Goal: Task Accomplishment & Management: Complete application form

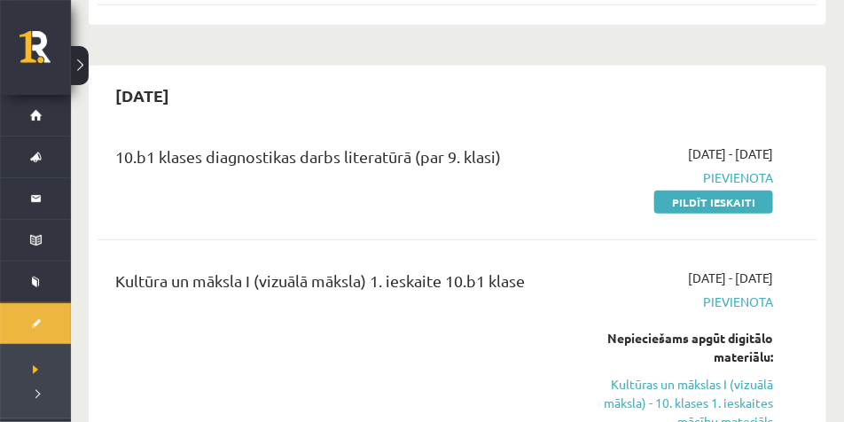
scroll to position [355, 0]
drag, startPoint x: 681, startPoint y: 208, endPoint x: 450, endPoint y: 47, distance: 281.3
click at [681, 208] on link "Pildīt ieskaiti" at bounding box center [713, 202] width 119 height 23
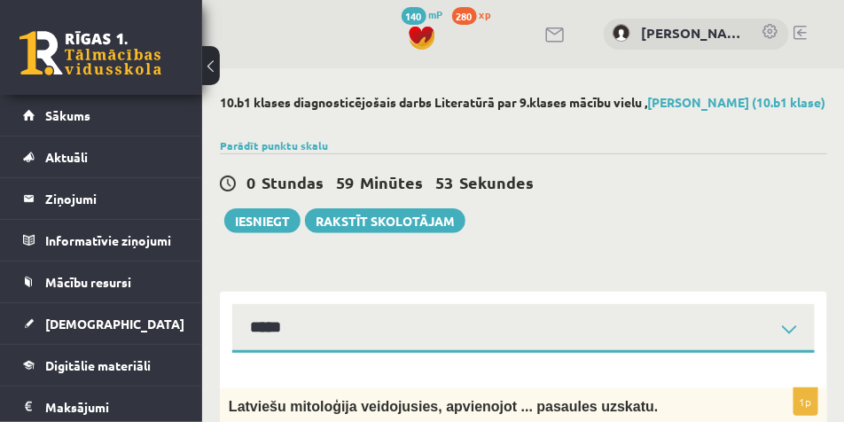
click at [214, 65] on button at bounding box center [211, 65] width 18 height 39
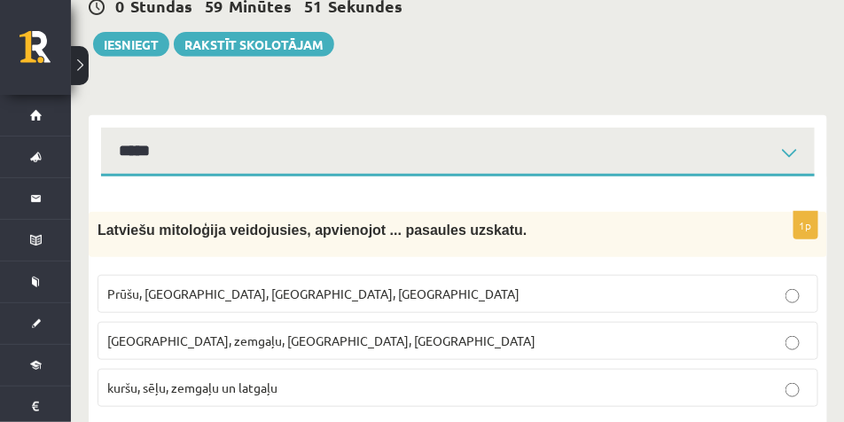
scroll to position [177, 0]
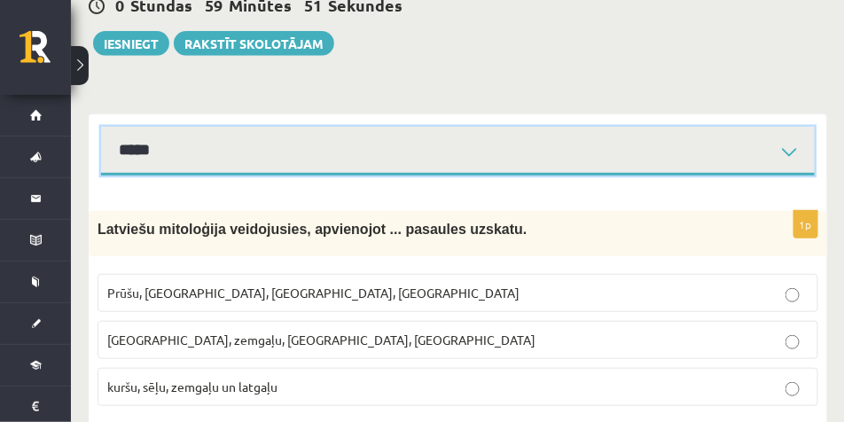
click at [530, 129] on select "**********" at bounding box center [457, 151] width 713 height 49
click at [101, 127] on select "**********" at bounding box center [457, 151] width 713 height 49
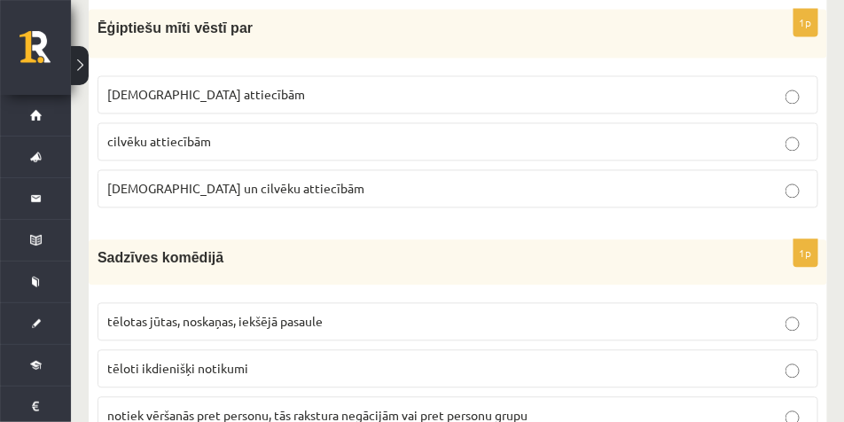
scroll to position [975, 0]
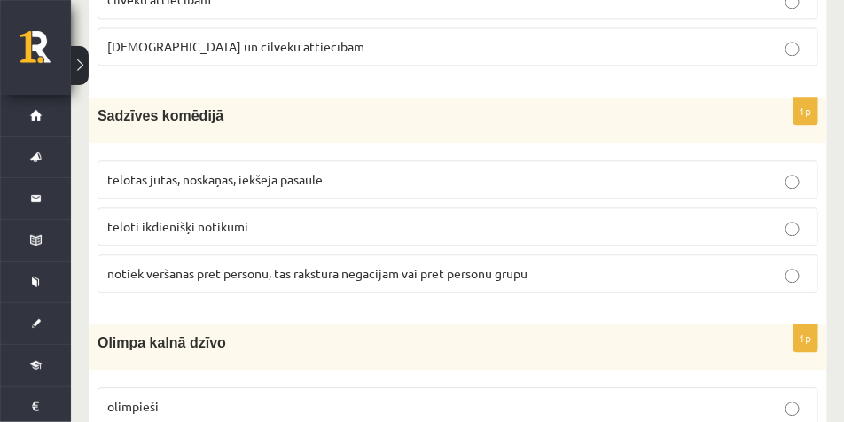
click at [558, 110] on p "Sadzīves komēdijā" at bounding box center [413, 115] width 632 height 19
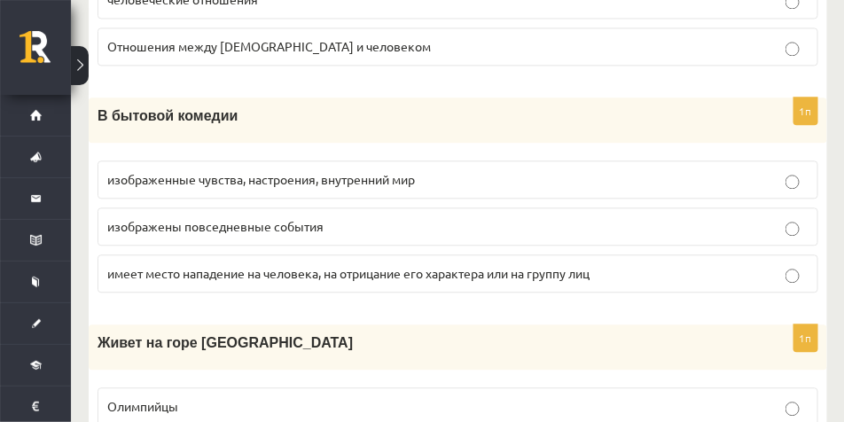
click at [514, 158] on fieldset "изображенные чувства, настроения, внутренний мир изображены повседневные событи…" at bounding box center [457, 225] width 721 height 146
click at [573, 169] on label "изображенные чувства, настроения, внутренний мир" at bounding box center [457, 179] width 721 height 38
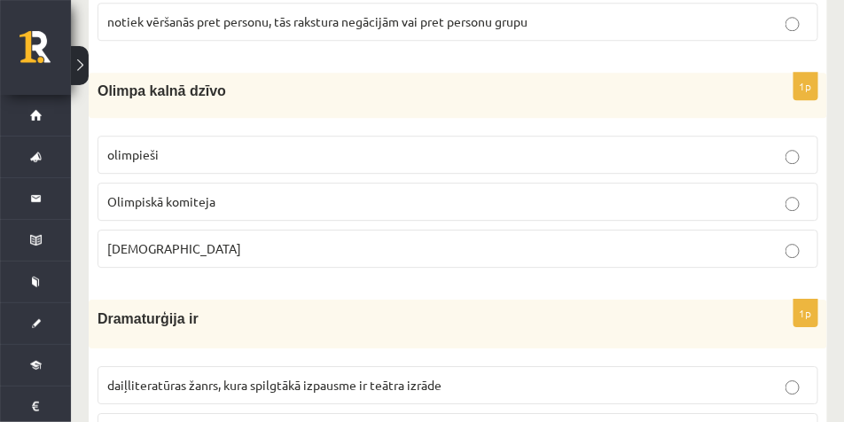
scroll to position [1241, 0]
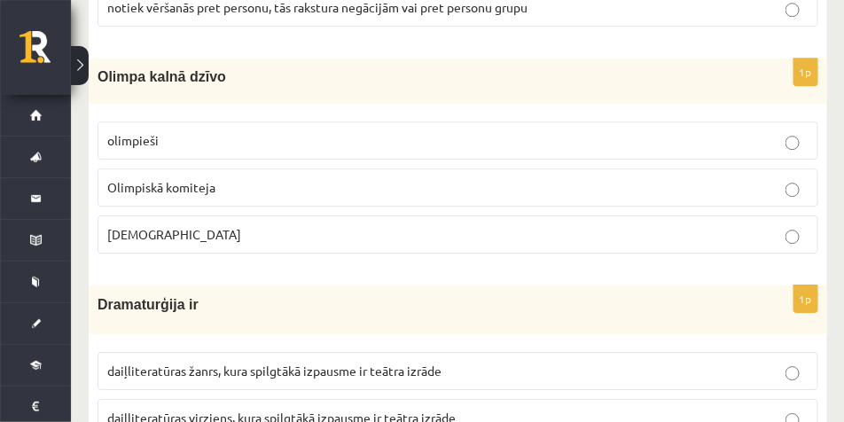
click at [207, 236] on p "Dievi" at bounding box center [457, 234] width 701 height 19
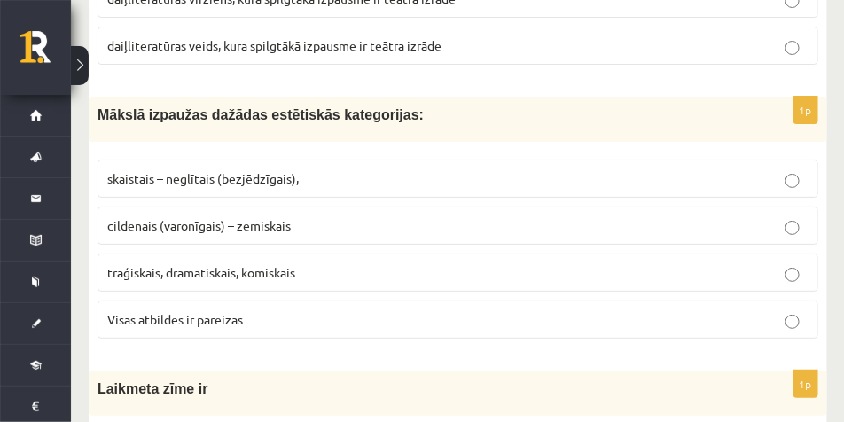
scroll to position [1640, 0]
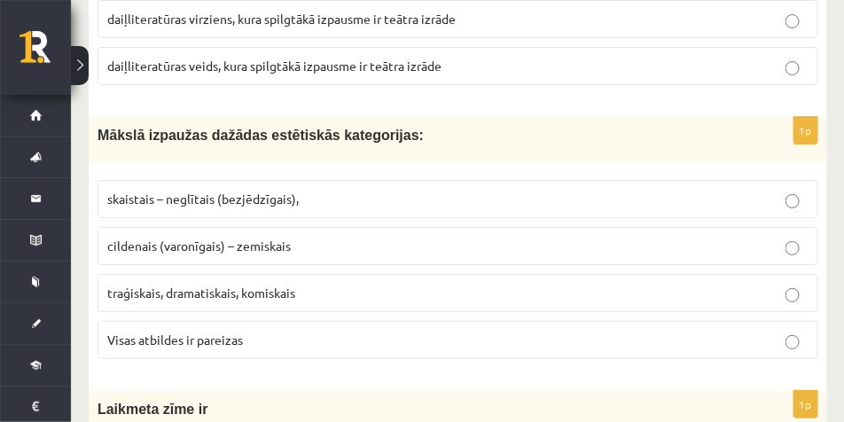
click at [389, 293] on p "traģiskais, dramatiskais, komiskais" at bounding box center [457, 293] width 701 height 19
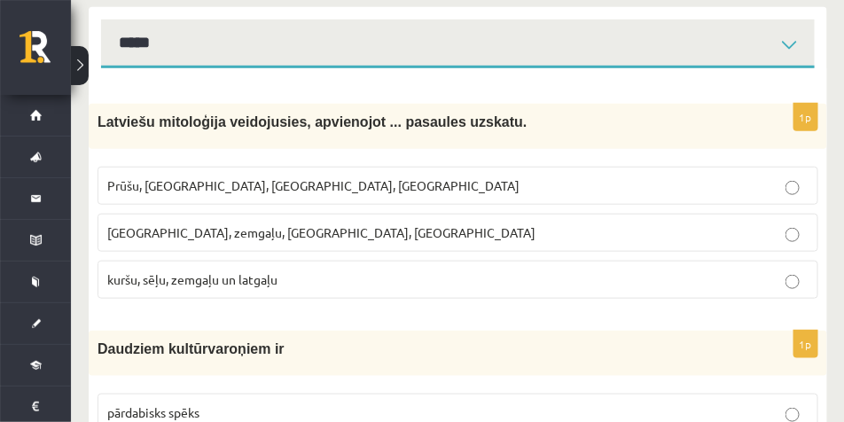
scroll to position [355, 0]
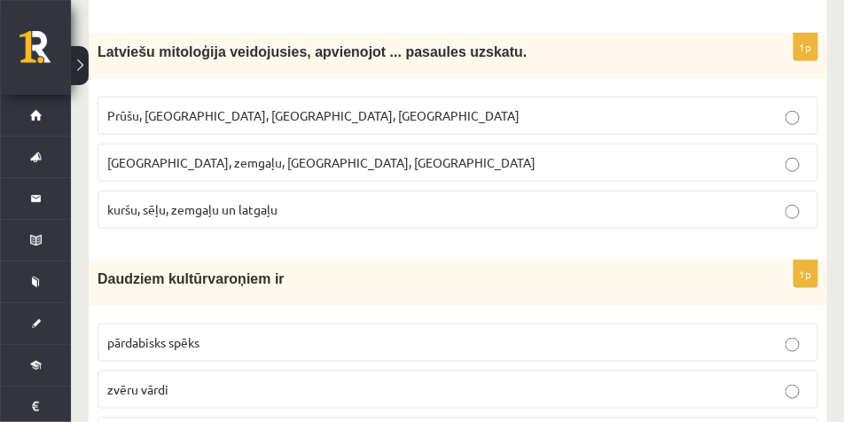
click at [339, 203] on p "kuršu, sēļu, zemgaļu un latgaļu" at bounding box center [457, 209] width 701 height 19
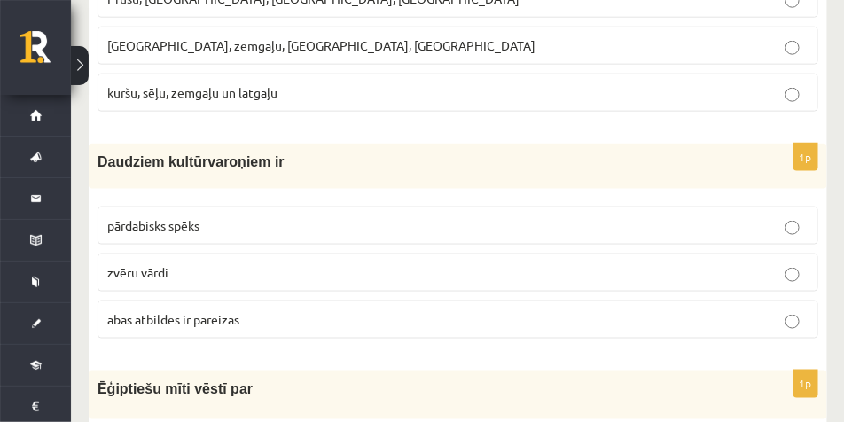
scroll to position [487, 0]
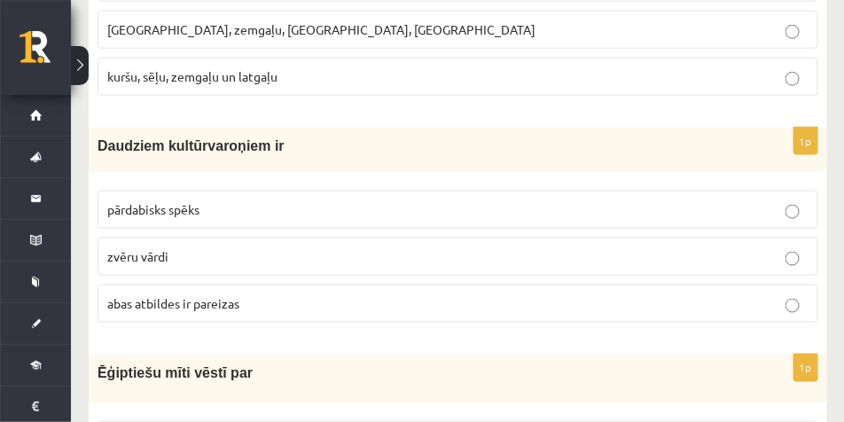
click at [231, 314] on label "abas atbildes ir pareizas" at bounding box center [457, 304] width 721 height 38
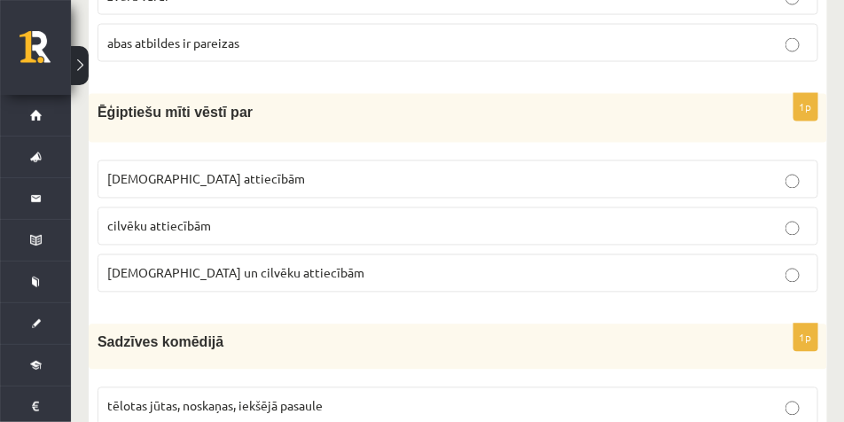
scroll to position [753, 0]
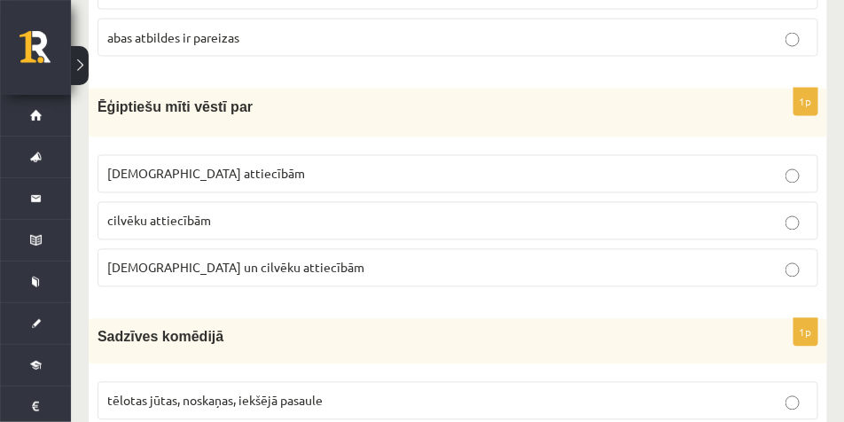
click at [254, 267] on span "Dievu un cilvēku attiecībām" at bounding box center [235, 268] width 257 height 16
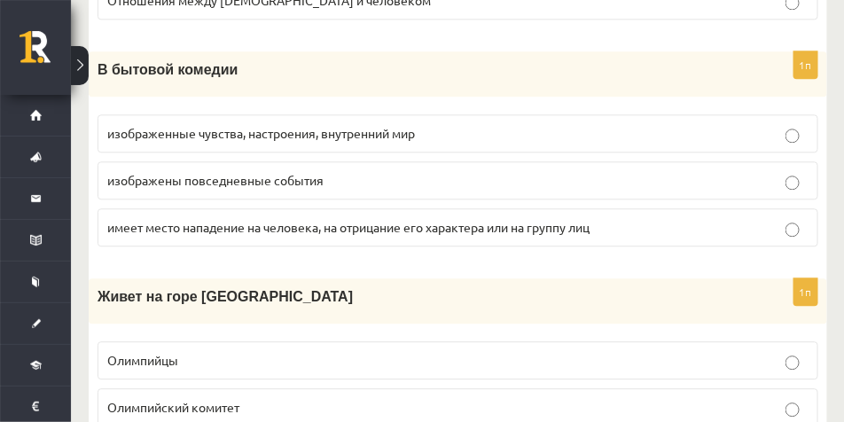
scroll to position [1019, 0]
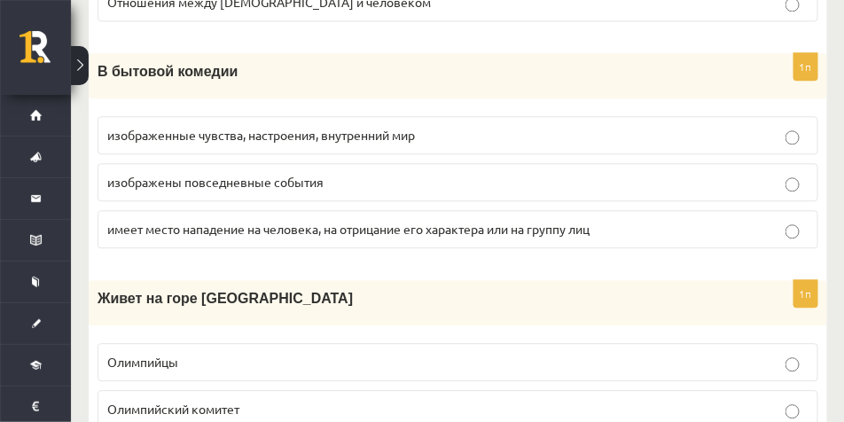
click at [373, 180] on p "изображены повседневные события" at bounding box center [457, 182] width 701 height 19
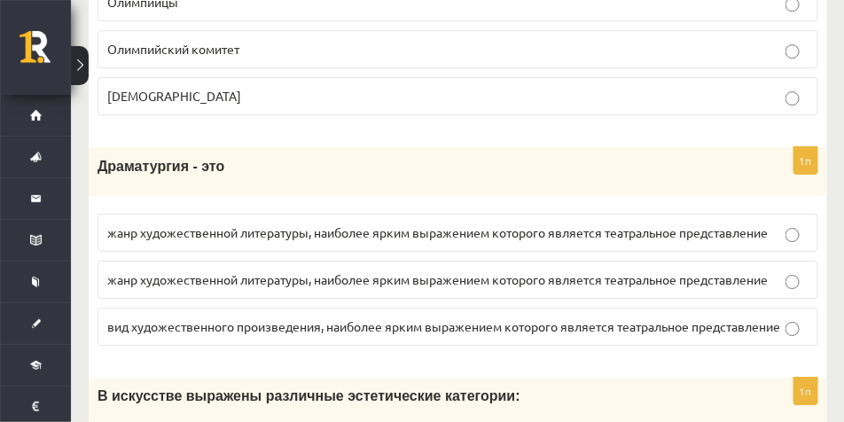
scroll to position [1418, 0]
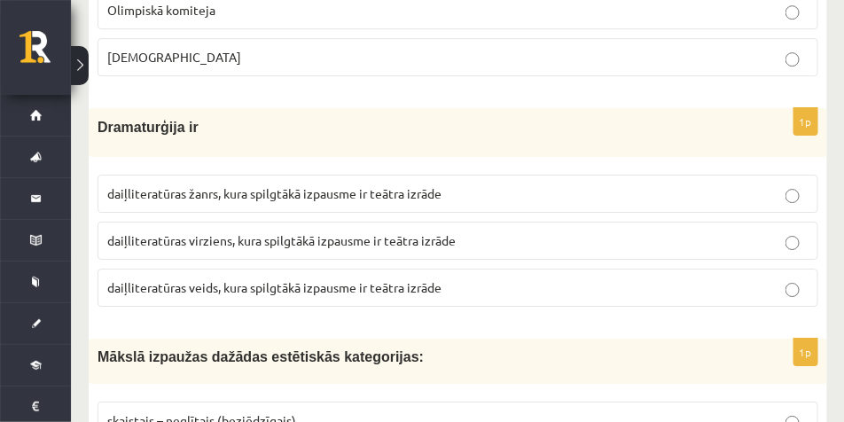
click at [633, 127] on p "Dramaturģija ir" at bounding box center [413, 126] width 632 height 19
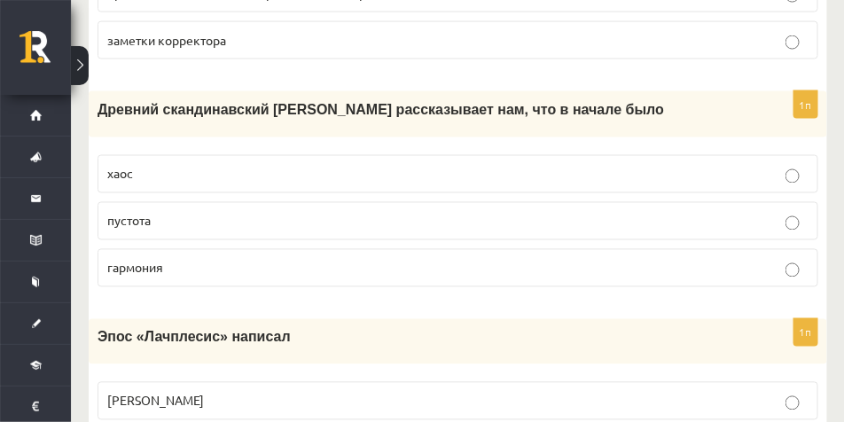
scroll to position [2412, 0]
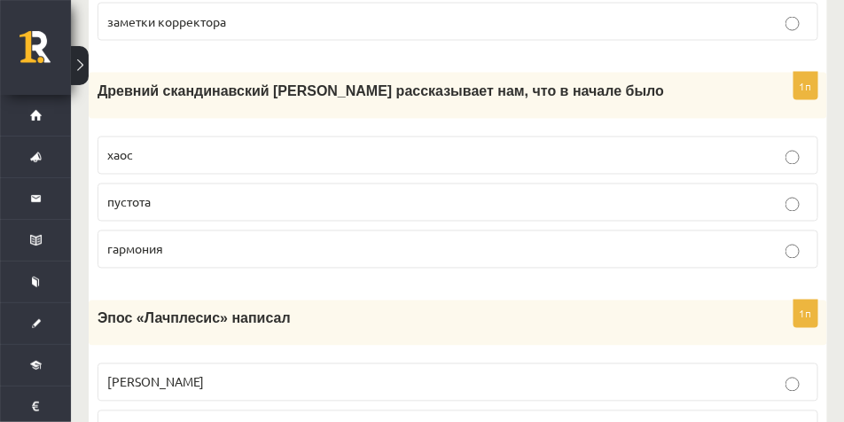
click at [264, 165] on p "хаос" at bounding box center [457, 155] width 701 height 19
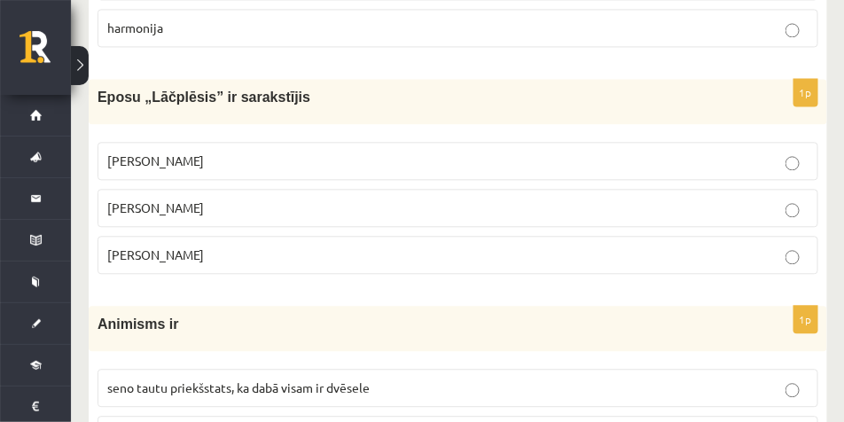
scroll to position [2615, 0]
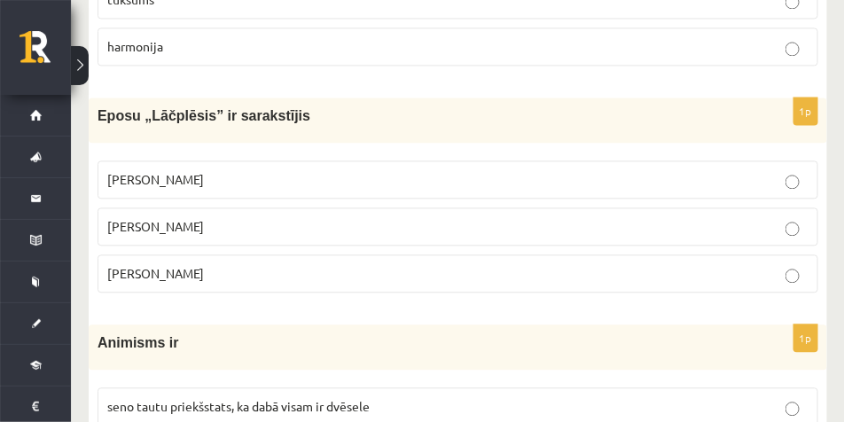
click at [367, 219] on p "Andrejs Pumpurs" at bounding box center [457, 226] width 701 height 19
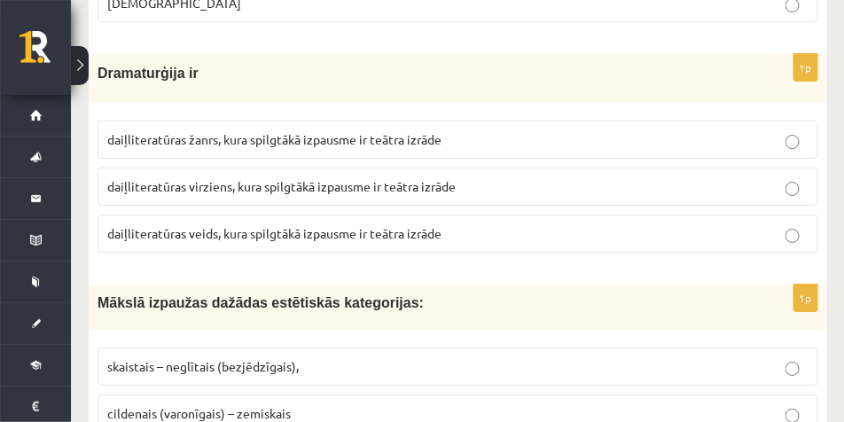
scroll to position [1462, 0]
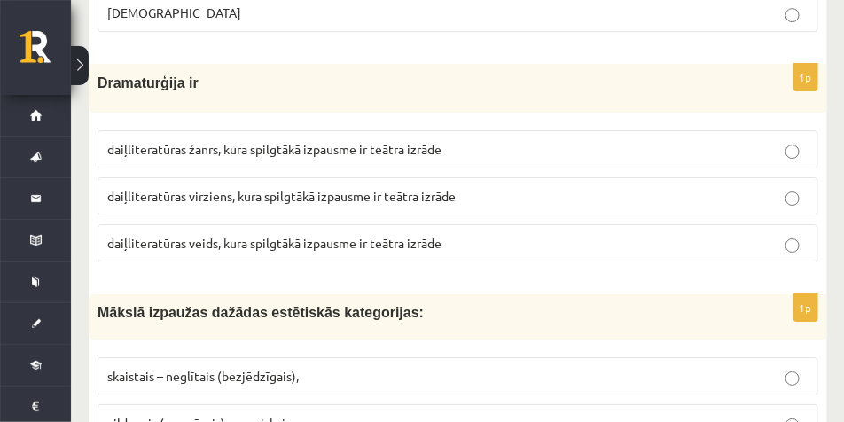
click at [288, 162] on label "daiļliteratūras žanrs, kura spilgtākā izpausme ir teātra izrāde" at bounding box center [457, 149] width 721 height 38
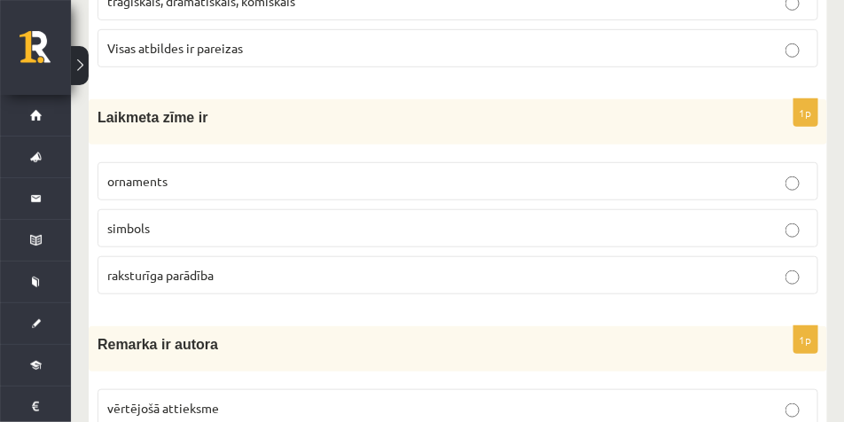
scroll to position [1950, 0]
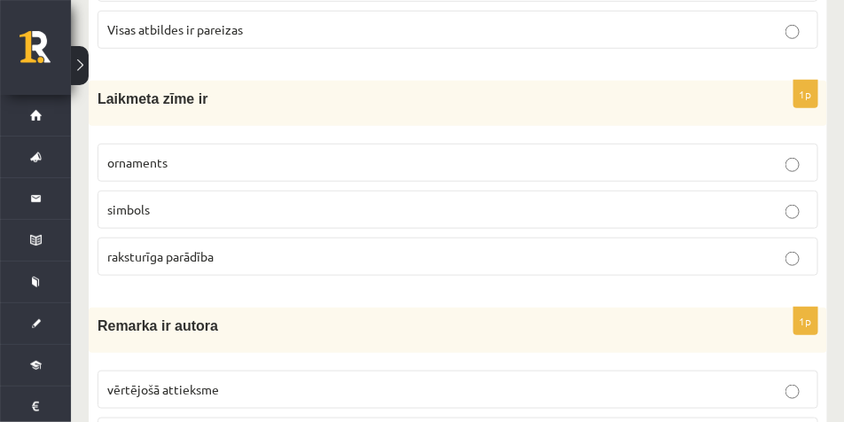
click at [251, 260] on p "raksturīga parādība" at bounding box center [457, 256] width 701 height 19
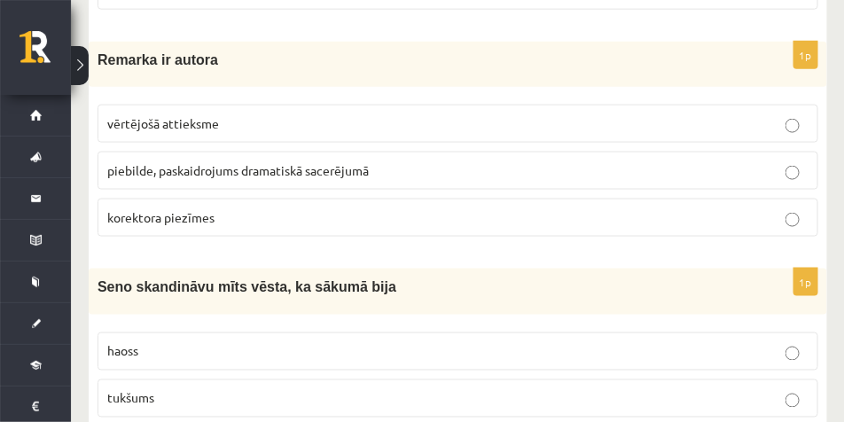
scroll to position [2234, 0]
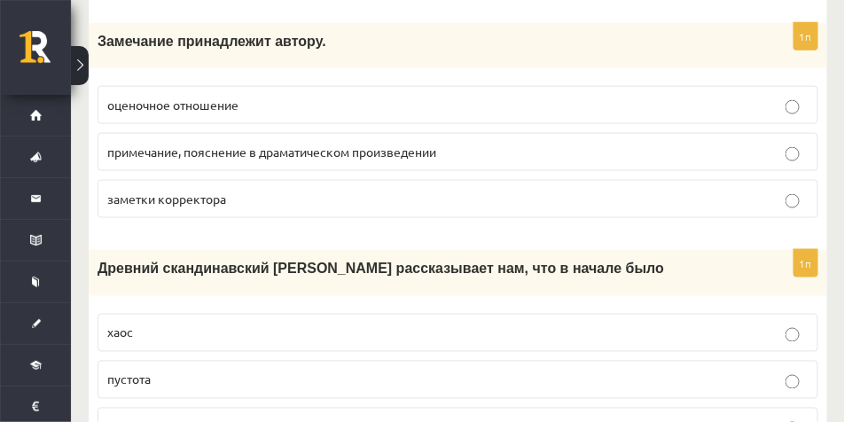
click at [508, 161] on p "примечание, пояснение в драматическом произведении" at bounding box center [457, 152] width 701 height 19
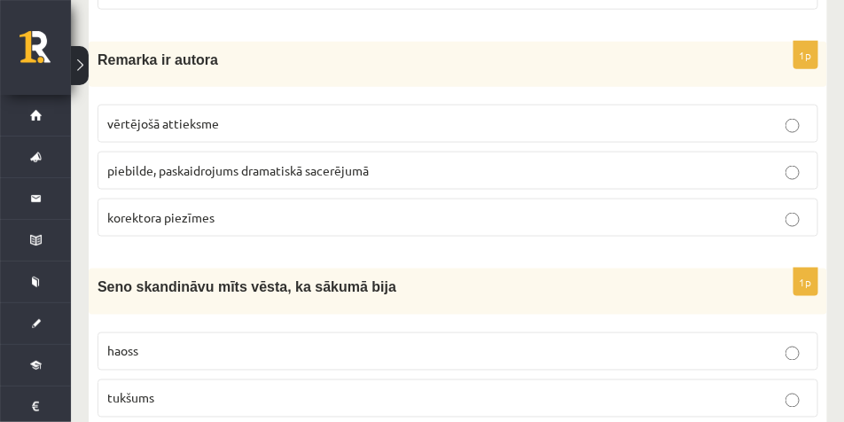
click at [222, 222] on p "korektora piezīmes" at bounding box center [457, 217] width 701 height 19
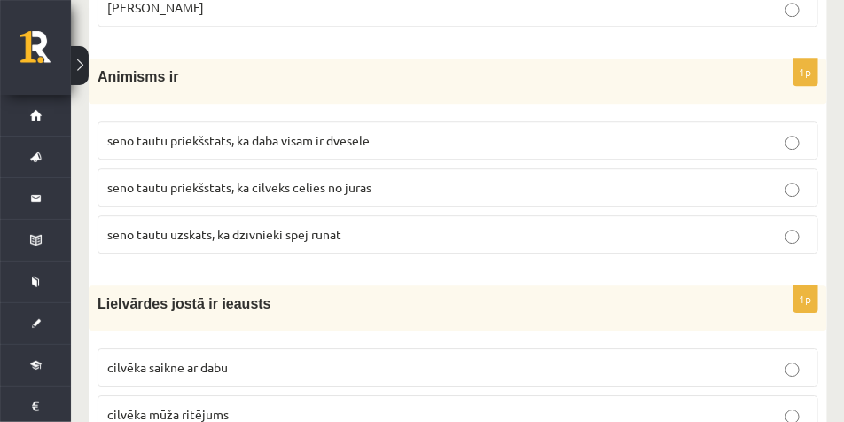
scroll to position [2899, 0]
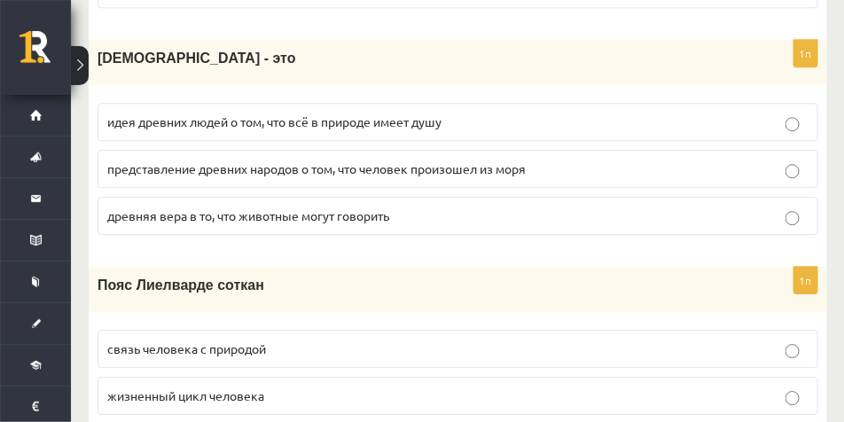
click at [402, 225] on p "древняя вера в то, что животные могут говорить" at bounding box center [457, 216] width 701 height 19
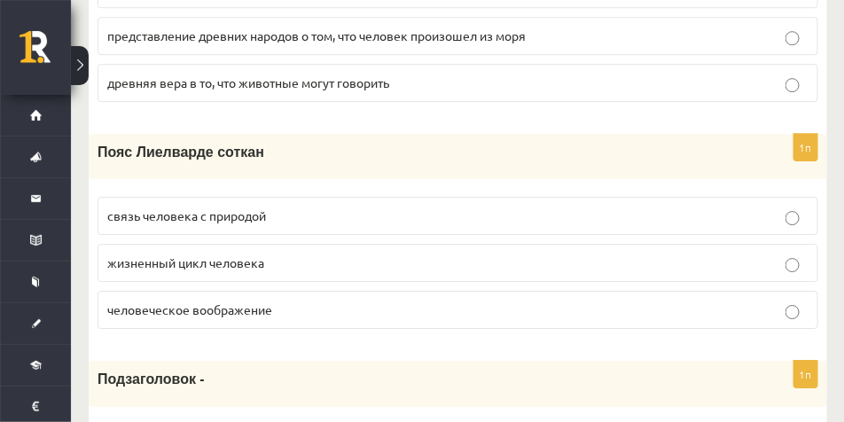
scroll to position [3076, 0]
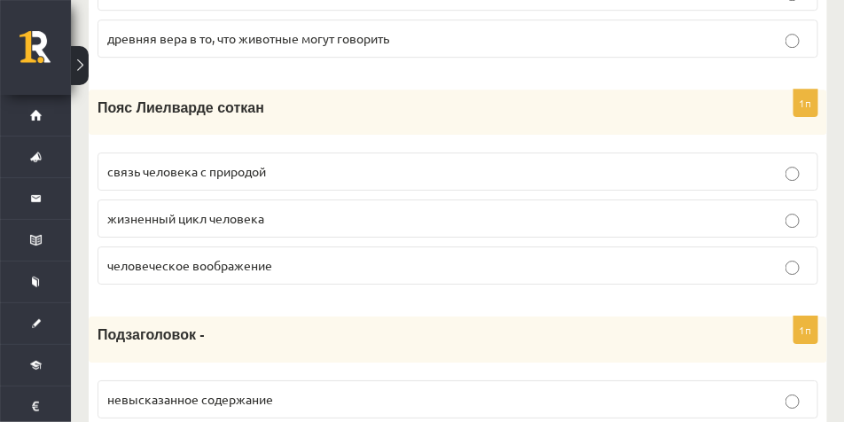
click at [669, 115] on div "Пояс Лиелварде соткан" at bounding box center [458, 112] width 738 height 45
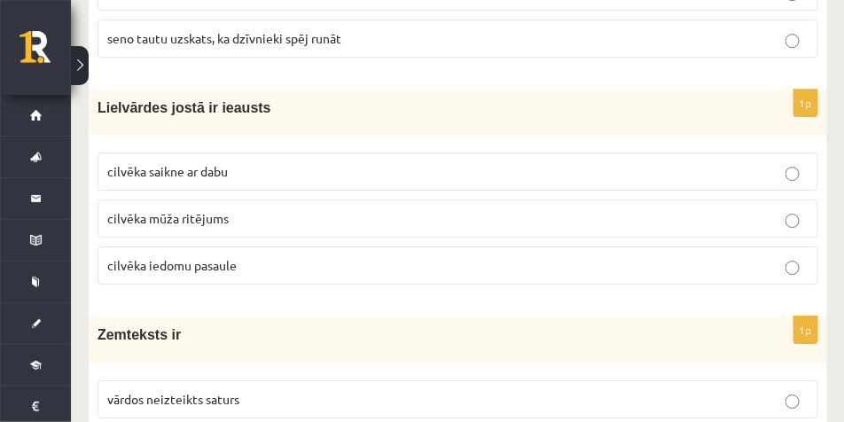
scroll to position [3058, 0]
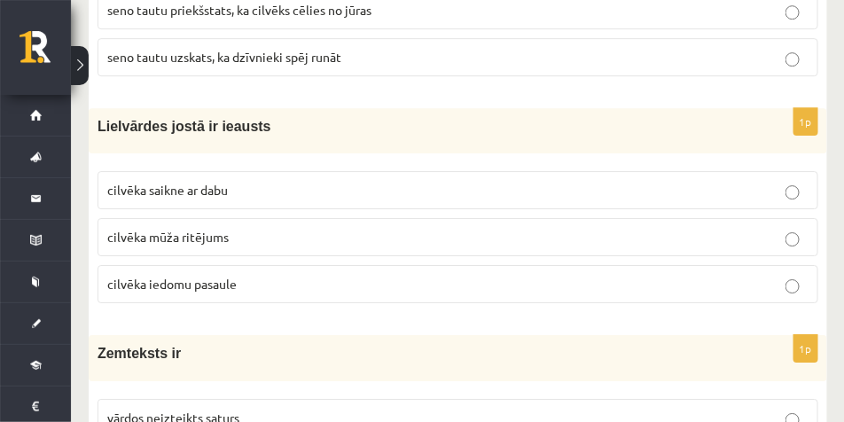
click at [372, 121] on p "Lielvārdes jostā ir ieausts" at bounding box center [413, 126] width 632 height 19
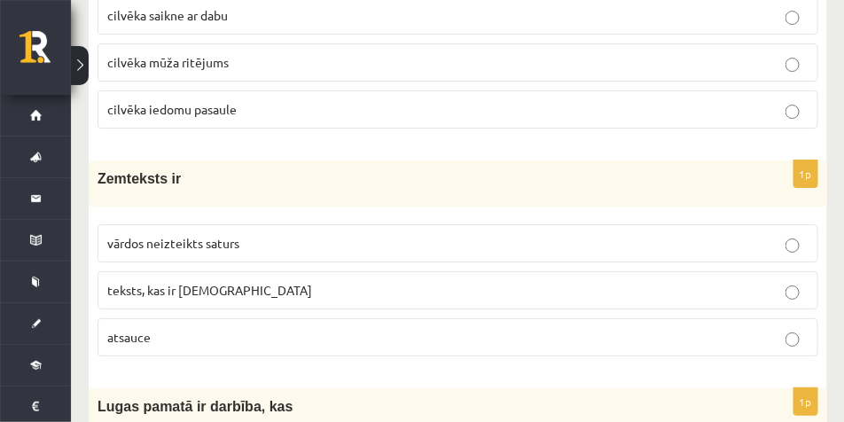
scroll to position [3146, 0]
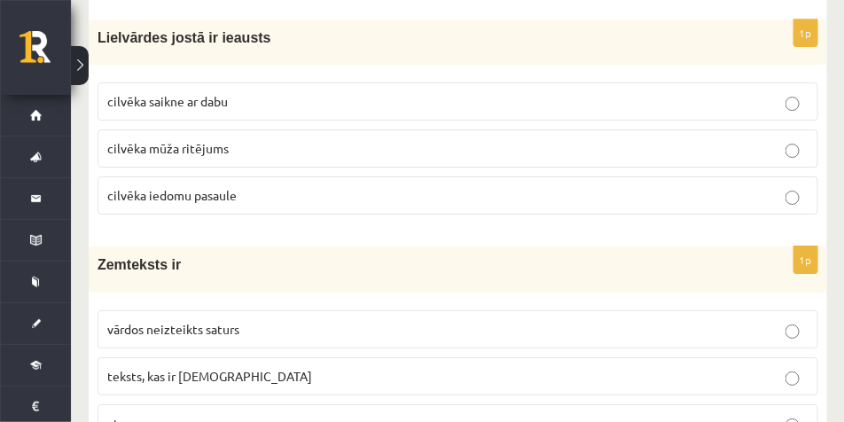
click at [316, 105] on p "cilvēka saikne ar dabu" at bounding box center [457, 101] width 701 height 19
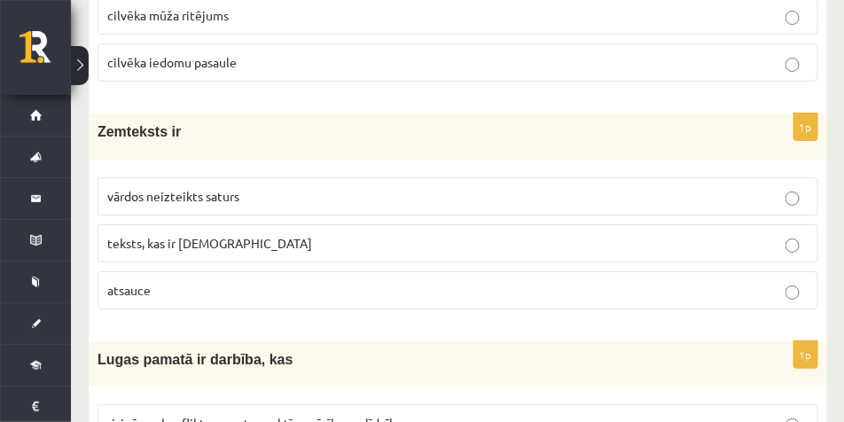
scroll to position [3368, 0]
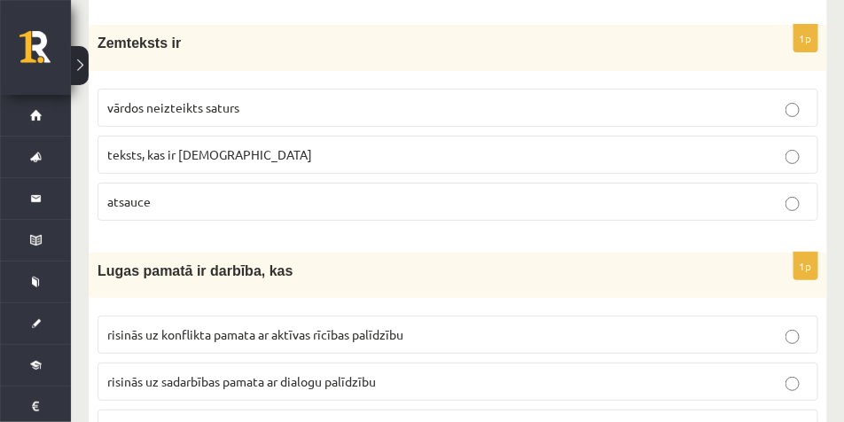
click at [317, 108] on p "vārdos neizteikts saturs" at bounding box center [457, 107] width 701 height 19
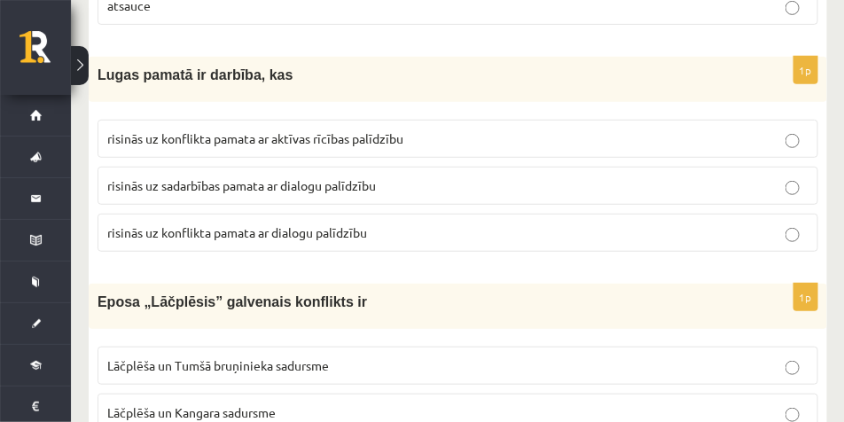
scroll to position [3545, 0]
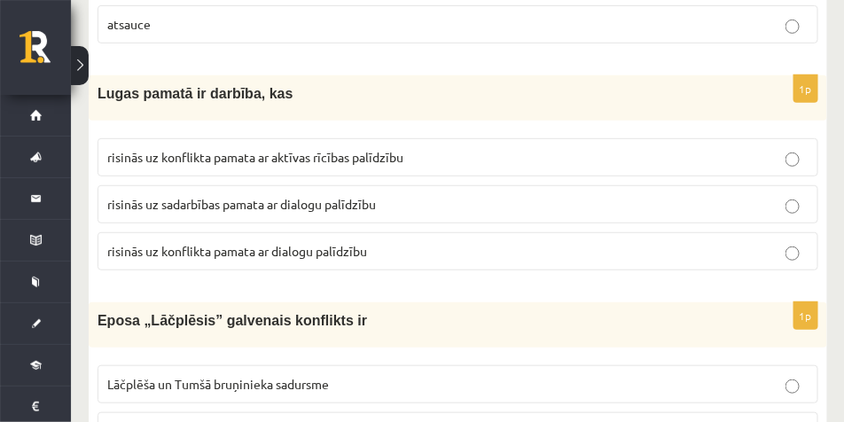
click at [497, 98] on p "Lugas pamatā ir darbība, kas" at bounding box center [413, 93] width 632 height 19
click at [456, 150] on p "risinās uz konflikta pamata ar aktīvas rīcības palīdzību" at bounding box center [457, 157] width 701 height 19
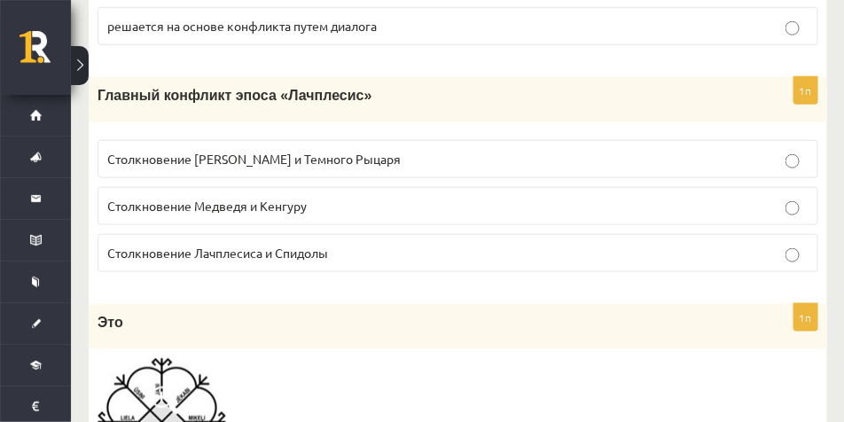
scroll to position [3786, 0]
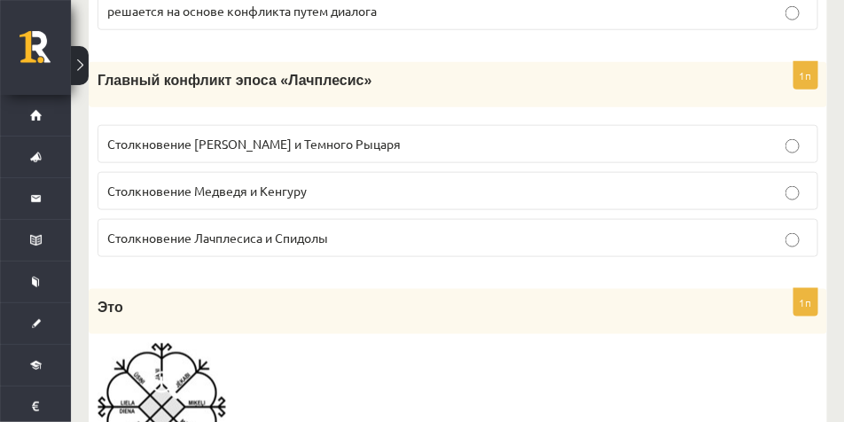
click at [408, 247] on p "Столкновение Лачплесиса и Спидолы" at bounding box center [457, 238] width 701 height 19
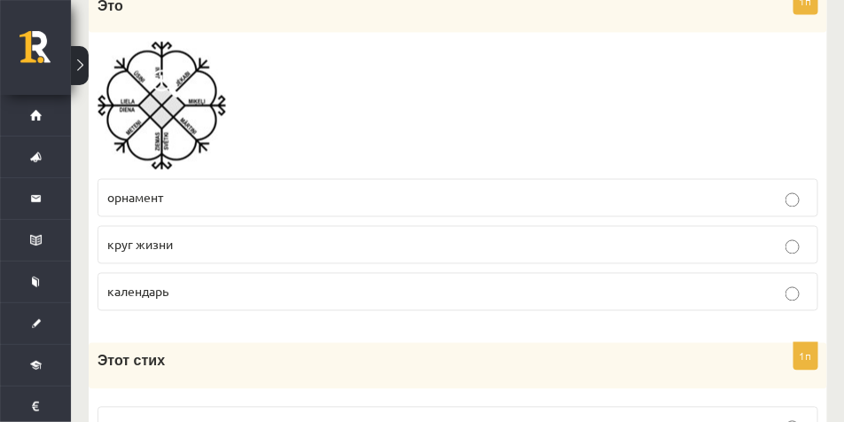
scroll to position [4096, 0]
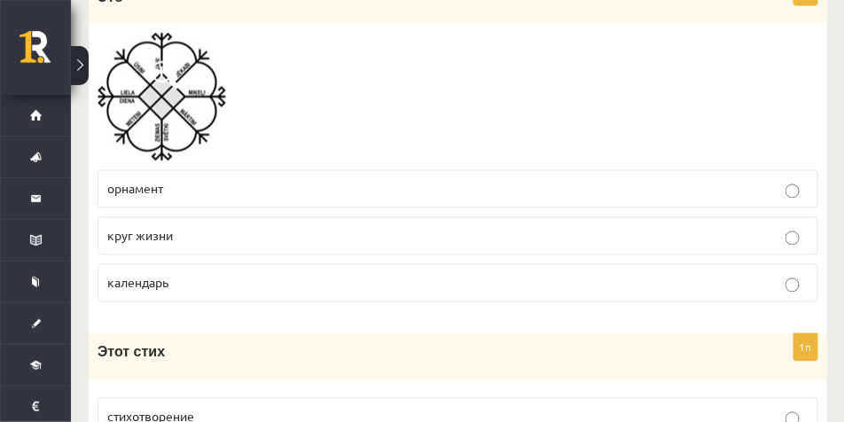
click at [388, 199] on p "орнамент" at bounding box center [457, 189] width 701 height 19
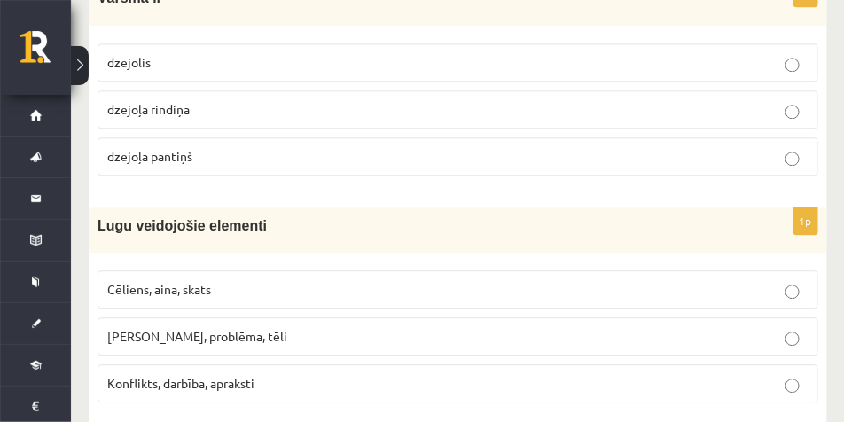
scroll to position [4432, 0]
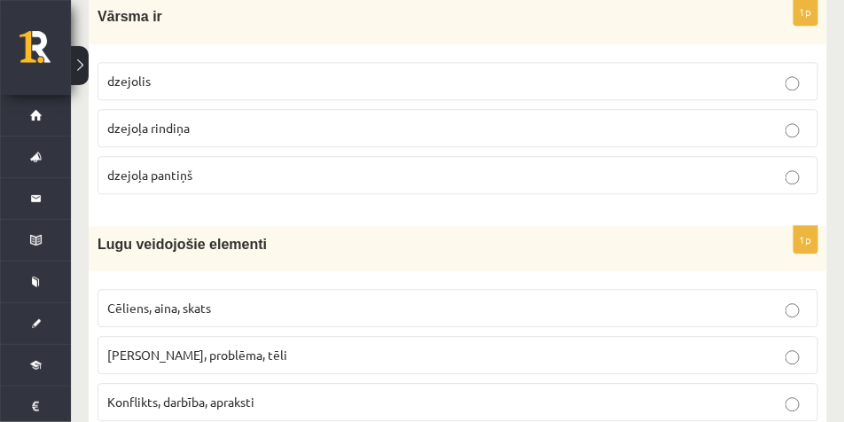
click at [296, 114] on label "dzejoļa rindiņa" at bounding box center [457, 128] width 721 height 38
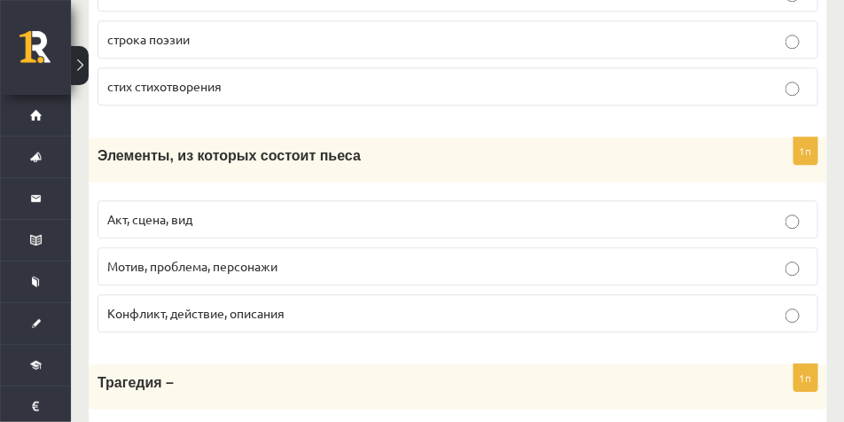
scroll to position [4539, 0]
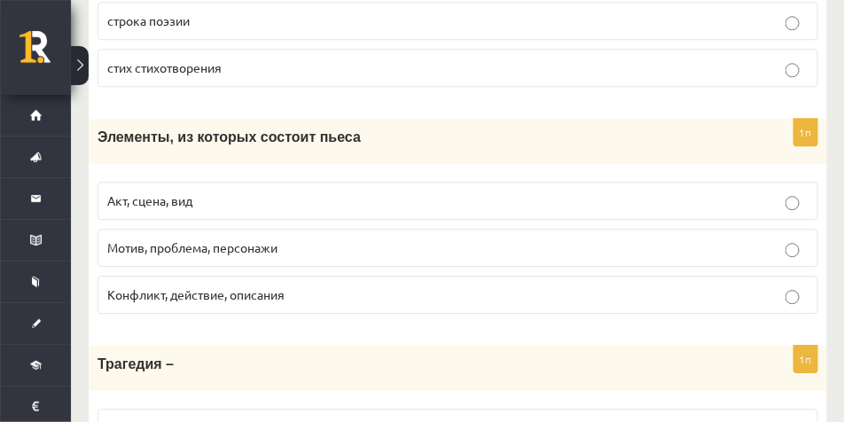
click at [382, 304] on p "Конфликт, действие, описания" at bounding box center [457, 294] width 701 height 19
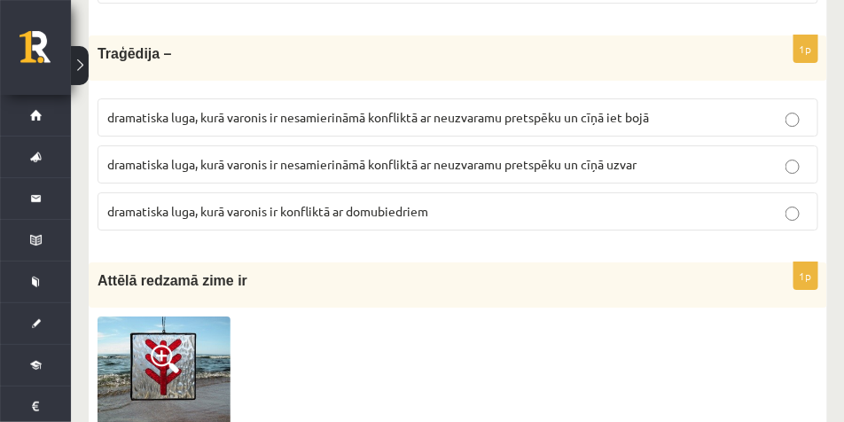
scroll to position [4831, 0]
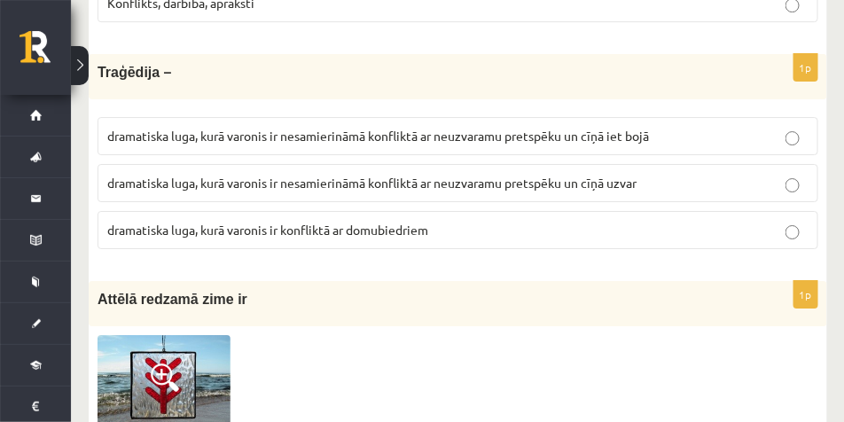
click at [585, 128] on p "dramatiska luga, kurā varonis ir nesamierināmā konfliktā ar neuzvaramu pretspēk…" at bounding box center [457, 136] width 701 height 19
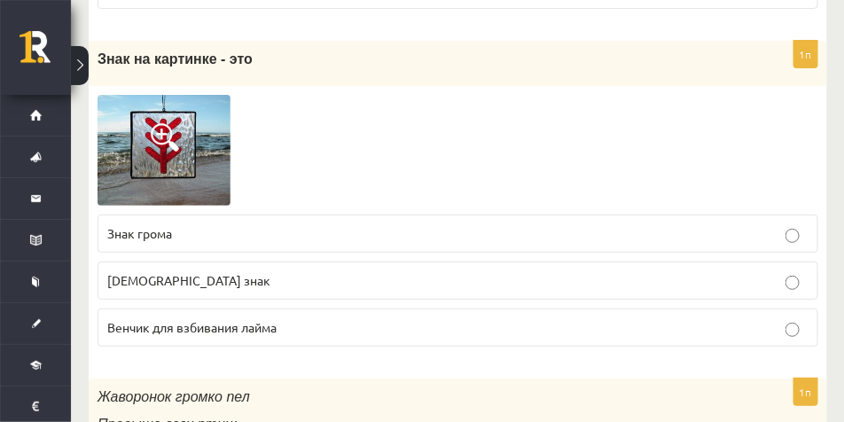
scroll to position [5052, 0]
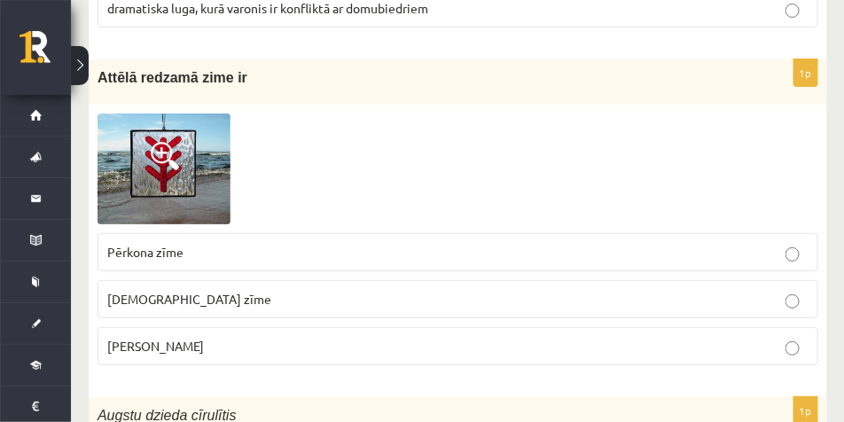
click at [134, 153] on img at bounding box center [163, 168] width 133 height 110
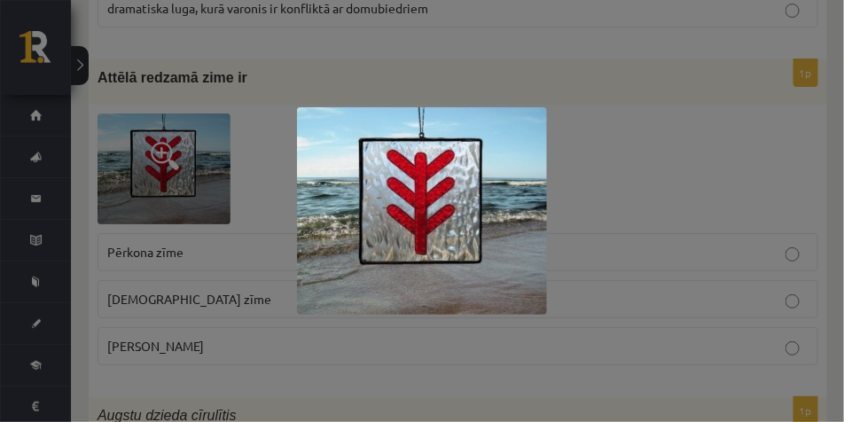
click at [403, 72] on div at bounding box center [422, 211] width 844 height 422
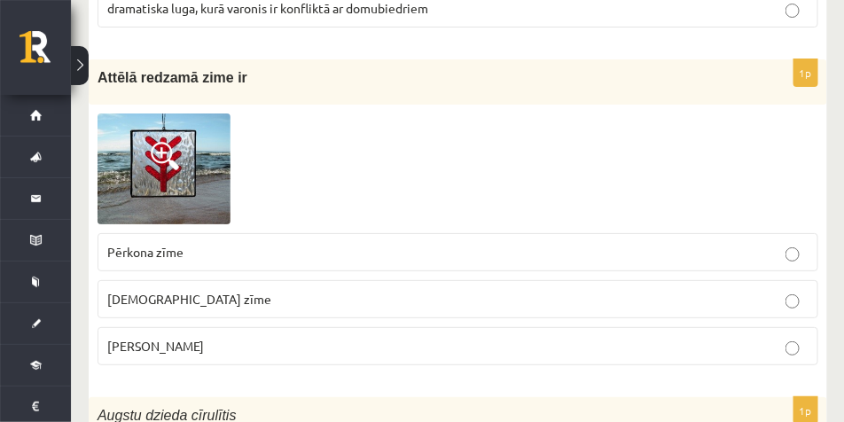
click at [221, 251] on p "Pērkona zīme" at bounding box center [457, 252] width 701 height 19
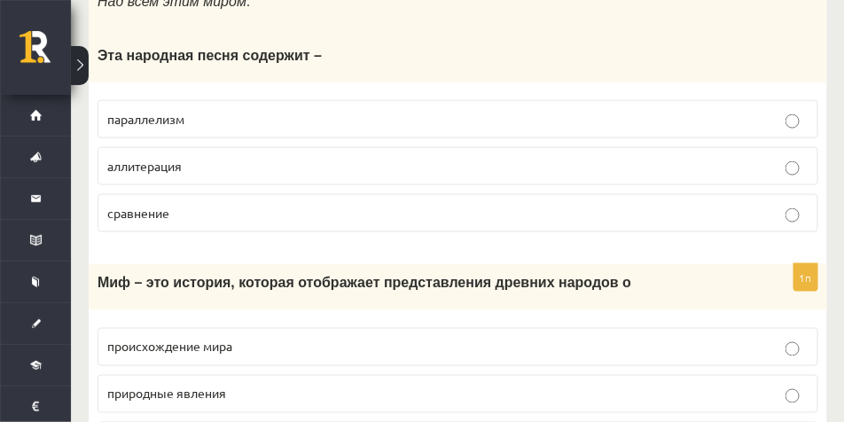
scroll to position [5595, 0]
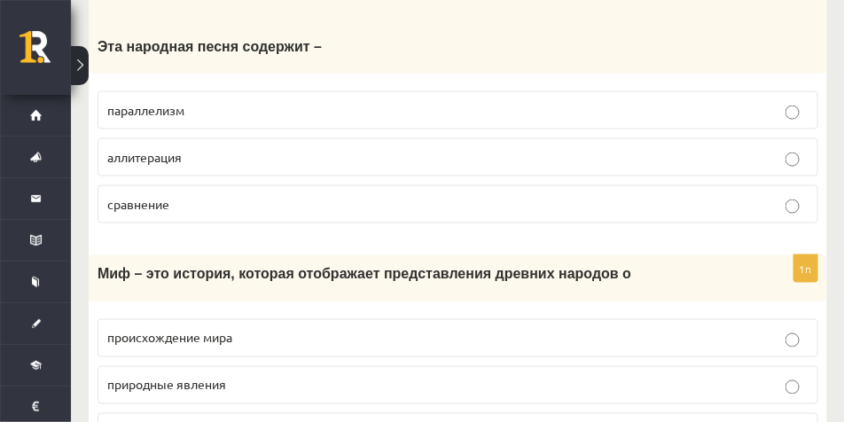
click at [269, 120] on p "параллелизм" at bounding box center [457, 110] width 701 height 19
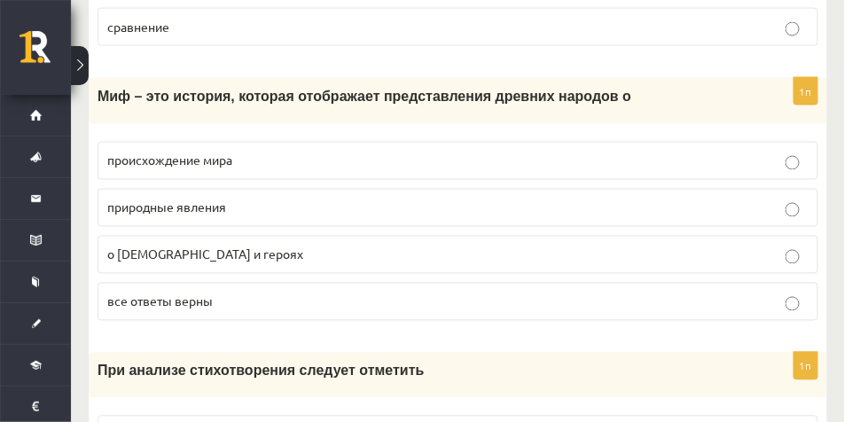
scroll to position [5717, 0]
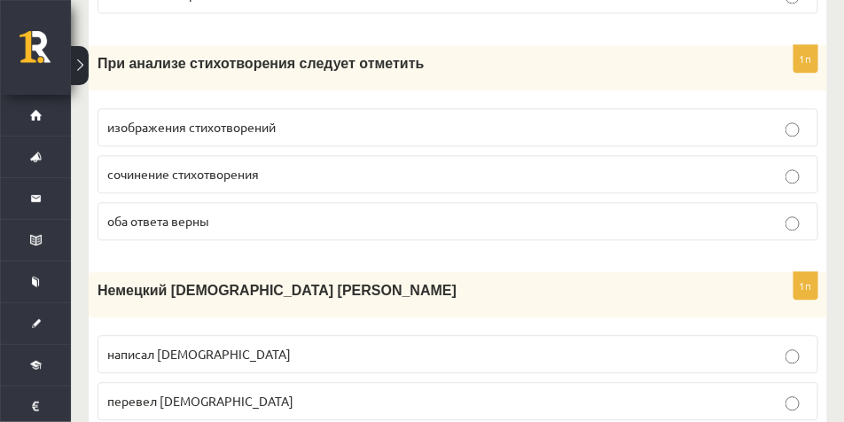
scroll to position [6095, 0]
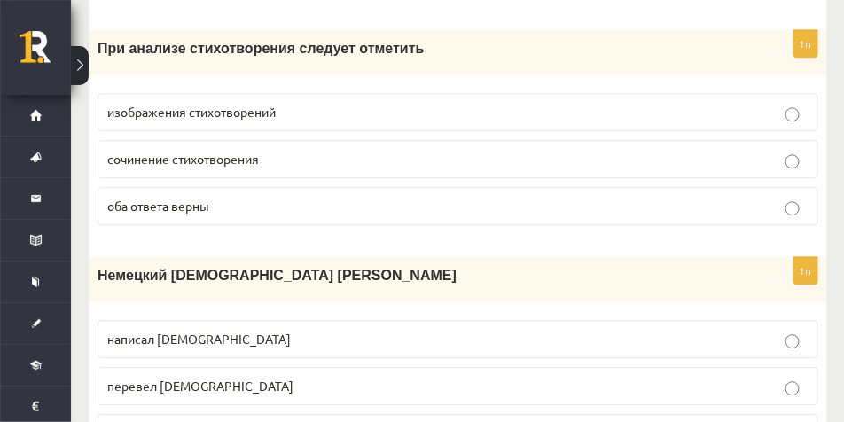
click at [342, 215] on p "оба ответа верны" at bounding box center [457, 206] width 701 height 19
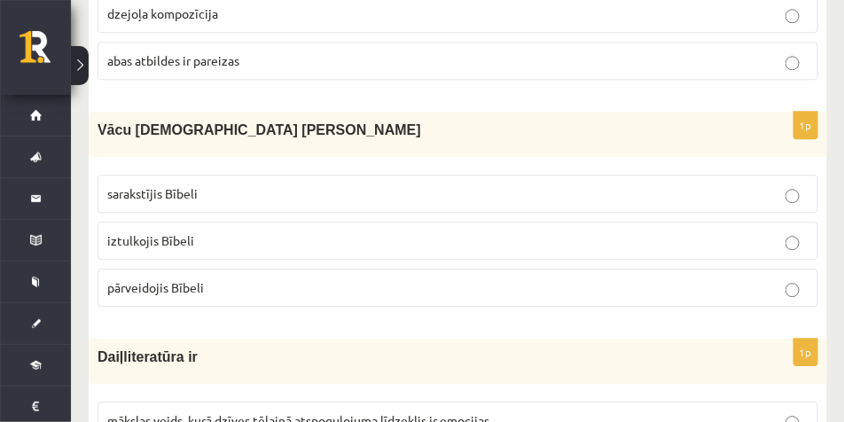
scroll to position [6217, 0]
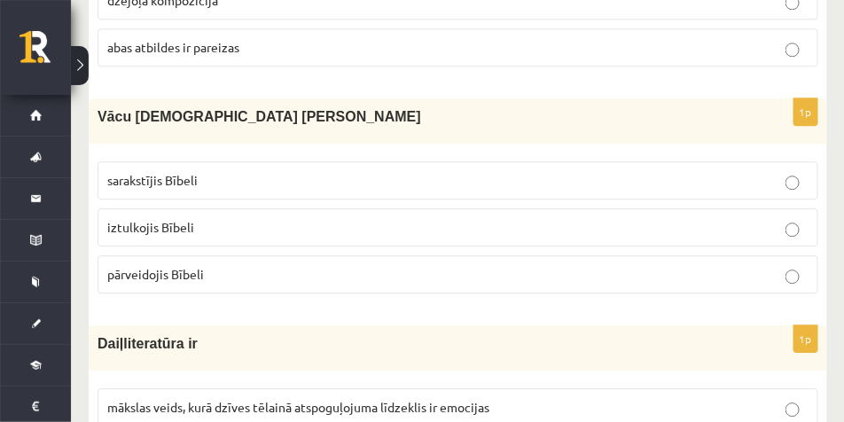
click at [261, 221] on p "iztulkojis Bībeli" at bounding box center [457, 227] width 701 height 19
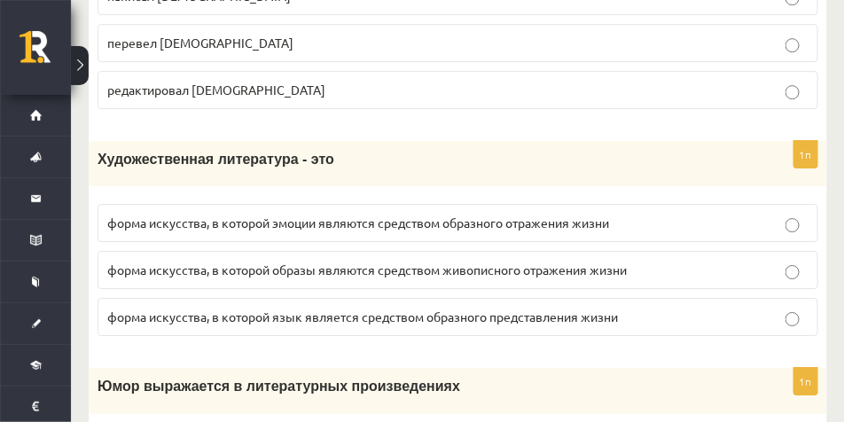
scroll to position [6494, 0]
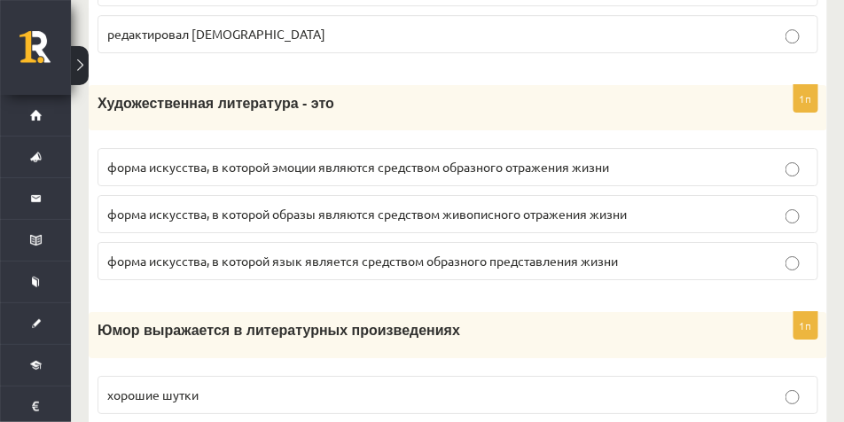
click at [679, 223] on p "форма искусства, в которой образы являются средством живописного отражения жизни" at bounding box center [457, 214] width 701 height 19
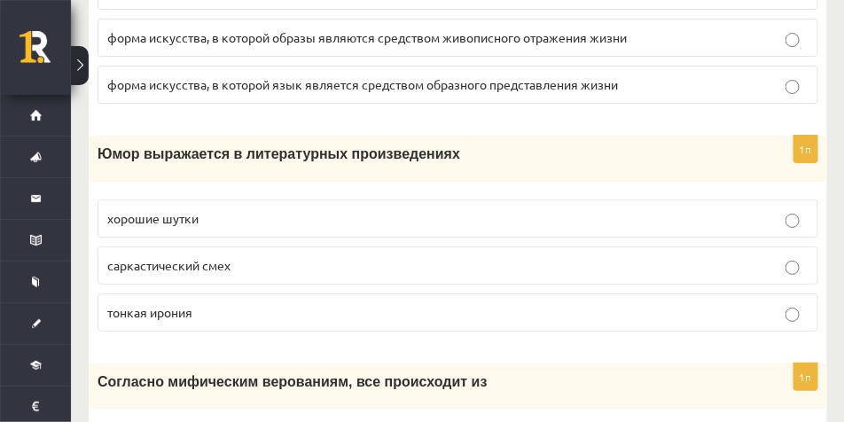
scroll to position [6671, 0]
click at [186, 319] on font "тонкая ирония" at bounding box center [149, 311] width 85 height 16
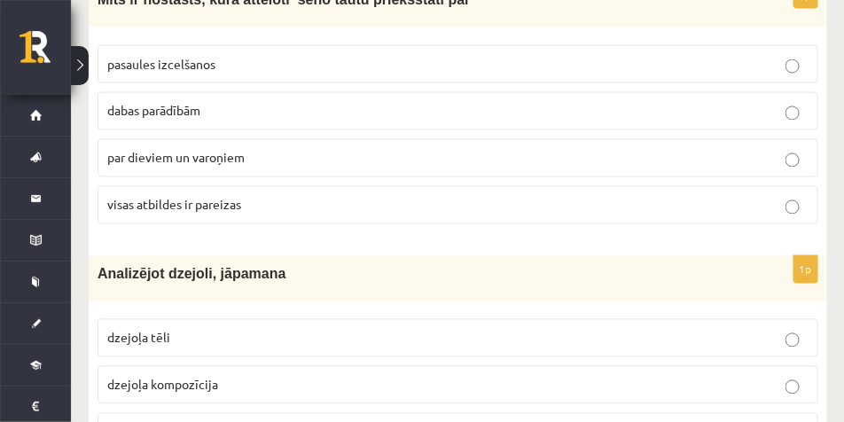
scroll to position [5818, 0]
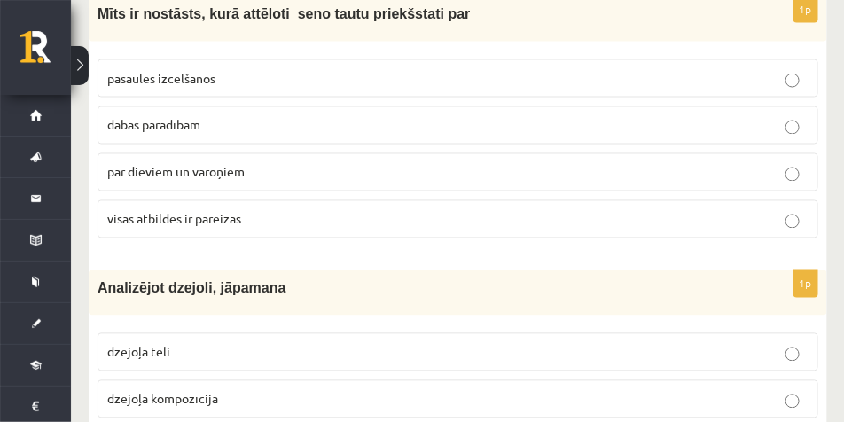
click at [376, 222] on p "visas atbildes ir pareizas" at bounding box center [457, 219] width 701 height 19
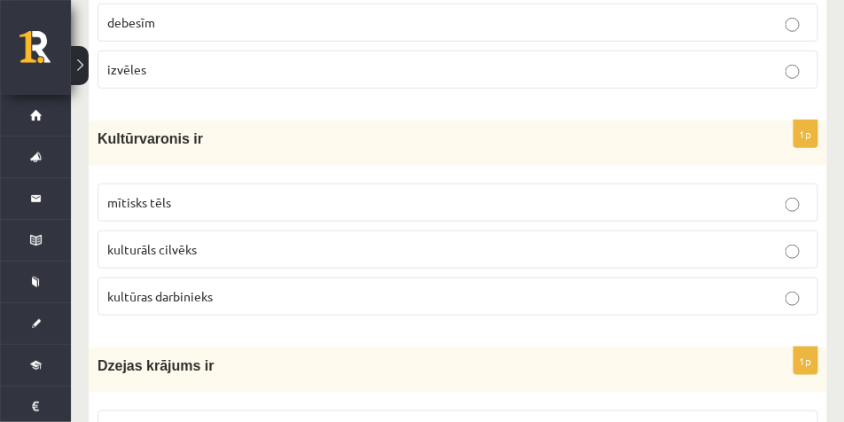
scroll to position [7159, 0]
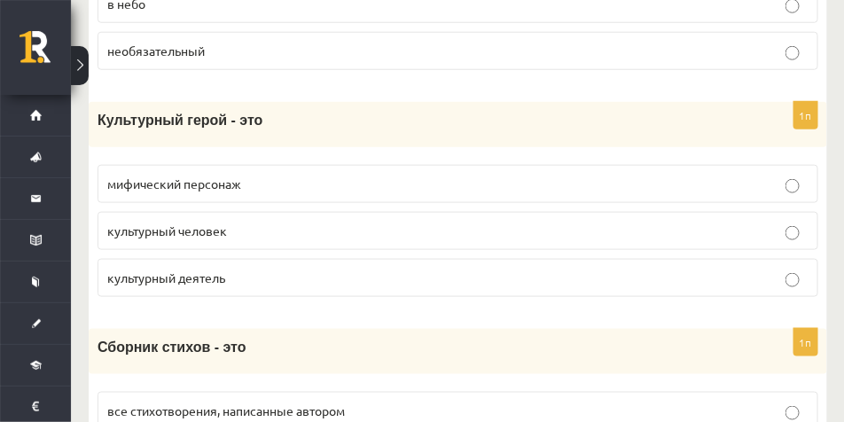
click at [234, 302] on fieldset "мифический персонаж культурный человек культурный деятель" at bounding box center [457, 229] width 721 height 146
click at [242, 287] on p "культурный деятель" at bounding box center [457, 278] width 701 height 19
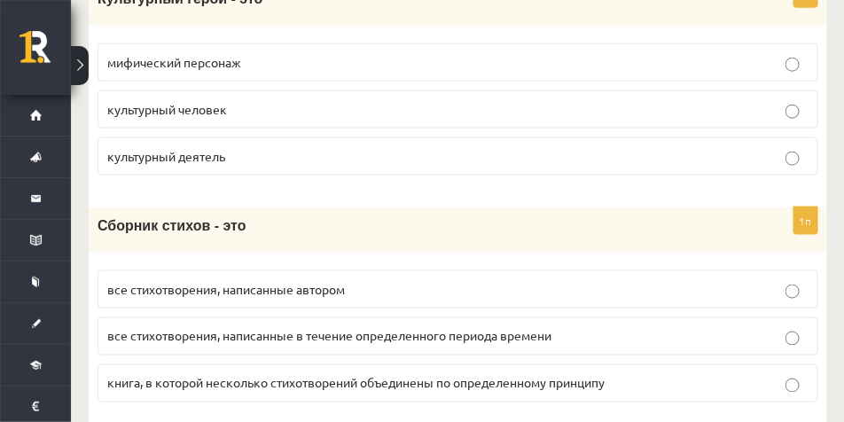
scroll to position [7336, 0]
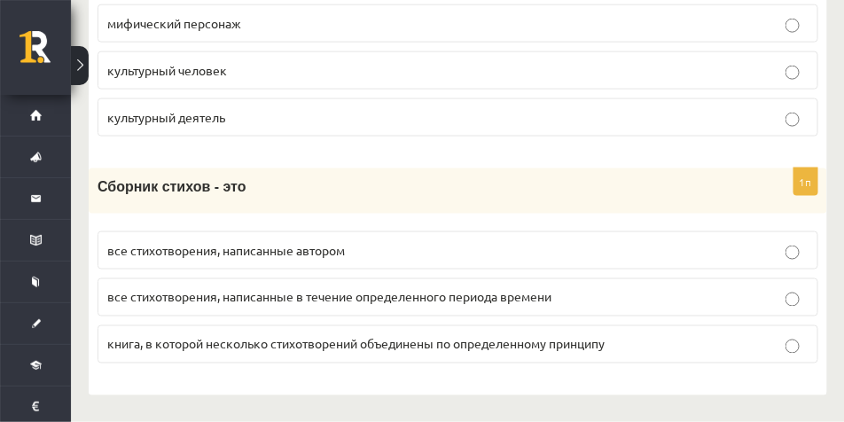
click at [341, 352] on p "книга, в которой несколько стихотворений объединены по определенному принципу" at bounding box center [457, 344] width 701 height 19
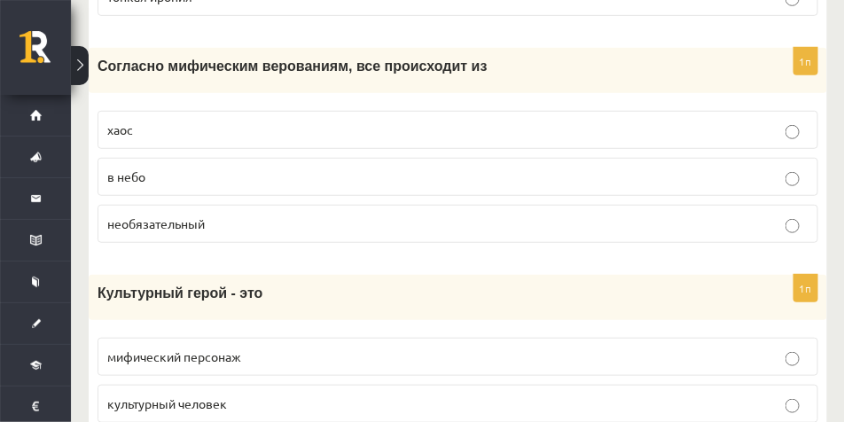
scroll to position [6937, 0]
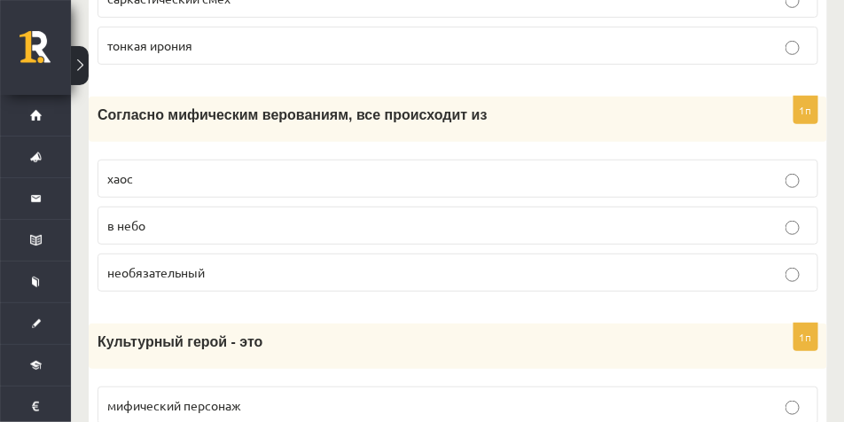
click at [148, 188] on p "хаос" at bounding box center [457, 178] width 701 height 19
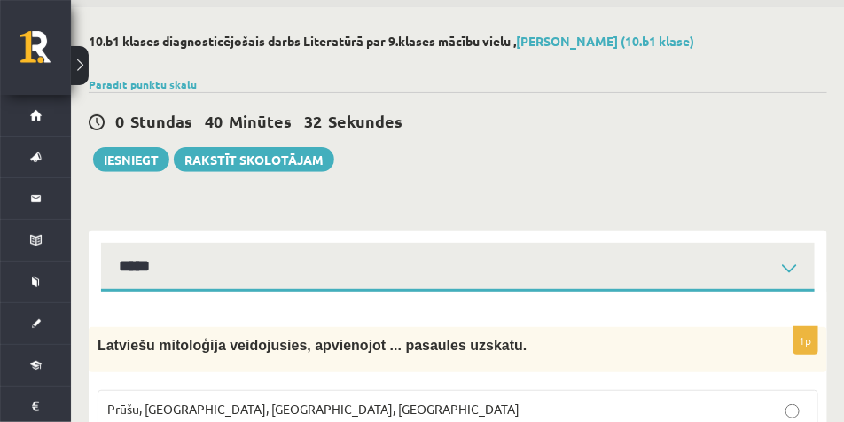
scroll to position [57, 0]
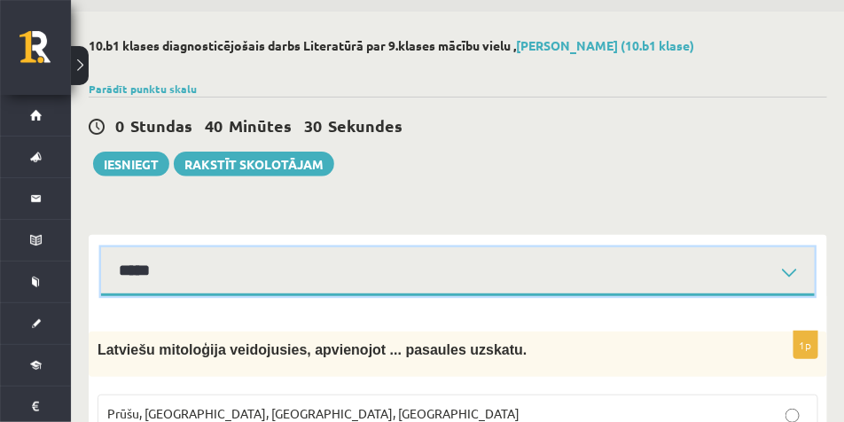
click at [332, 285] on select "**********" at bounding box center [457, 271] width 713 height 49
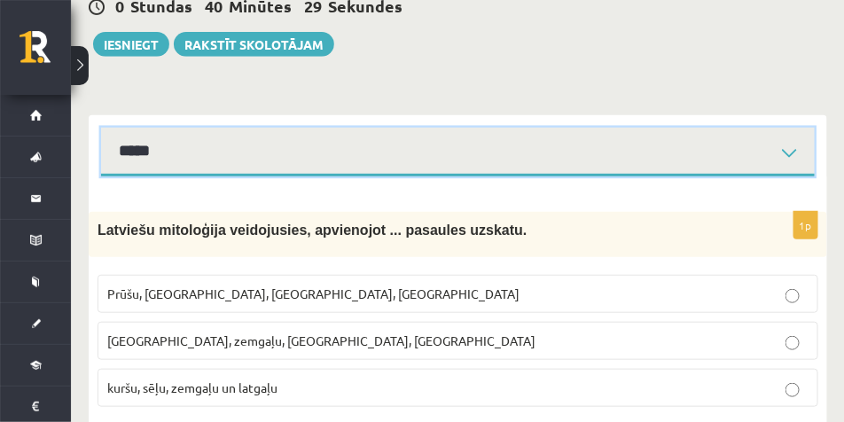
scroll to position [190, 0]
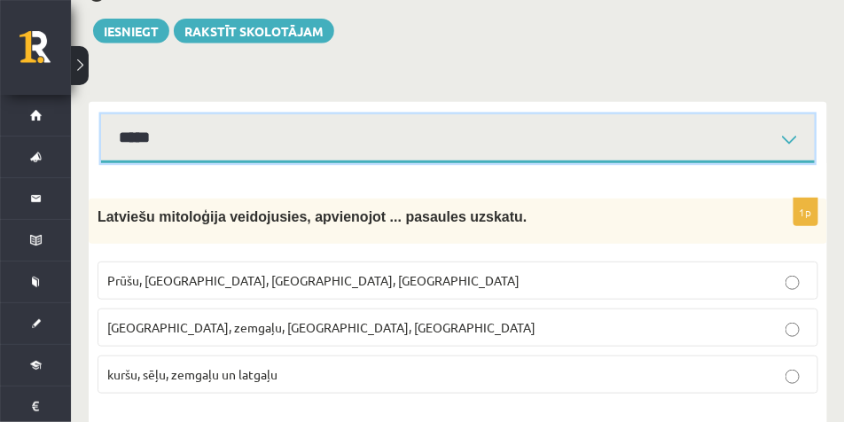
click at [294, 149] on select "**********" at bounding box center [457, 138] width 713 height 49
click at [101, 114] on select "**********" at bounding box center [457, 138] width 713 height 49
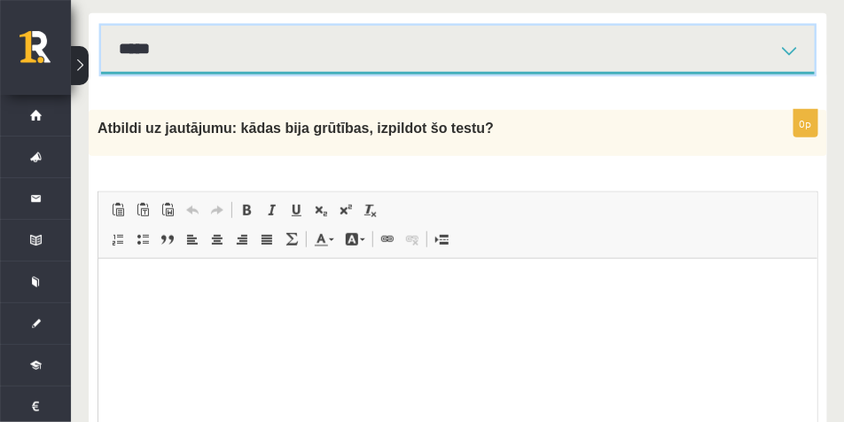
click at [487, 53] on select "**********" at bounding box center [457, 50] width 713 height 49
select select "**********"
click at [101, 26] on select "**********" at bounding box center [457, 50] width 713 height 49
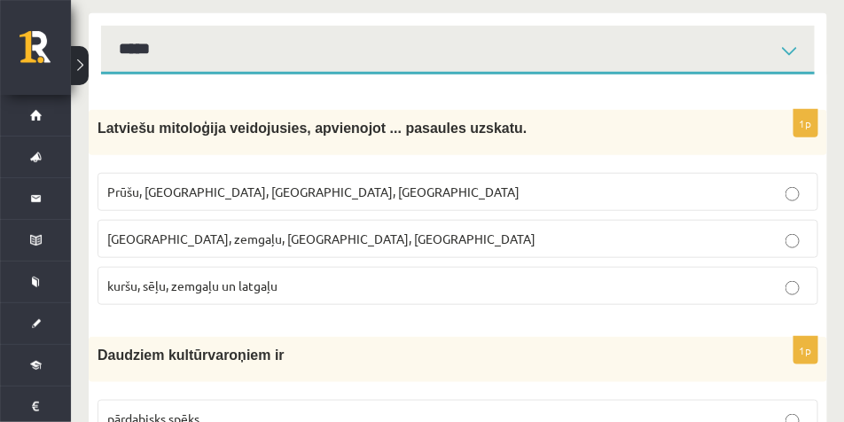
click at [356, 284] on p "kuršu, sēļu, zemgaļu un latgaļu" at bounding box center [457, 286] width 701 height 19
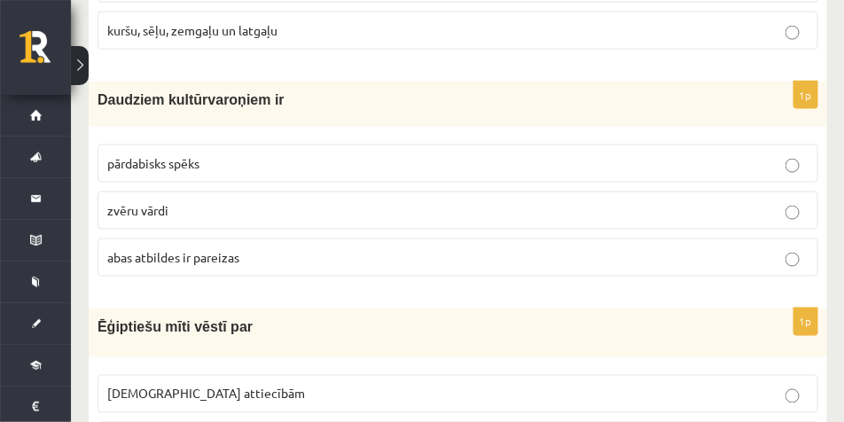
scroll to position [544, 0]
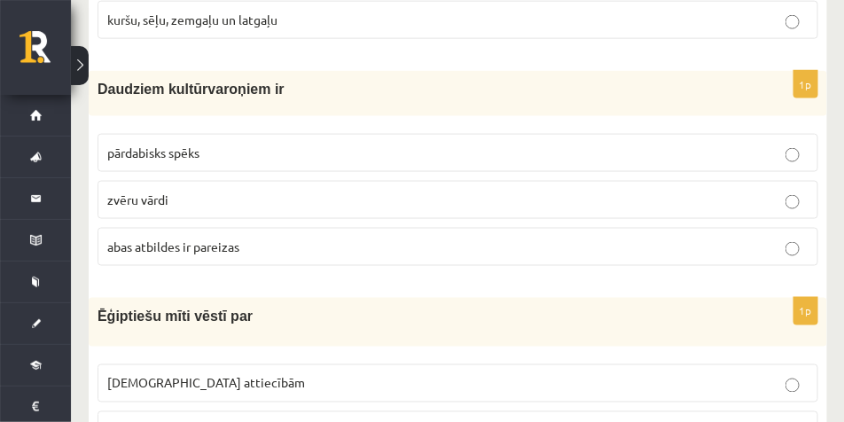
click at [337, 262] on label "abas atbildes ir pareizas" at bounding box center [457, 247] width 721 height 38
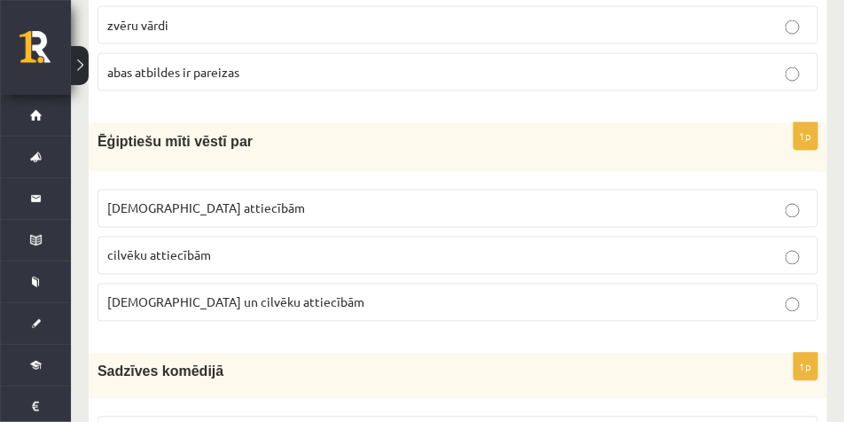
scroll to position [766, 0]
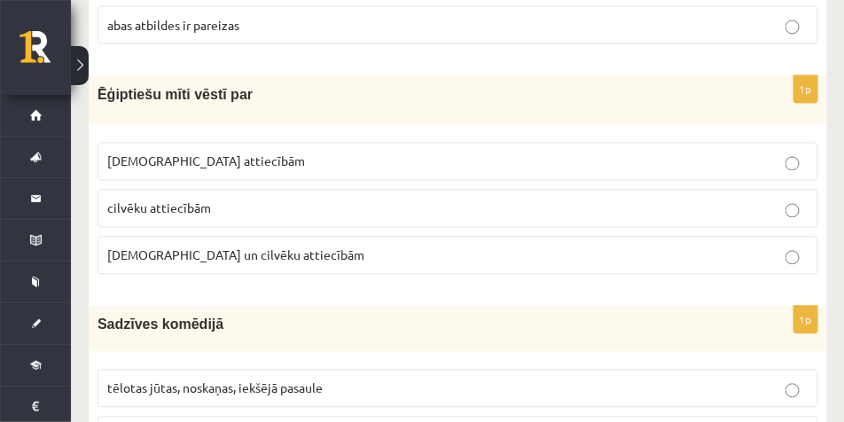
click at [340, 251] on p "Dievu un cilvēku attiecībām" at bounding box center [457, 255] width 701 height 19
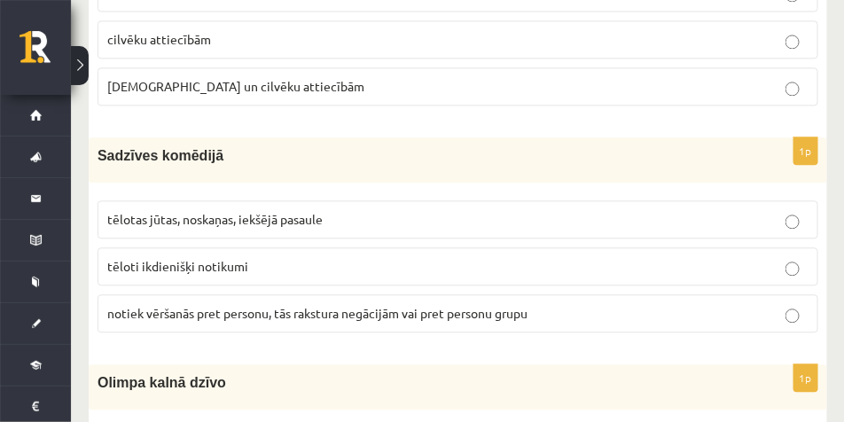
scroll to position [943, 0]
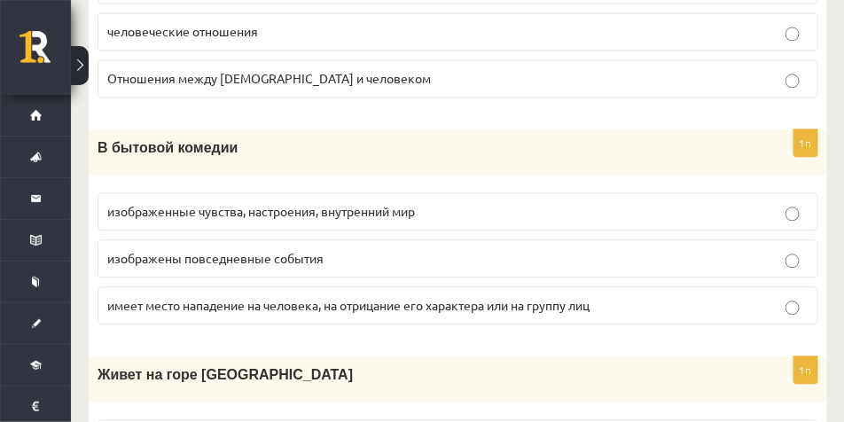
click at [389, 263] on p "изображены повседневные события" at bounding box center [457, 258] width 701 height 19
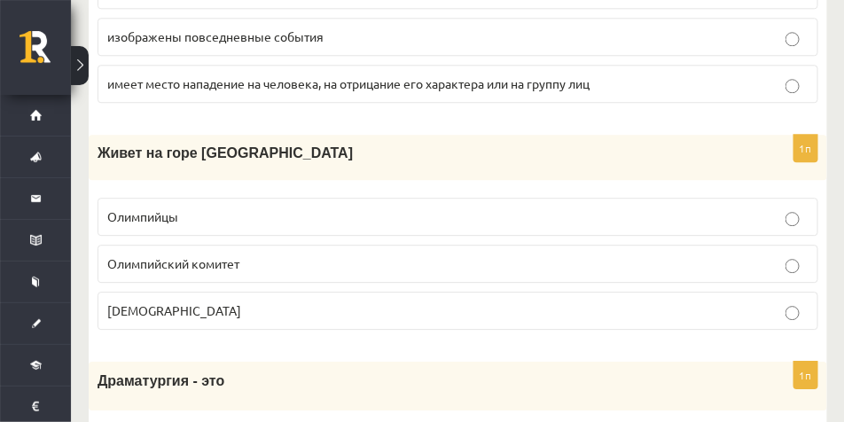
scroll to position [1209, 0]
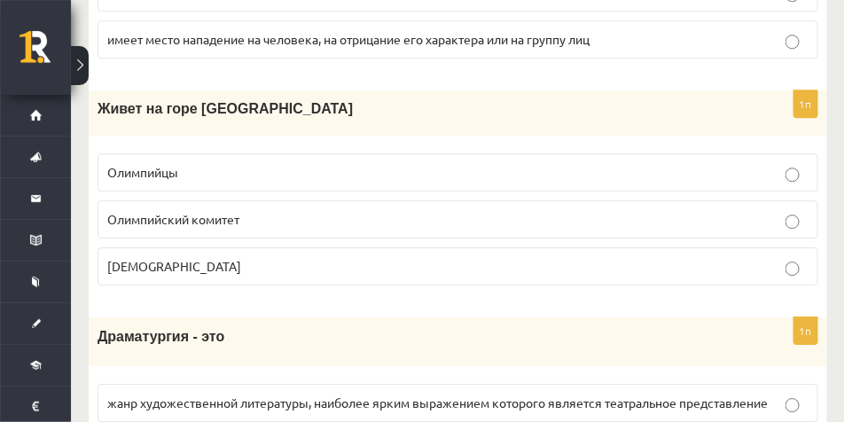
click at [370, 271] on p "Боги" at bounding box center [457, 266] width 701 height 19
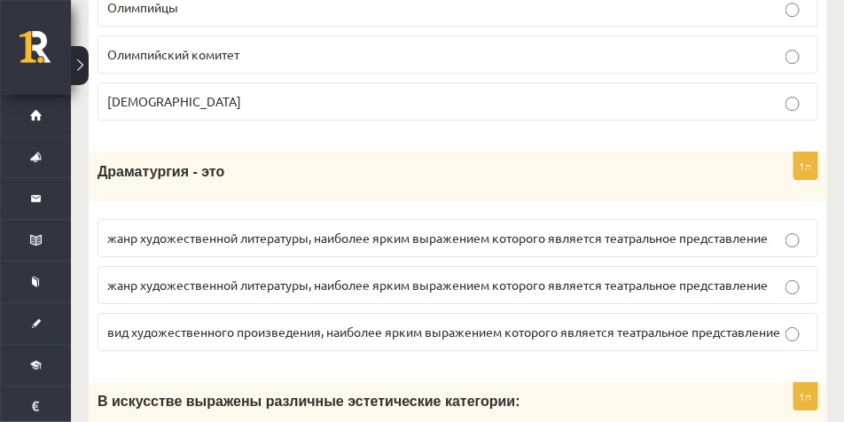
scroll to position [1431, 0]
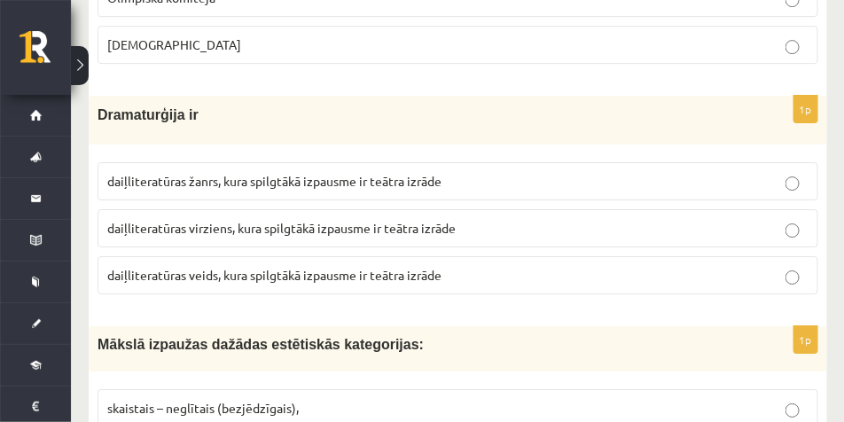
click at [432, 182] on span "daiļliteratūras žanrs, kura spilgtākā izpausme ir teātra izrāde" at bounding box center [274, 181] width 334 height 16
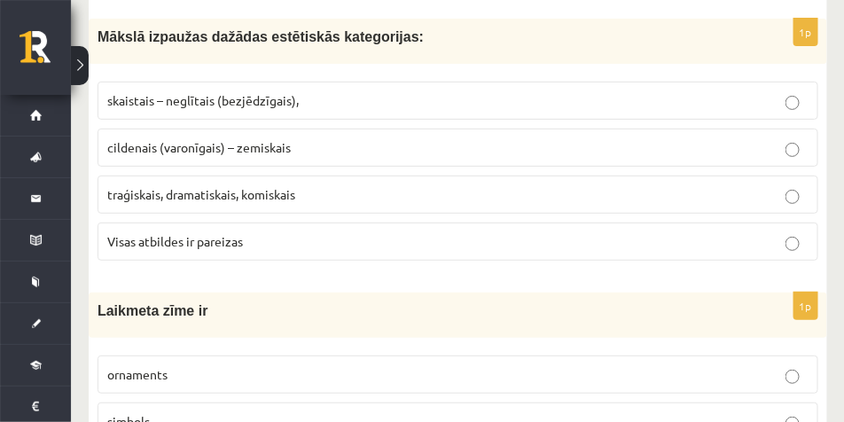
scroll to position [1741, 0]
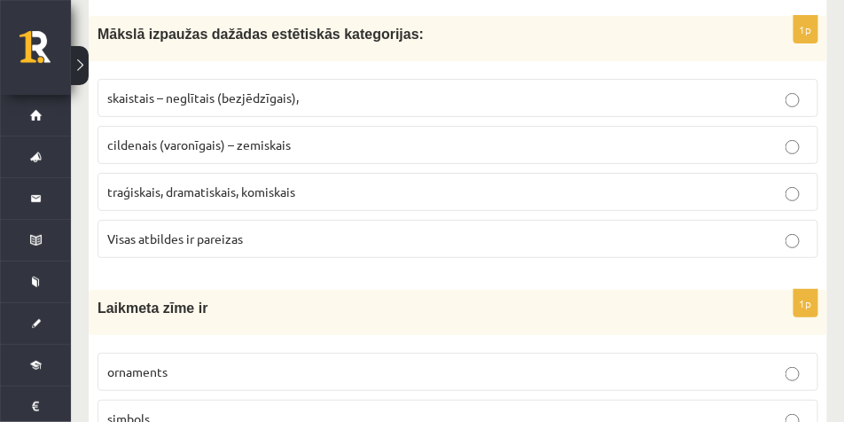
click at [341, 191] on p "traģiskais, dramatiskais, komiskais" at bounding box center [457, 192] width 701 height 19
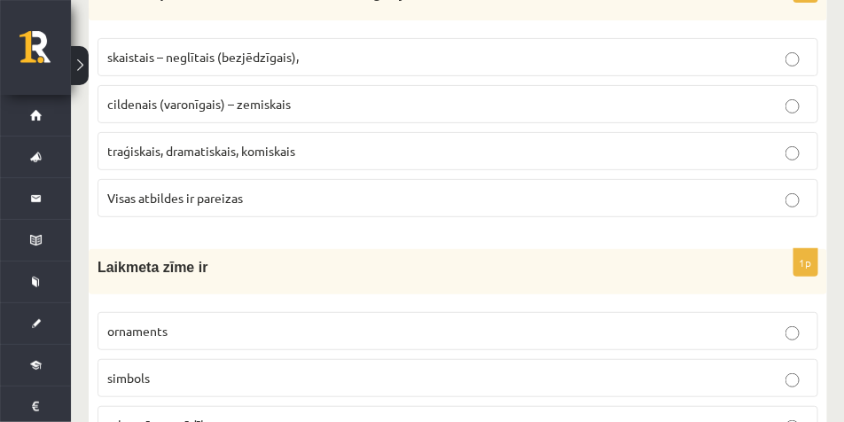
scroll to position [1918, 0]
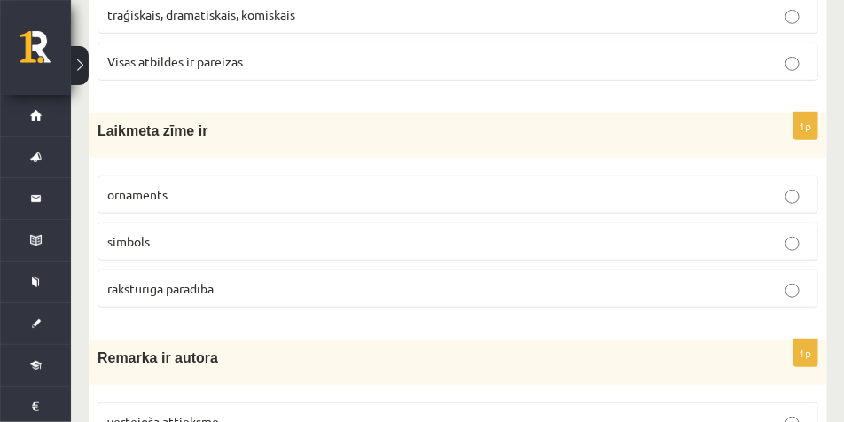
click at [238, 292] on p "raksturīga parādība" at bounding box center [457, 288] width 701 height 19
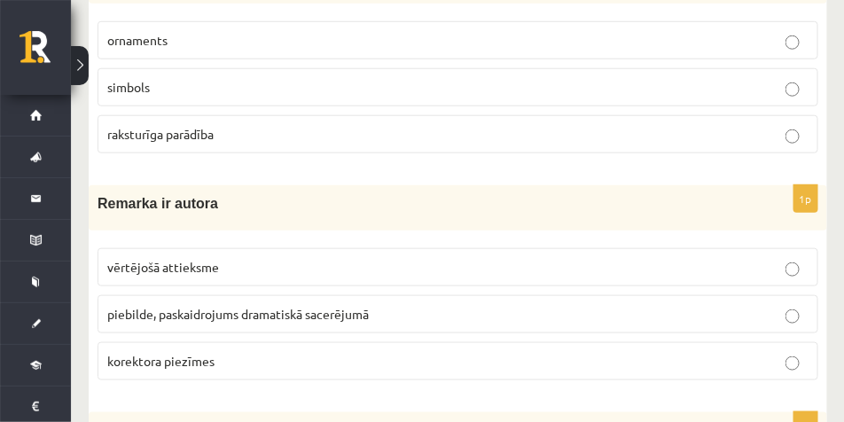
scroll to position [2140, 0]
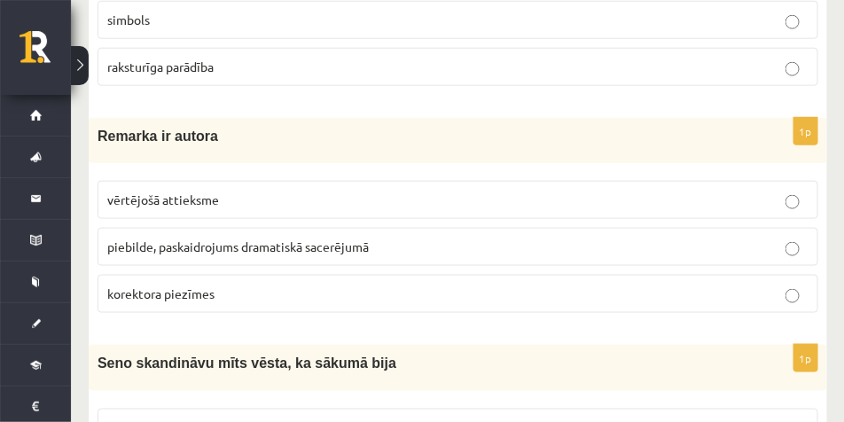
click at [316, 288] on p "korektora piezīmes" at bounding box center [457, 294] width 701 height 19
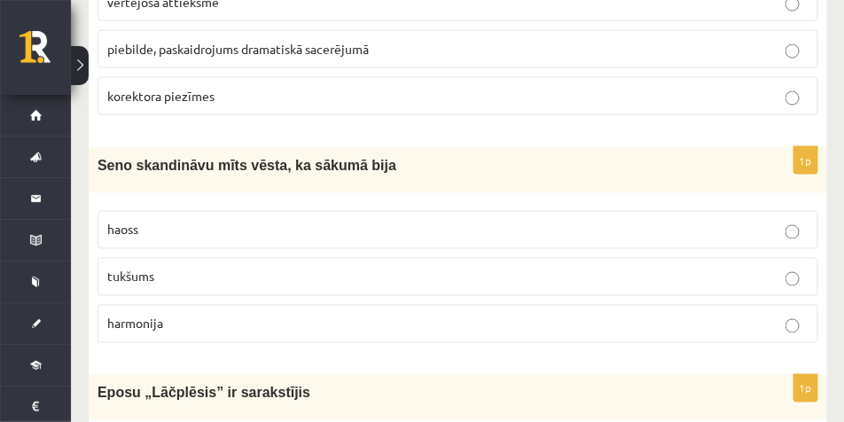
scroll to position [2361, 0]
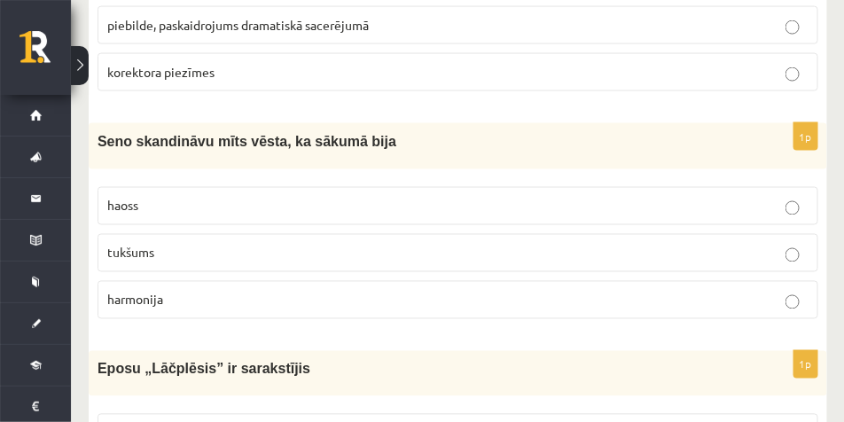
click at [200, 255] on p "tukšums" at bounding box center [457, 253] width 701 height 19
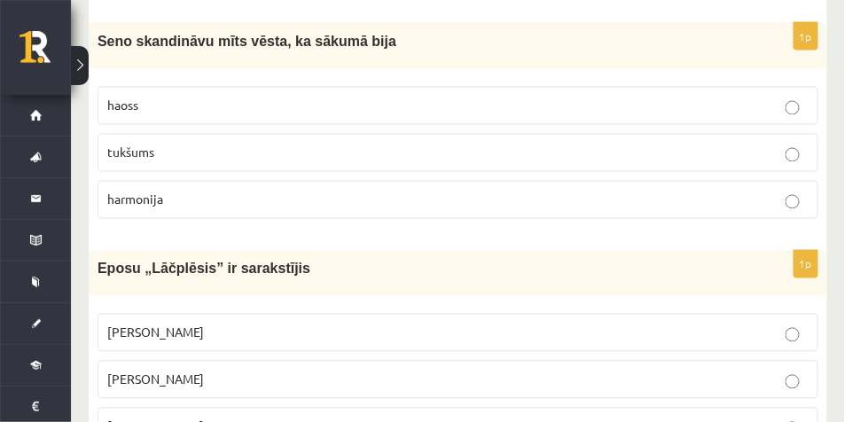
scroll to position [2538, 0]
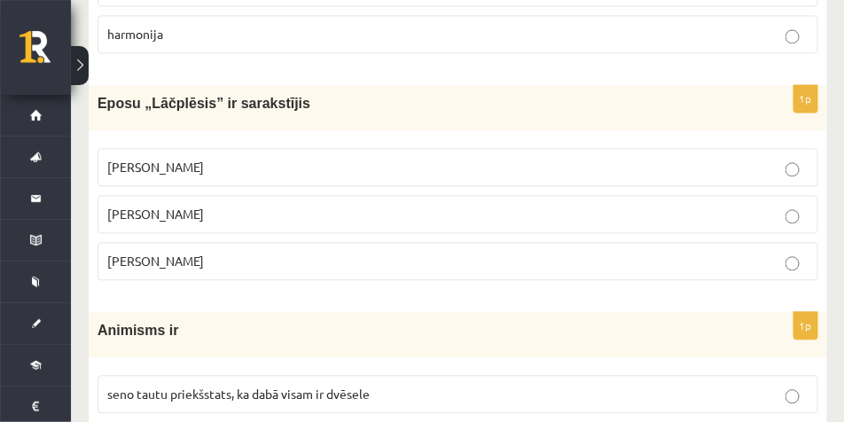
click at [292, 207] on p "Andrejs Pumpurs" at bounding box center [457, 214] width 701 height 19
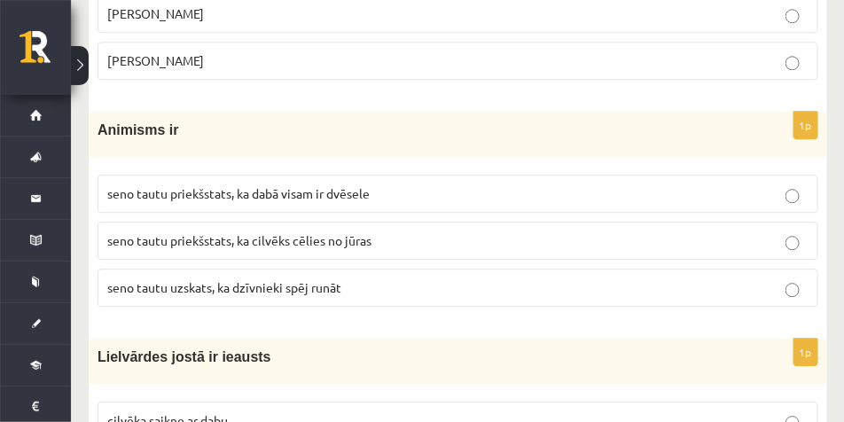
scroll to position [2849, 0]
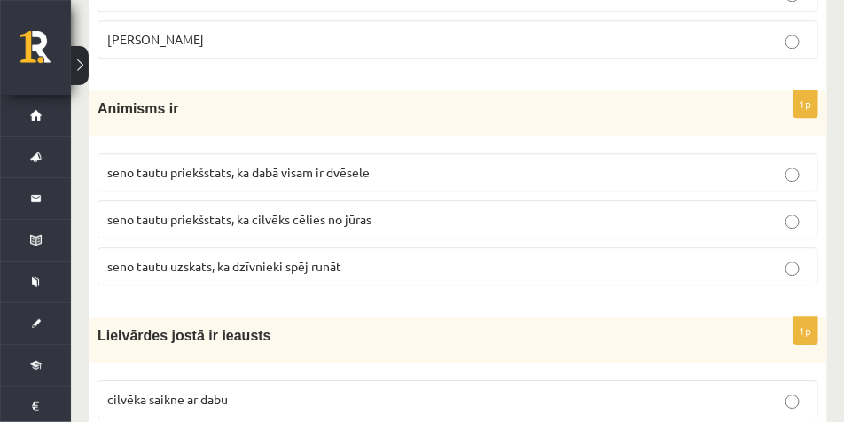
click at [382, 172] on p "seno tautu priekšstats, ka dabā visam ir dvēsele" at bounding box center [457, 172] width 701 height 19
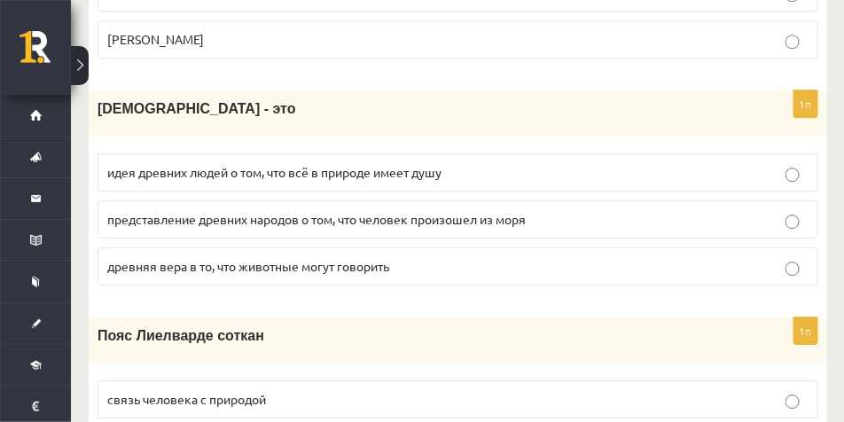
scroll to position [2867, 0]
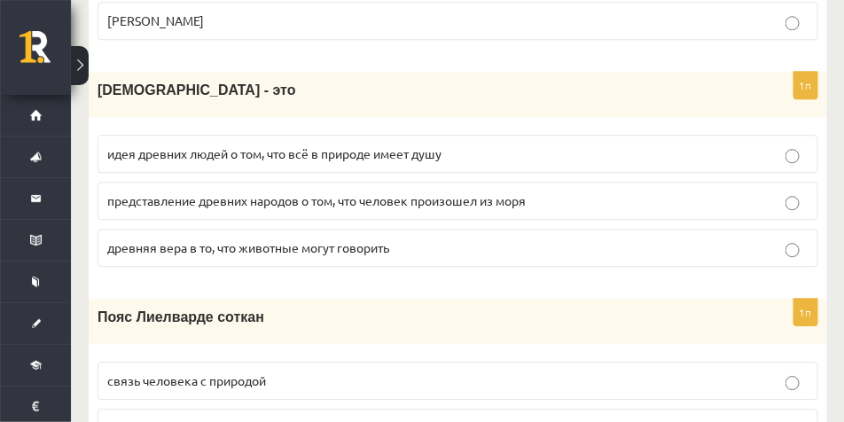
click at [363, 255] on font "древняя вера в то, что животные могут говорить" at bounding box center [248, 247] width 282 height 16
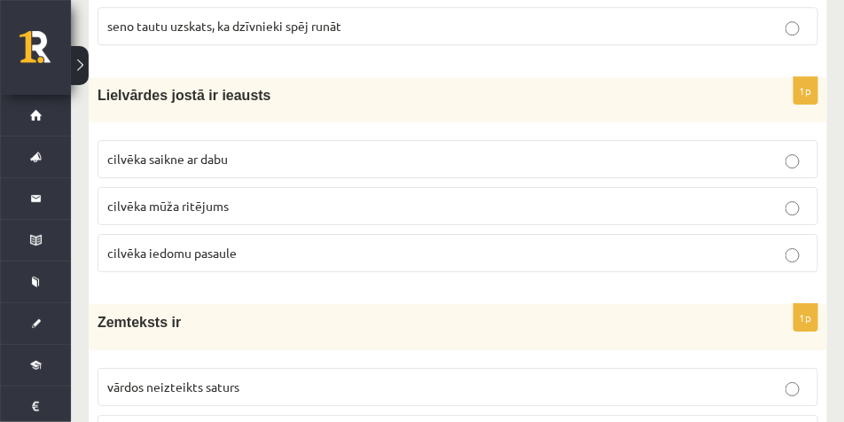
scroll to position [3070, 0]
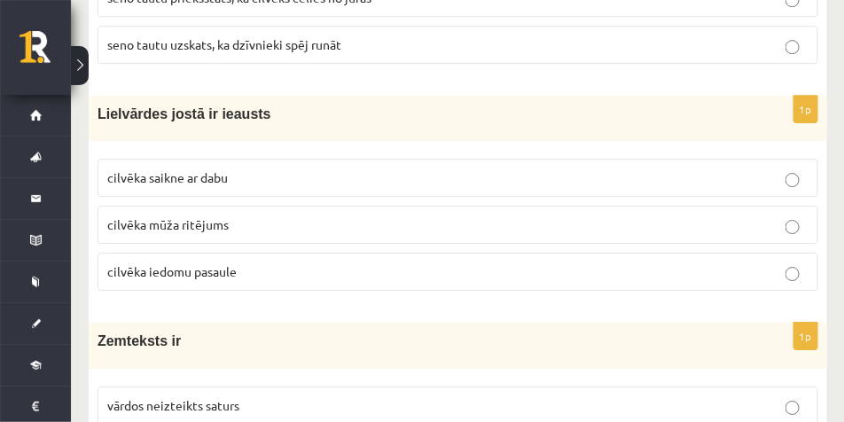
click at [336, 121] on p "Lielvārdes jostā ir ieausts" at bounding box center [413, 114] width 632 height 19
click at [207, 226] on span "cilvēka mūža ritējums" at bounding box center [167, 224] width 121 height 16
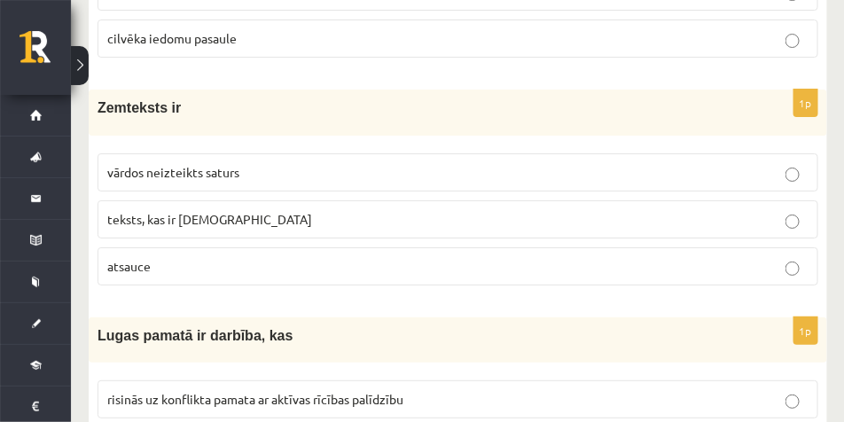
scroll to position [3336, 0]
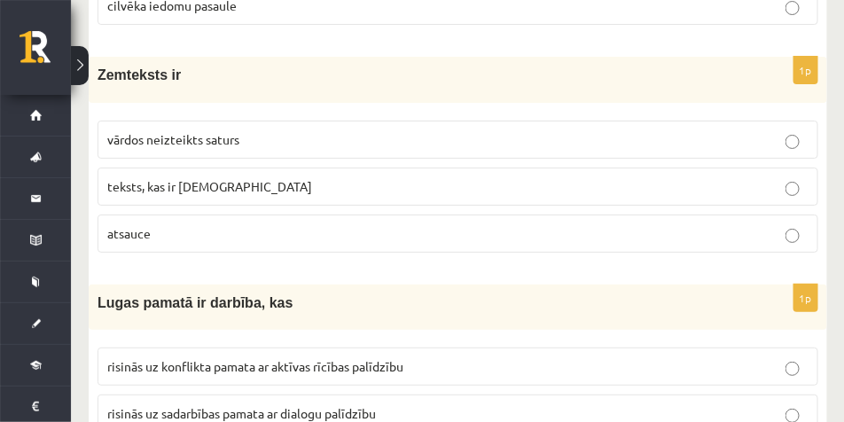
click at [291, 130] on p "vārdos neizteikts saturs" at bounding box center [457, 139] width 701 height 19
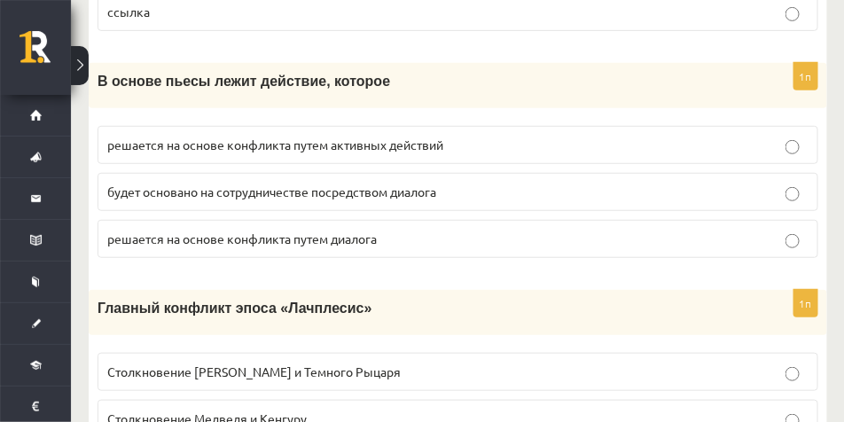
scroll to position [3576, 0]
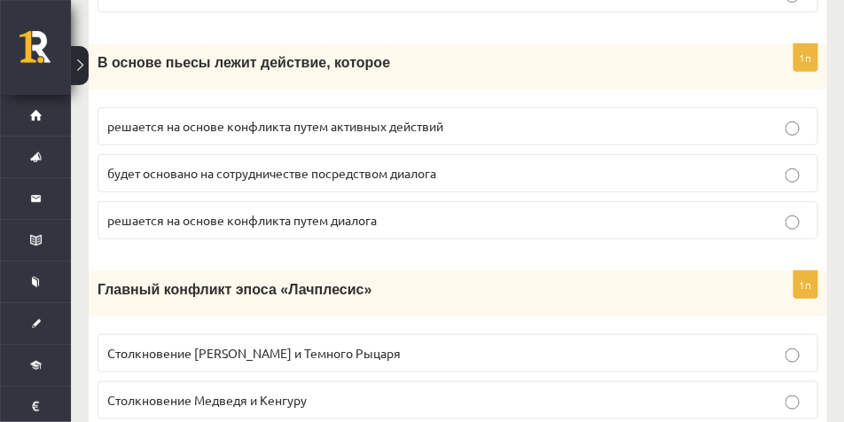
click at [503, 136] on p "решается на основе конфликта путем активных действий" at bounding box center [457, 126] width 701 height 19
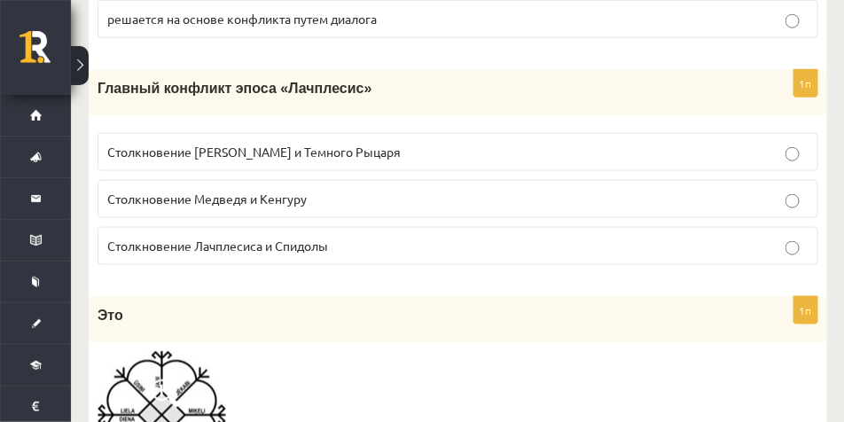
scroll to position [3798, 0]
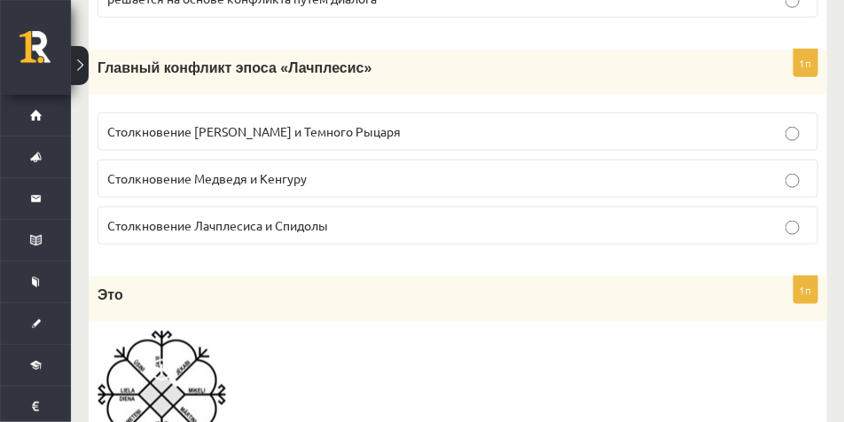
click at [393, 235] on p "Столкновение Лачплесиса и Спидолы" at bounding box center [457, 225] width 701 height 19
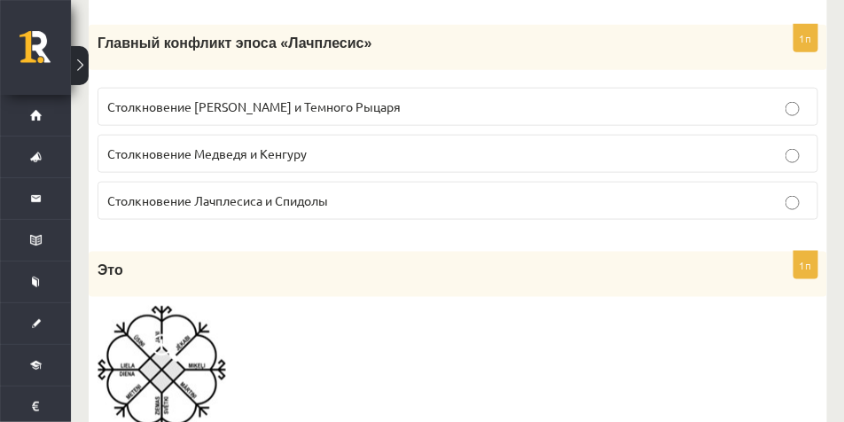
scroll to position [4064, 0]
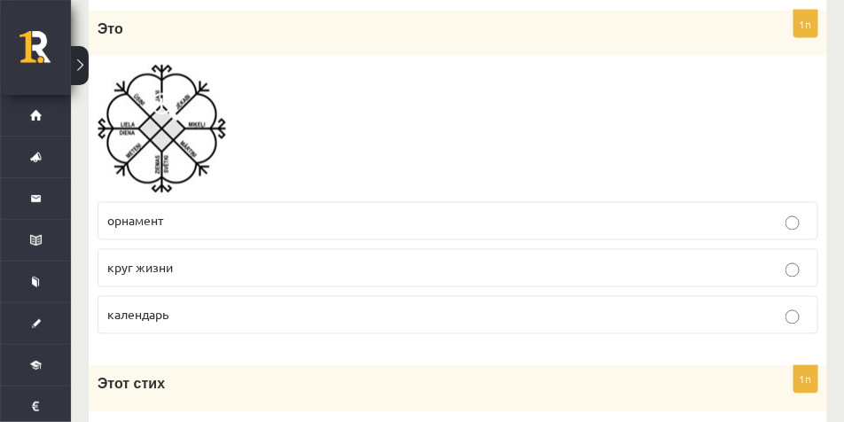
click at [290, 230] on p "орнамент" at bounding box center [457, 221] width 701 height 19
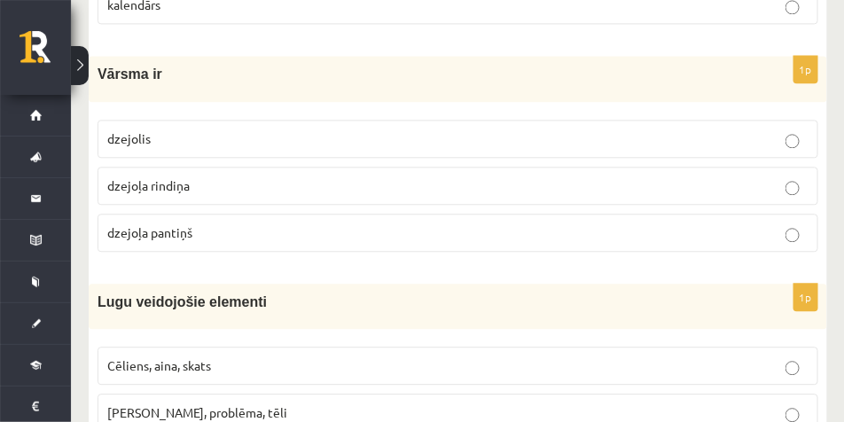
scroll to position [4355, 0]
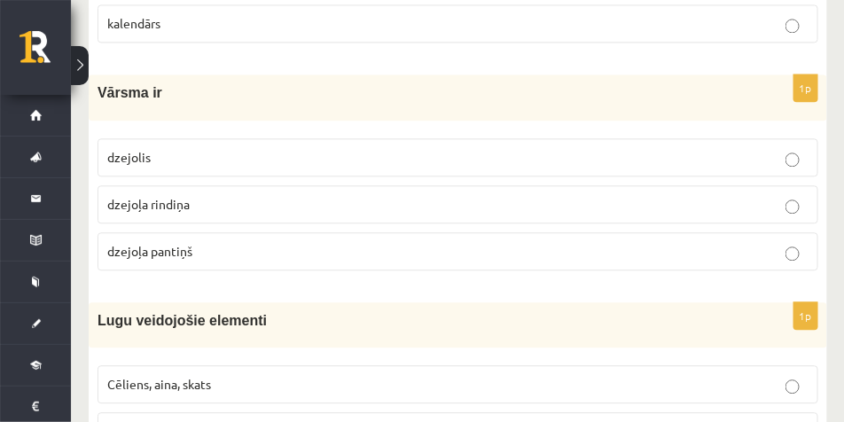
click at [246, 195] on p "dzejoļa rindiņa" at bounding box center [457, 204] width 701 height 19
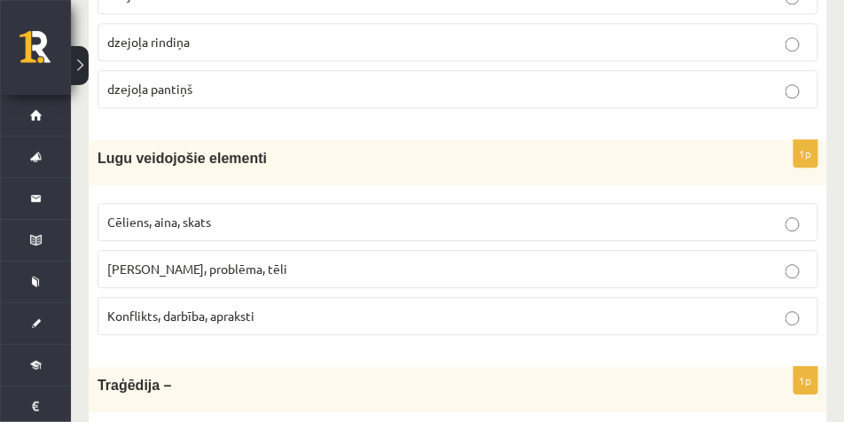
scroll to position [4577, 0]
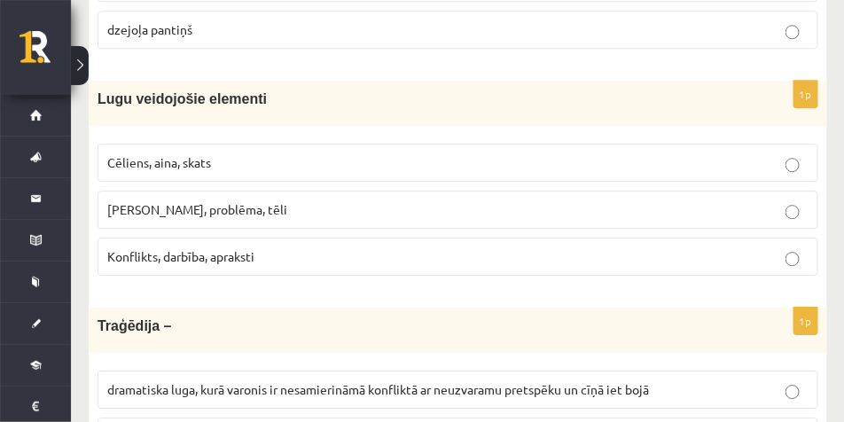
click at [242, 246] on label "Konflikts, darbība, apraksti" at bounding box center [457, 257] width 721 height 38
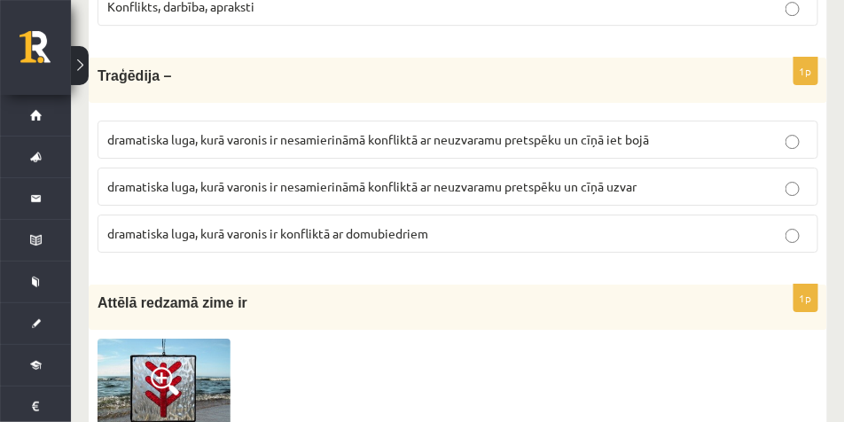
scroll to position [4843, 0]
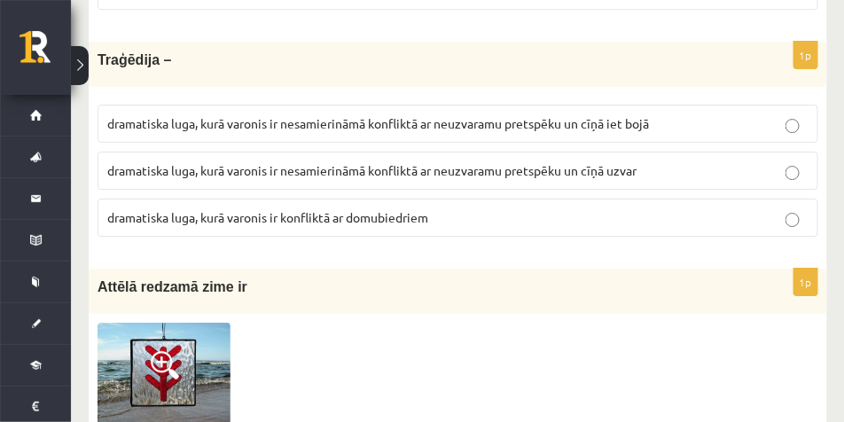
click at [525, 119] on span "dramatiska luga, kurā varonis ir nesamierināmā konfliktā ar neuzvaramu pretspēk…" at bounding box center [378, 123] width 542 height 16
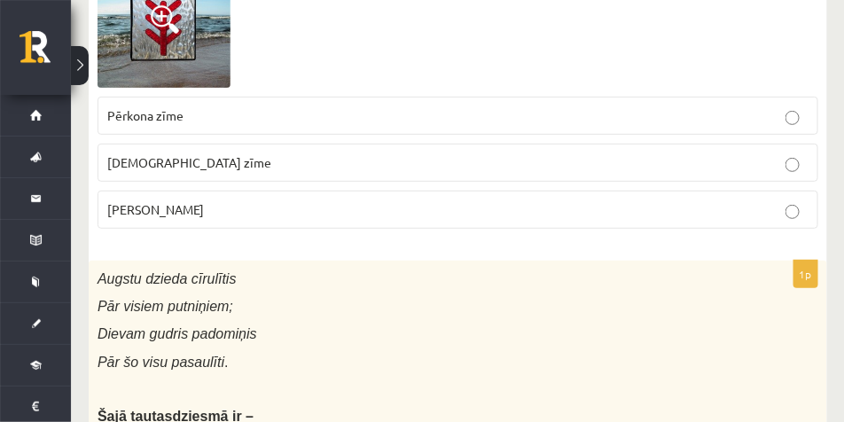
scroll to position [5197, 0]
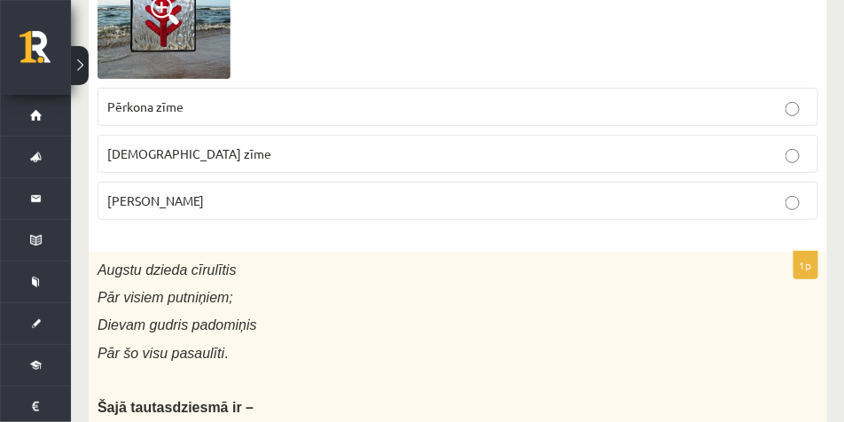
click at [264, 101] on p "Pērkona zīme" at bounding box center [457, 106] width 701 height 19
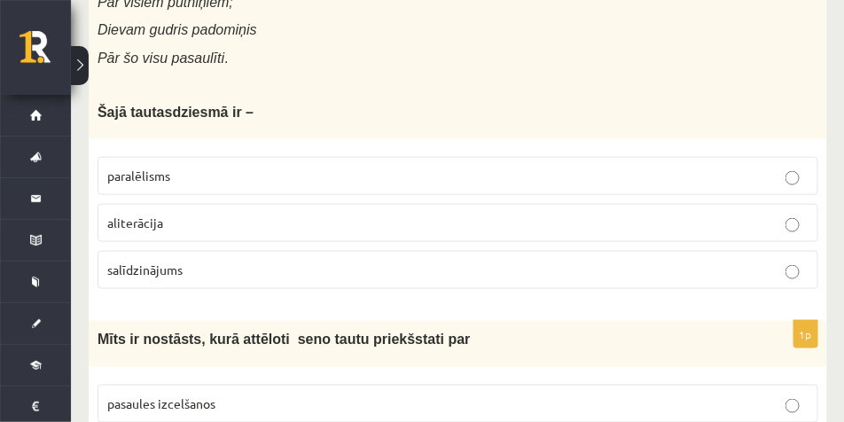
scroll to position [5508, 0]
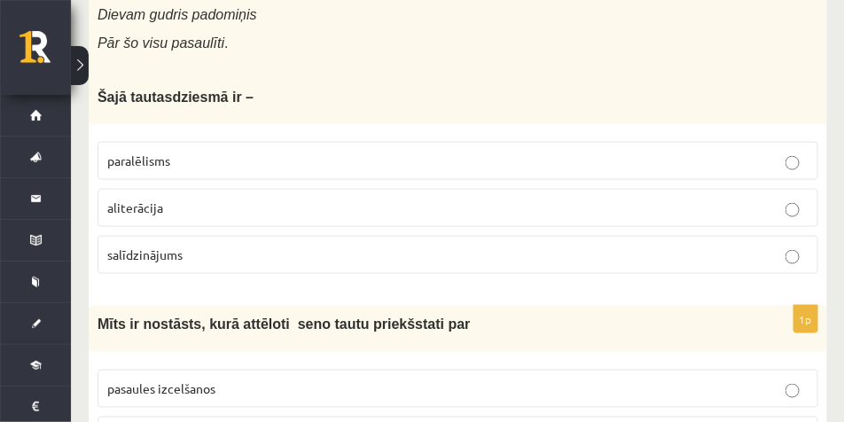
click at [235, 152] on p "paralēlisms" at bounding box center [457, 161] width 701 height 19
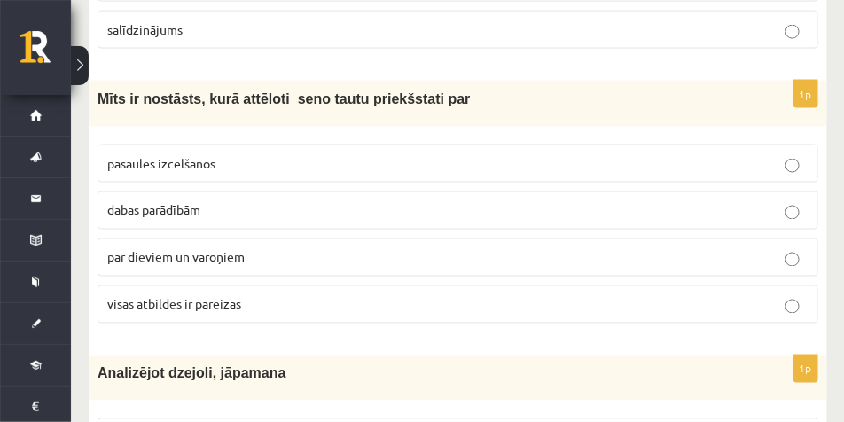
scroll to position [5729, 0]
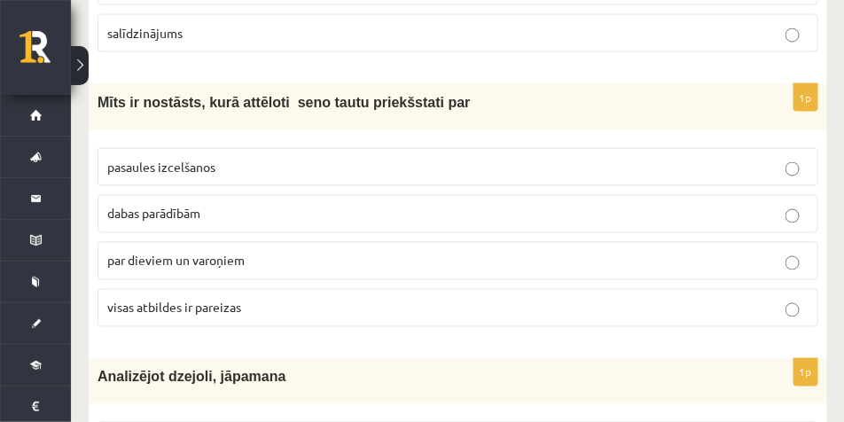
click at [218, 293] on label "visas atbildes ir pareizas" at bounding box center [457, 308] width 721 height 38
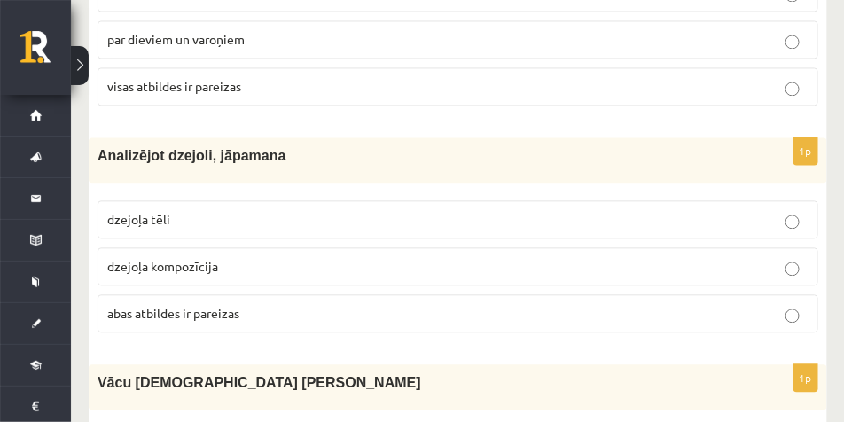
scroll to position [5995, 0]
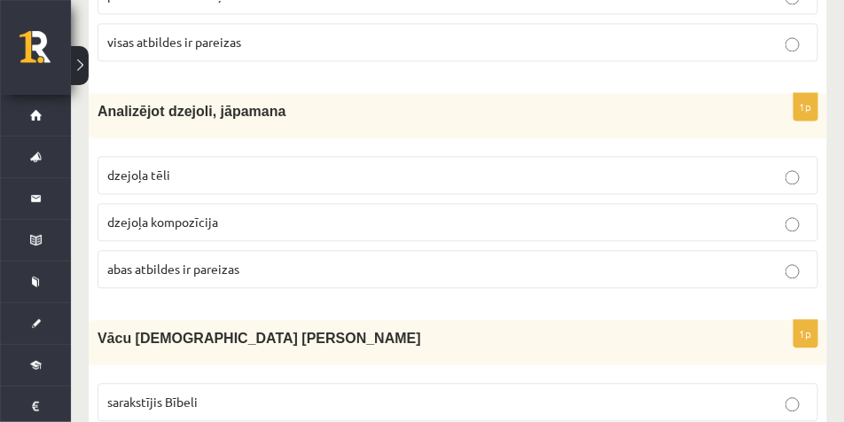
click at [184, 265] on span "abas atbildes ir pareizas" at bounding box center [173, 269] width 132 height 16
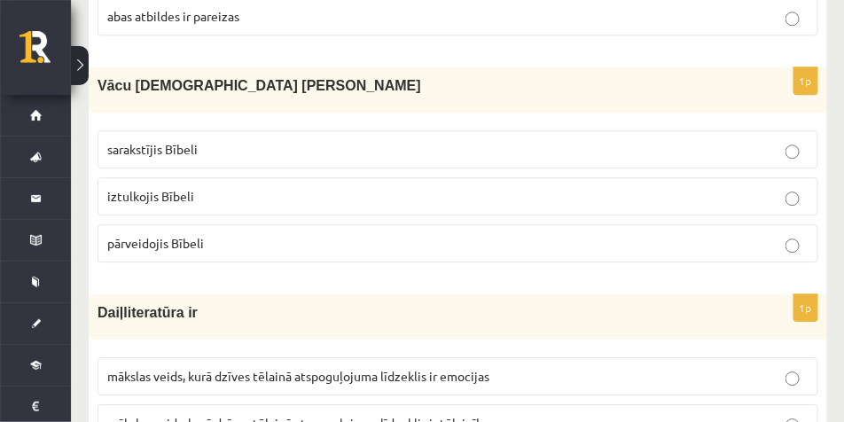
scroll to position [6261, 0]
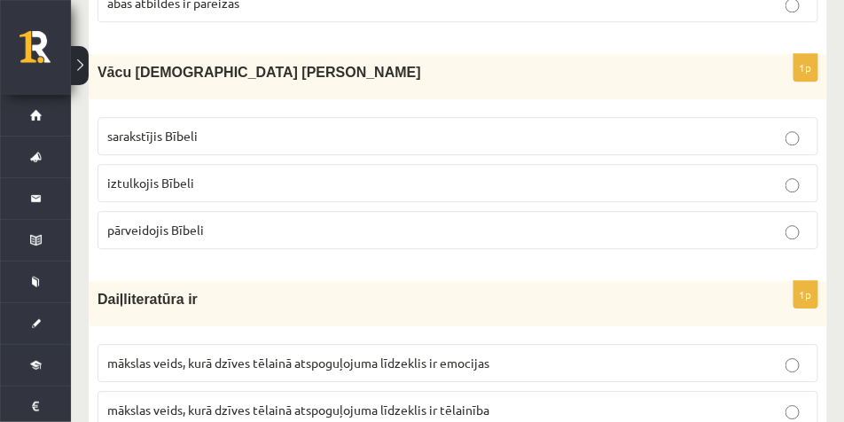
click at [323, 178] on p "iztulkojis Bībeli" at bounding box center [457, 183] width 701 height 19
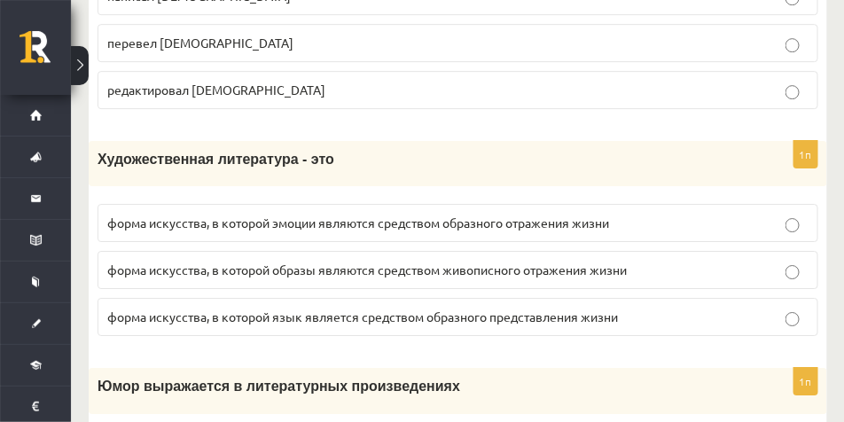
scroll to position [6494, 0]
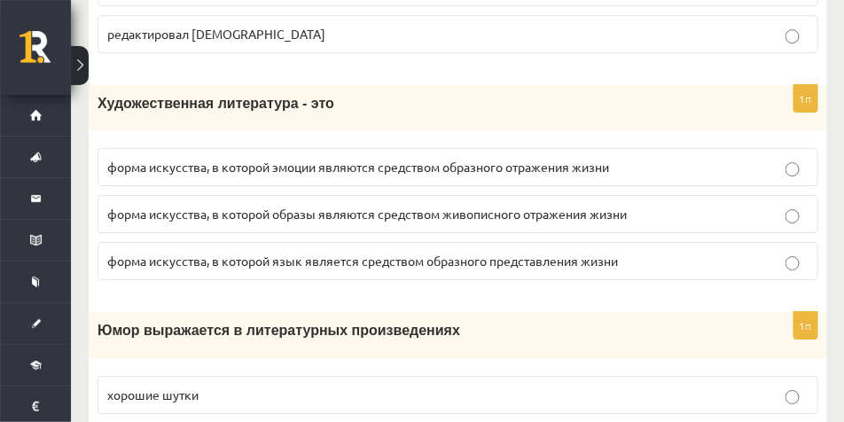
click at [667, 223] on p "форма искусства, в которой образы являются средством живописного отражения жизни" at bounding box center [457, 214] width 701 height 19
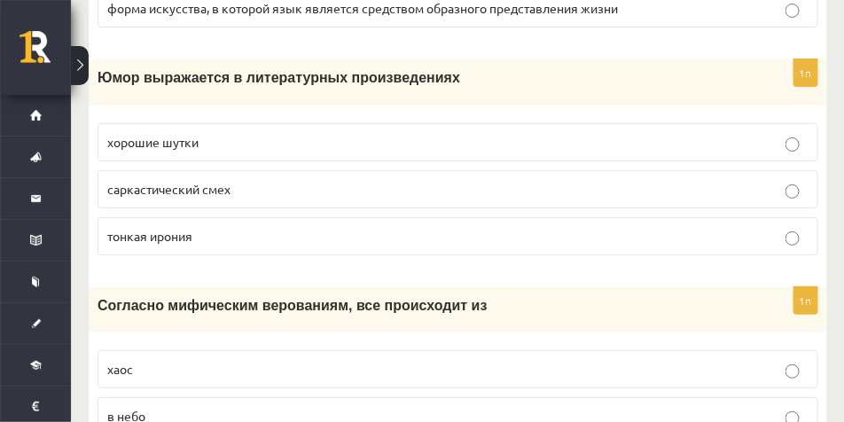
scroll to position [6760, 0]
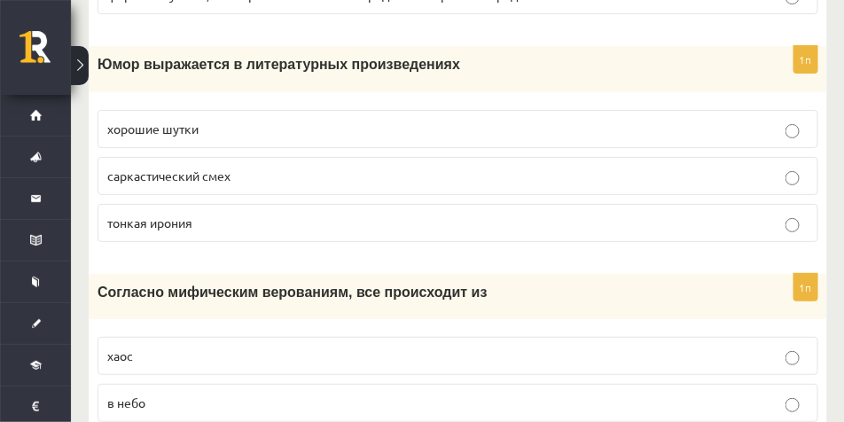
click at [290, 232] on p "тонкая ирония" at bounding box center [457, 223] width 701 height 19
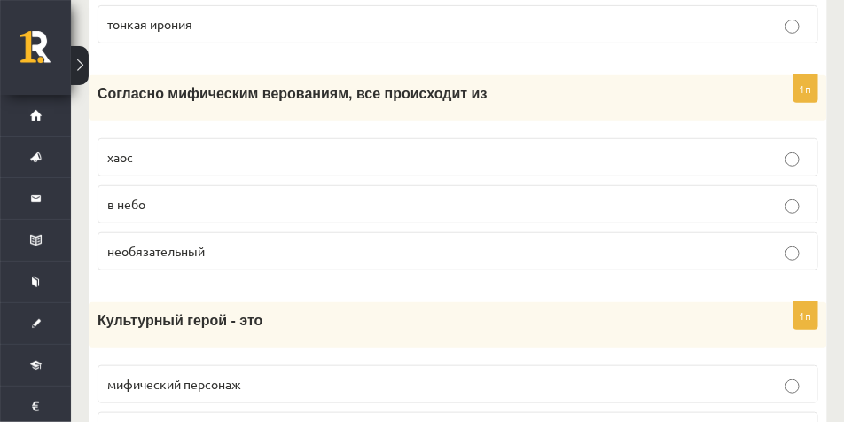
scroll to position [6982, 0]
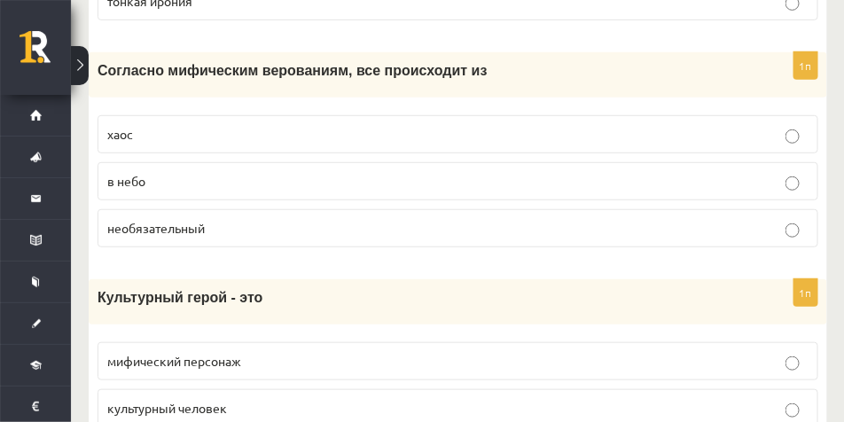
click at [317, 144] on p "хаос" at bounding box center [457, 134] width 701 height 19
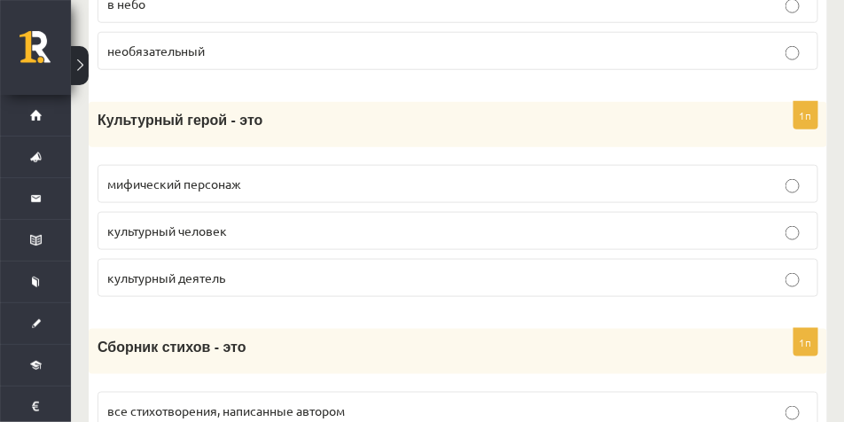
scroll to position [7203, 0]
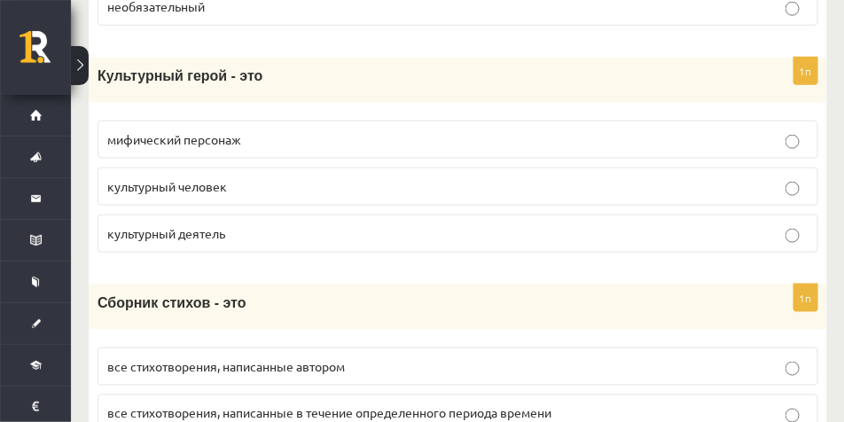
click at [282, 243] on p "культурный деятель" at bounding box center [457, 233] width 701 height 19
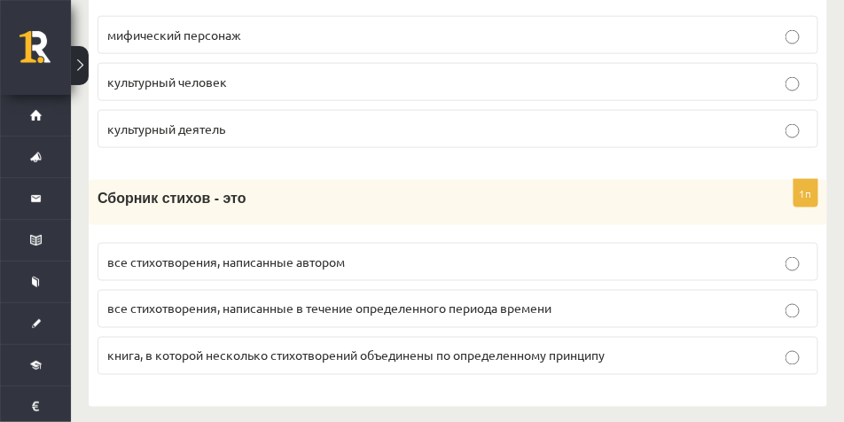
scroll to position [7337, 0]
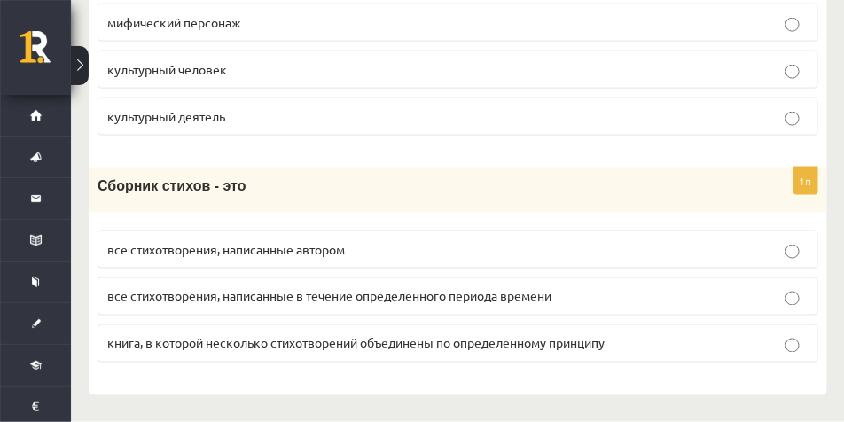
click at [799, 339] on p "книга, в которой несколько стихотворений объединены по определенному принципу" at bounding box center [457, 343] width 701 height 19
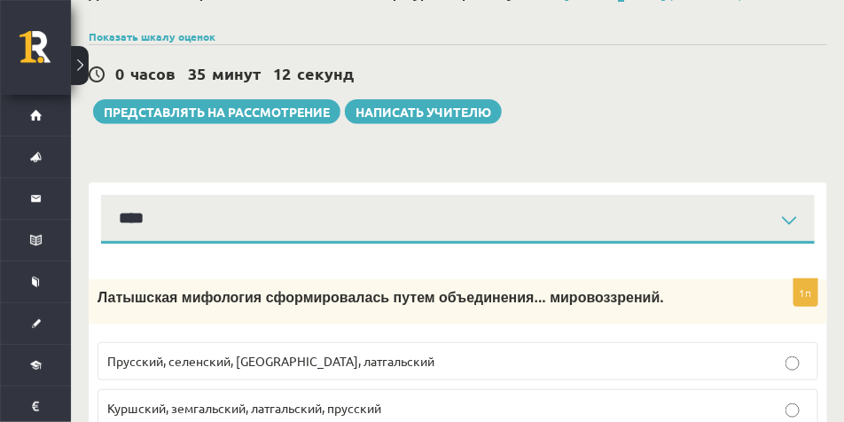
scroll to position [0, 0]
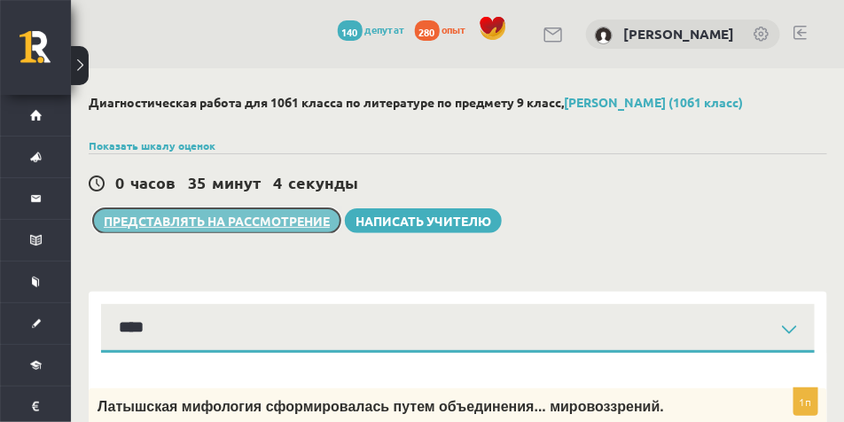
click at [172, 223] on font "Представлять на рассмотрение" at bounding box center [217, 221] width 226 height 16
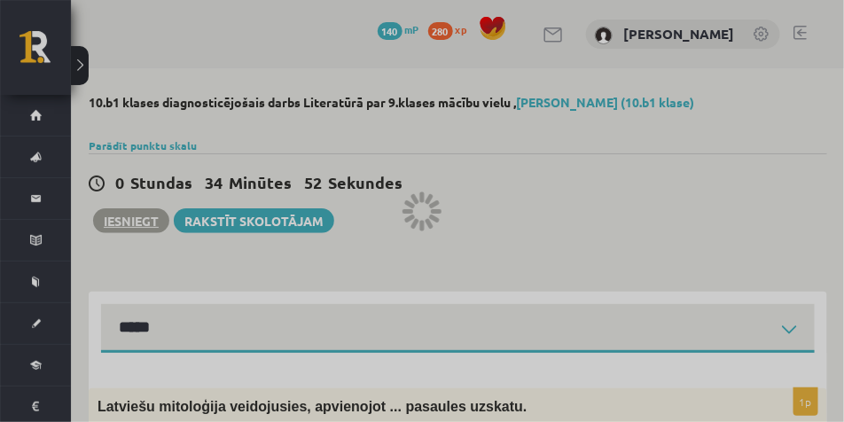
click at [634, 193] on div at bounding box center [422, 211] width 844 height 422
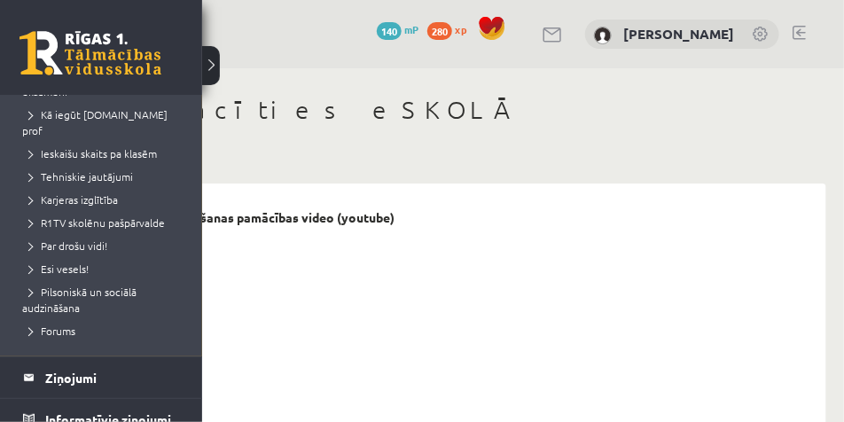
scroll to position [532, 0]
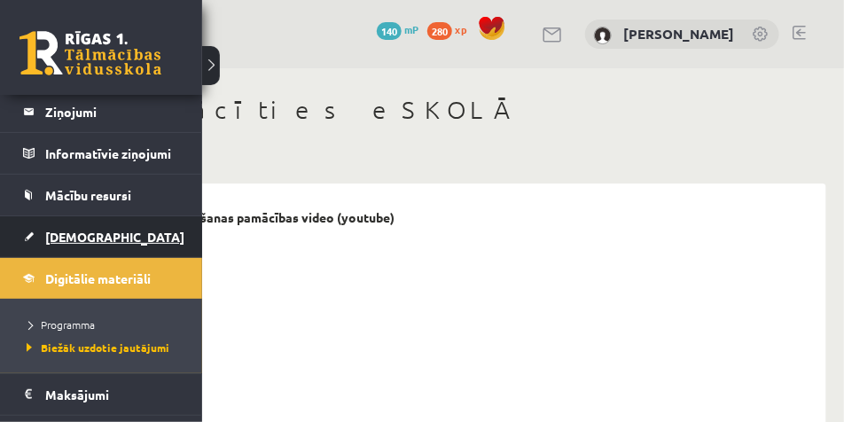
click at [93, 229] on span "[DEMOGRAPHIC_DATA]" at bounding box center [114, 237] width 139 height 16
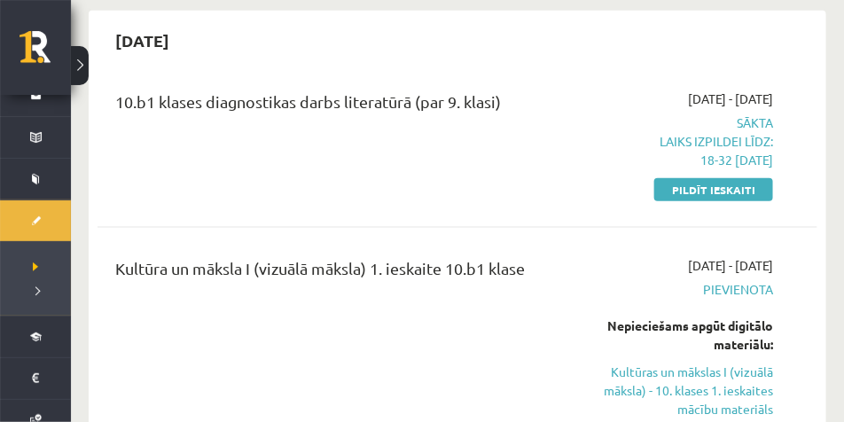
scroll to position [355, 0]
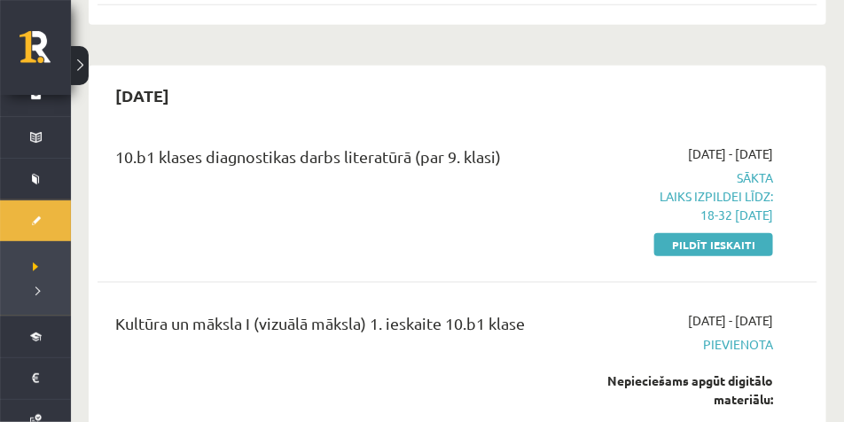
drag, startPoint x: 702, startPoint y: 244, endPoint x: 453, endPoint y: 50, distance: 315.8
click at [702, 245] on link "Pildīt ieskaiti" at bounding box center [713, 244] width 119 height 23
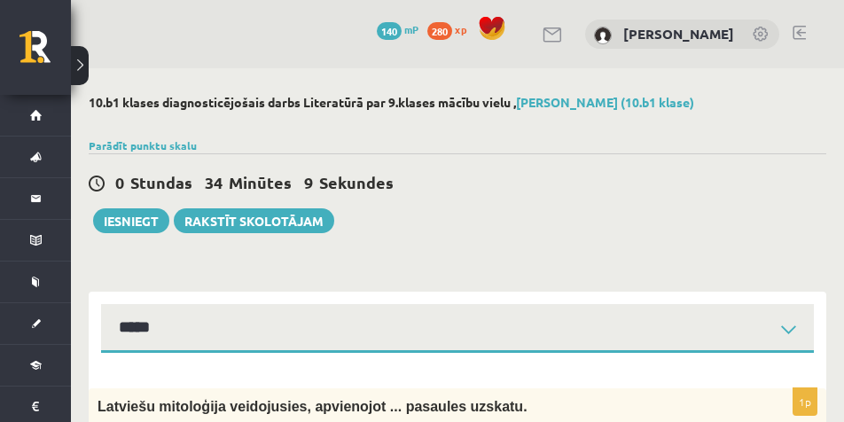
select select "**********"
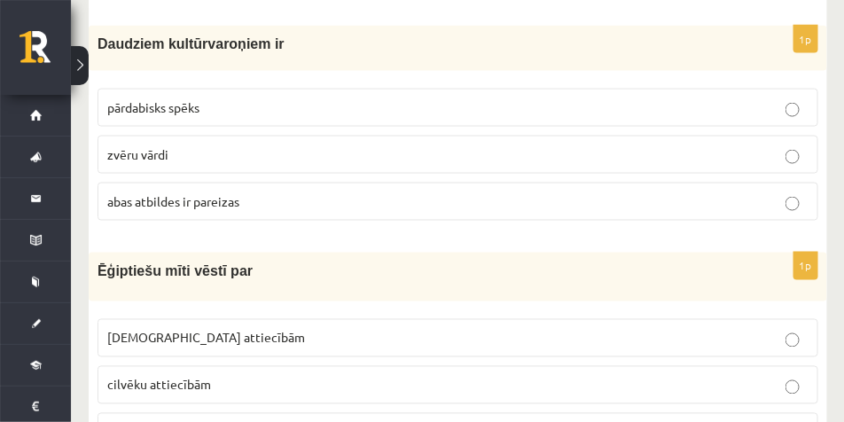
scroll to position [310, 0]
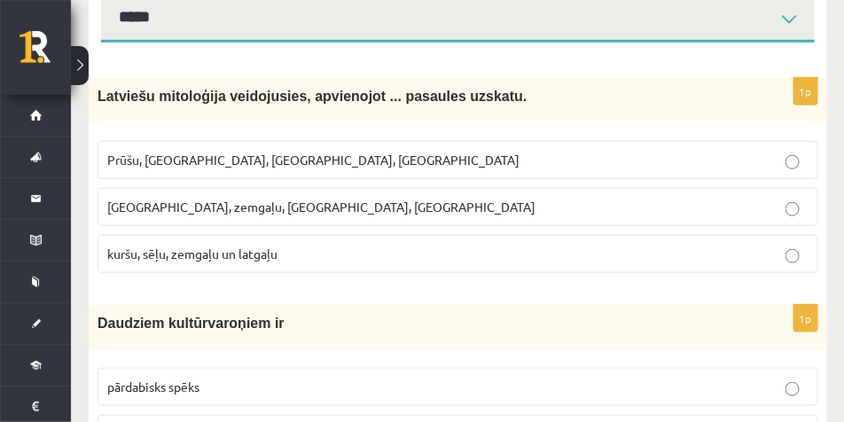
click at [357, 263] on p "kuršu, sēļu, zemgaļu un latgaļu" at bounding box center [457, 254] width 701 height 19
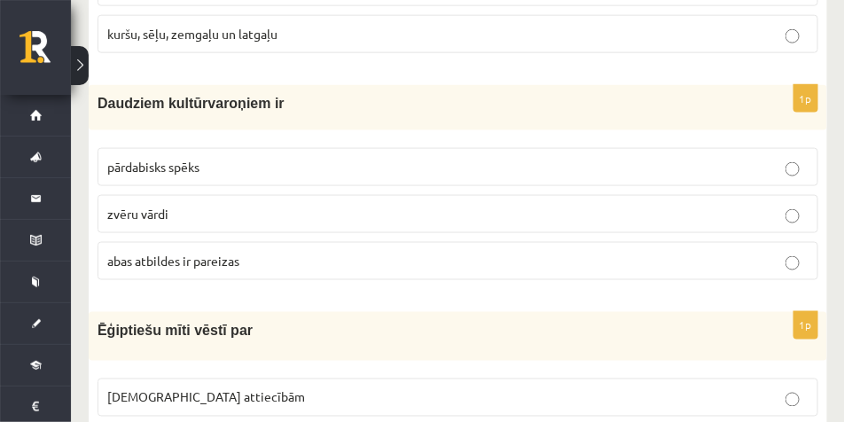
scroll to position [532, 0]
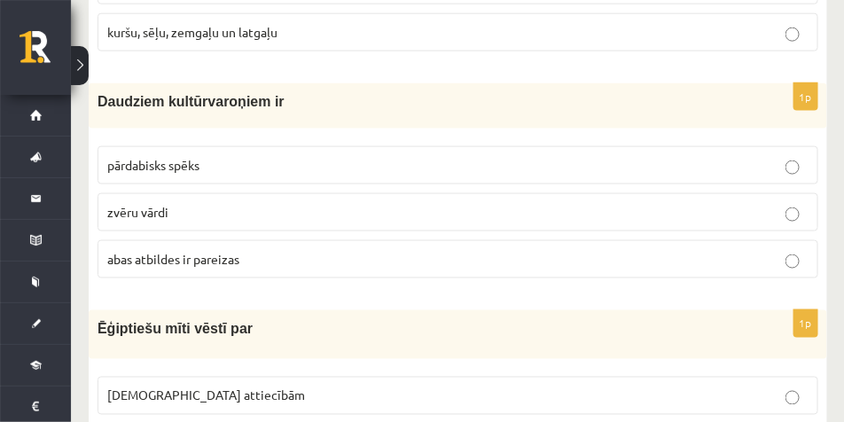
click at [232, 264] on span "abas atbildes ir pareizas" at bounding box center [173, 259] width 132 height 16
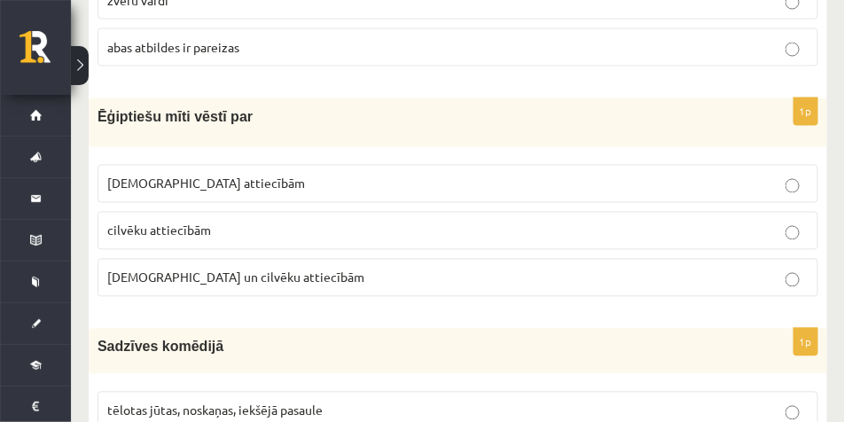
scroll to position [753, 0]
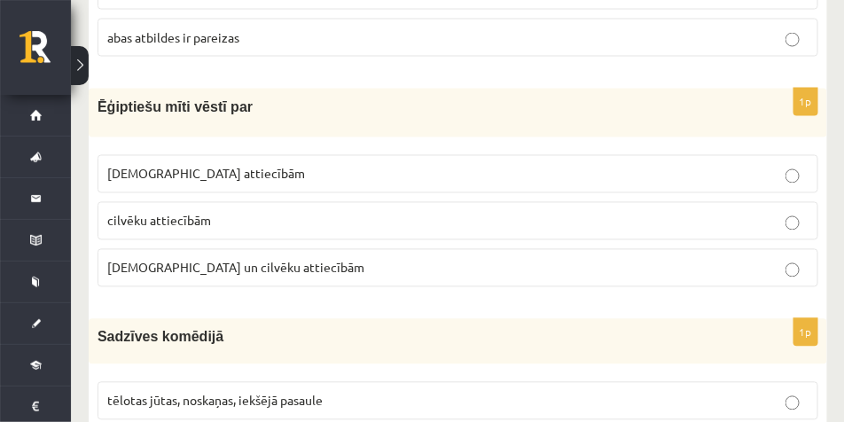
click at [238, 276] on p "Dievu un cilvēku attiecībām" at bounding box center [457, 268] width 701 height 19
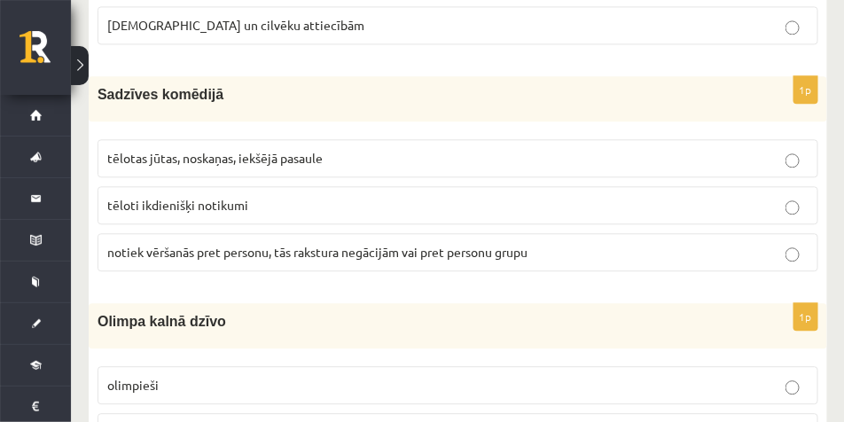
scroll to position [1019, 0]
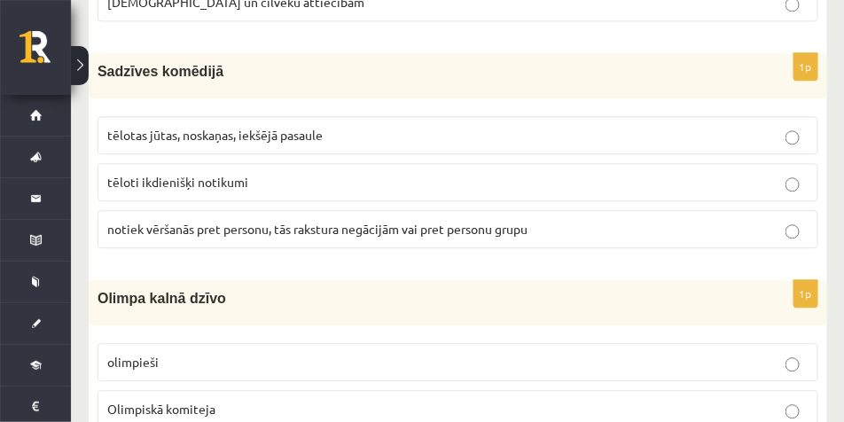
click at [434, 131] on p "tēlotas jūtas, noskaņas, iekšējā pasaule" at bounding box center [457, 135] width 701 height 19
click at [659, 186] on p "tēloti ikdienišķi notikumi" at bounding box center [457, 182] width 701 height 19
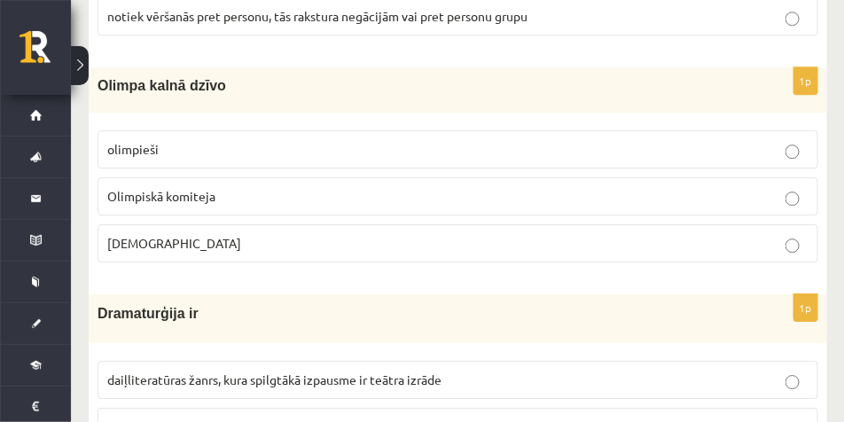
scroll to position [1241, 0]
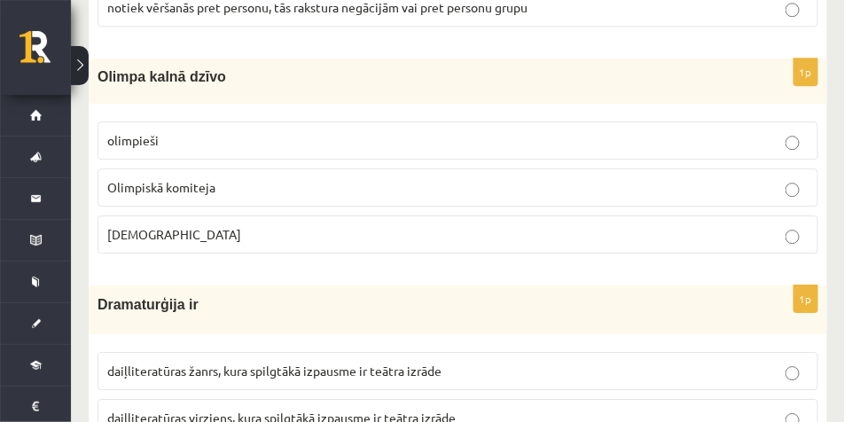
click at [189, 238] on p "Dievi" at bounding box center [457, 234] width 701 height 19
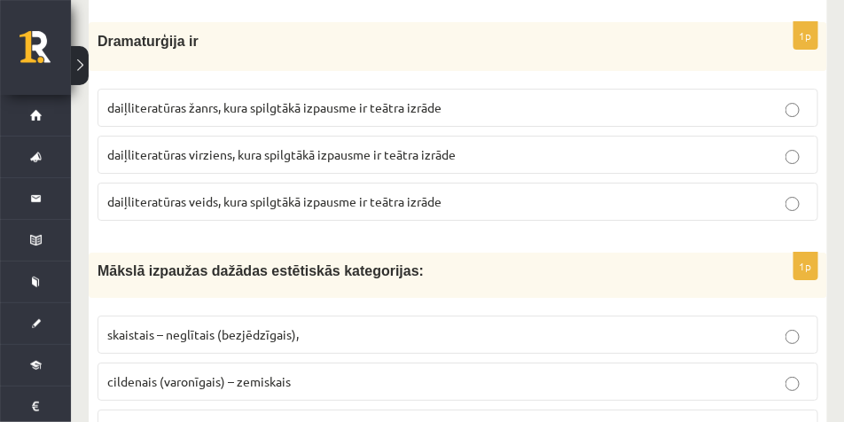
scroll to position [1507, 0]
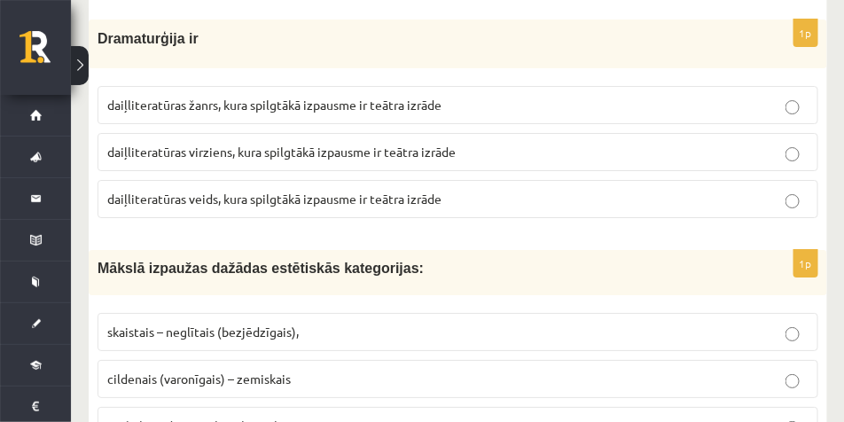
click at [354, 94] on label "daiļliteratūras žanrs, kura spilgtākā izpausme ir teātra izrāde" at bounding box center [457, 105] width 721 height 38
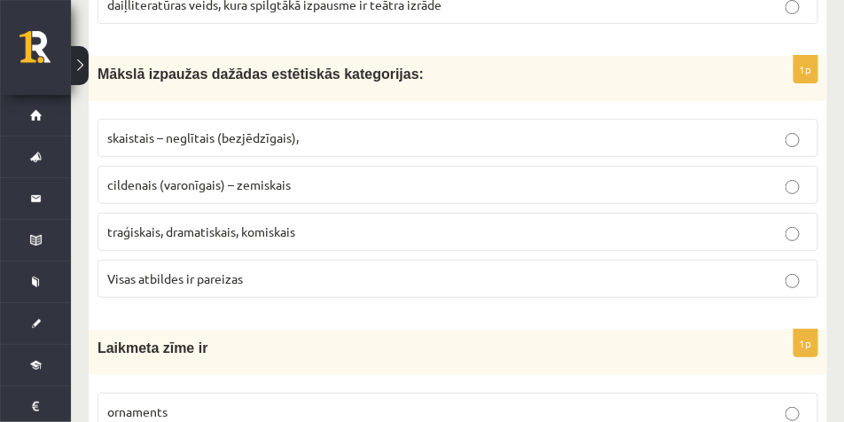
scroll to position [1728, 0]
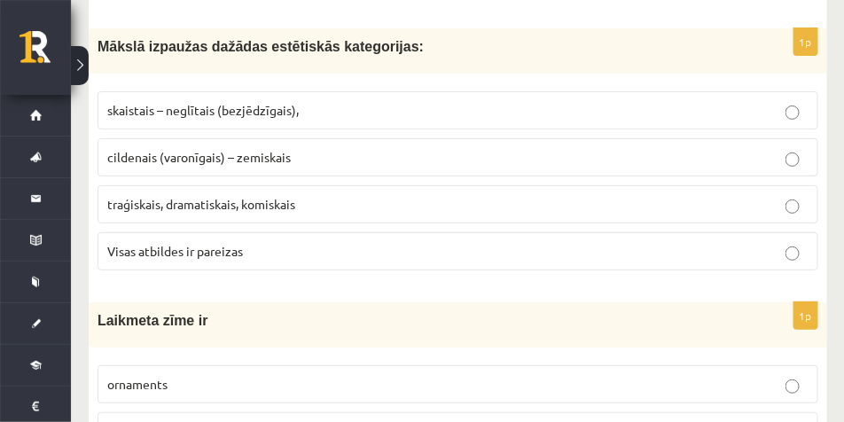
click at [263, 211] on span "traģiskais, dramatiskais, komiskais" at bounding box center [201, 204] width 188 height 16
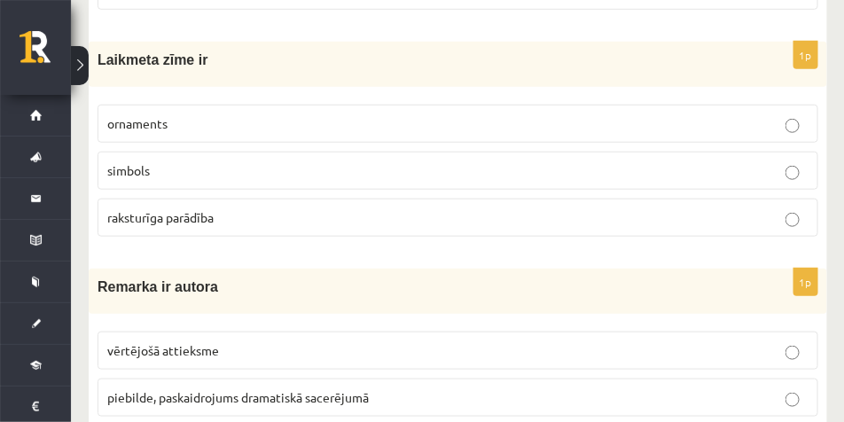
scroll to position [1994, 0]
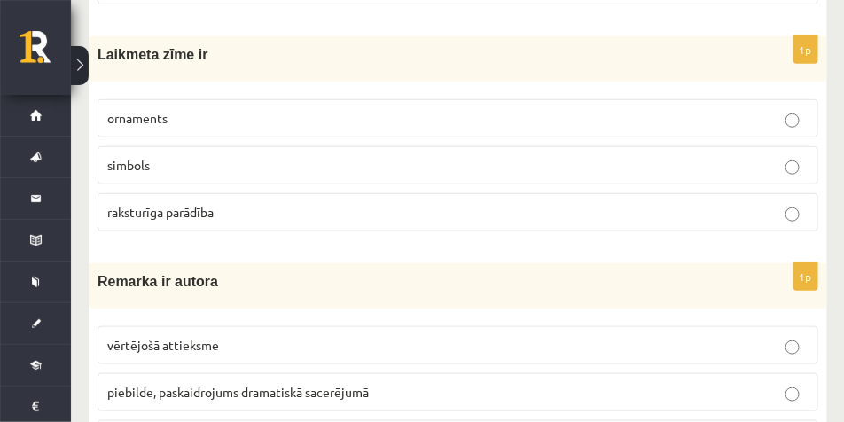
click at [255, 203] on p "raksturīga parādība" at bounding box center [457, 212] width 701 height 19
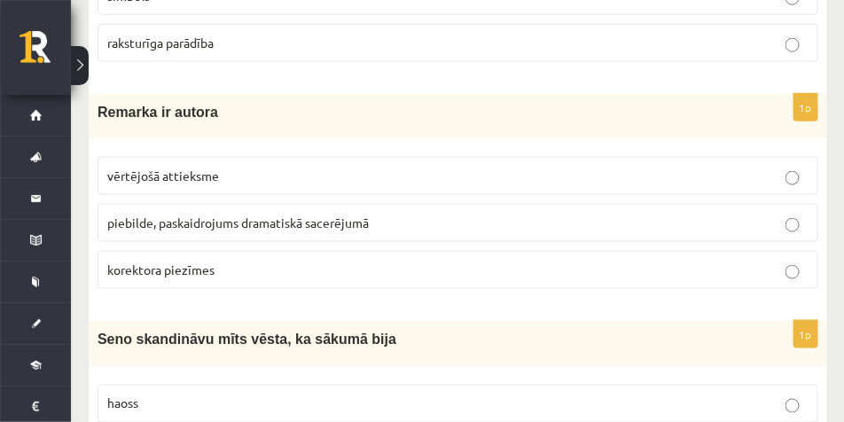
scroll to position [2216, 0]
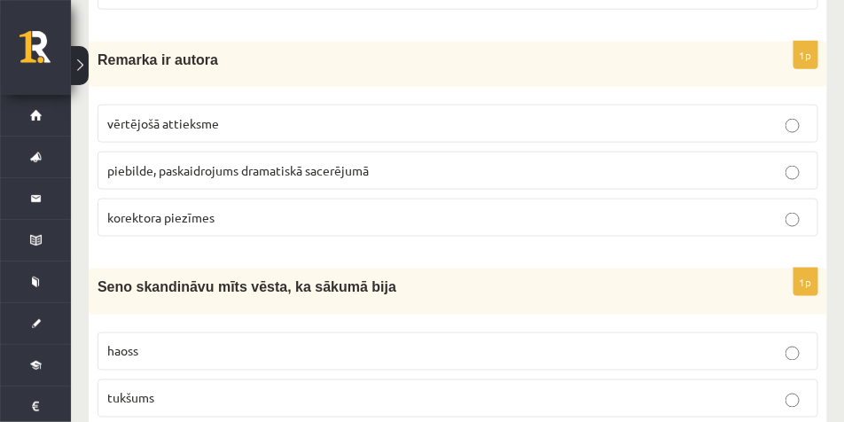
click at [239, 212] on p "korektora piezīmes" at bounding box center [457, 217] width 701 height 19
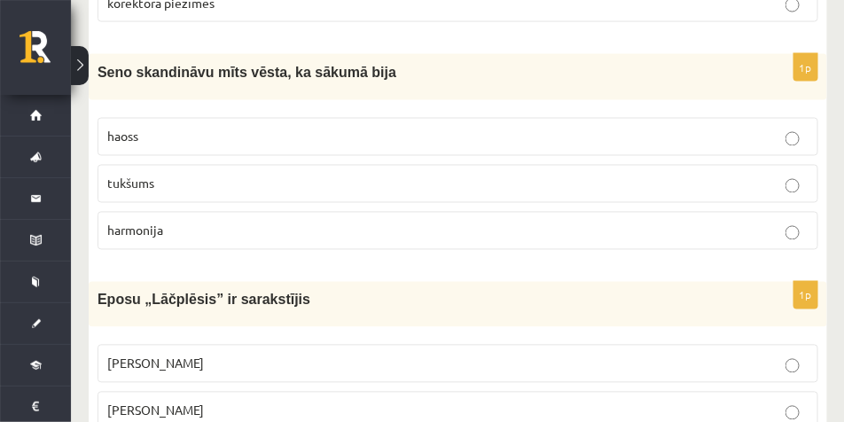
scroll to position [2437, 0]
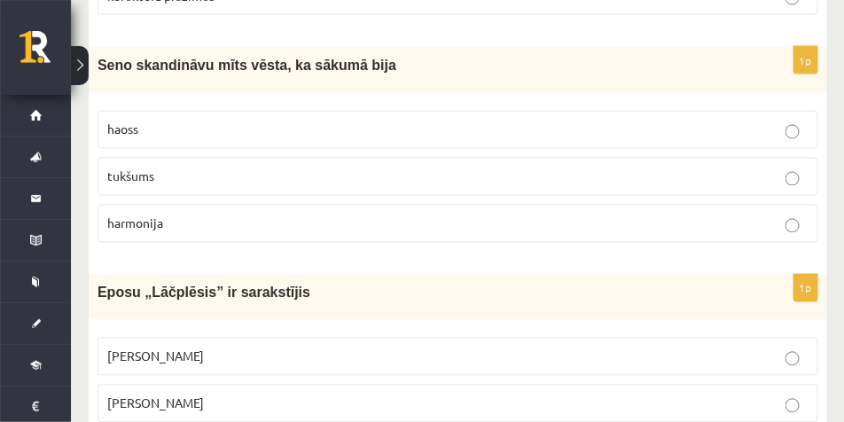
click at [238, 173] on p "tukšums" at bounding box center [457, 177] width 701 height 19
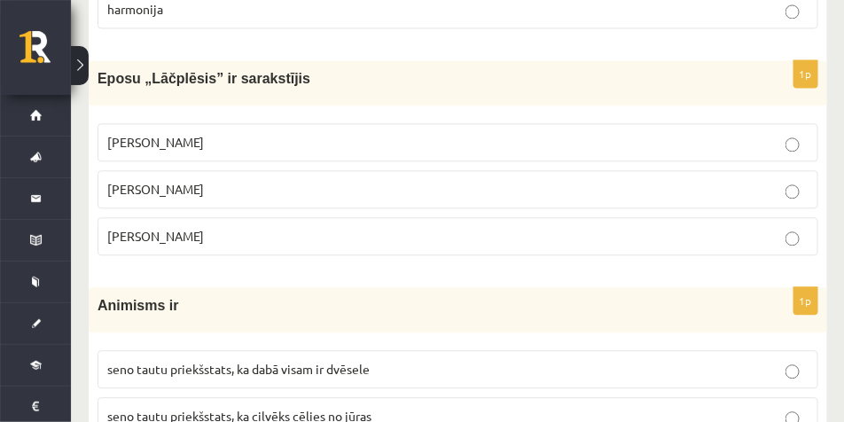
scroll to position [2659, 0]
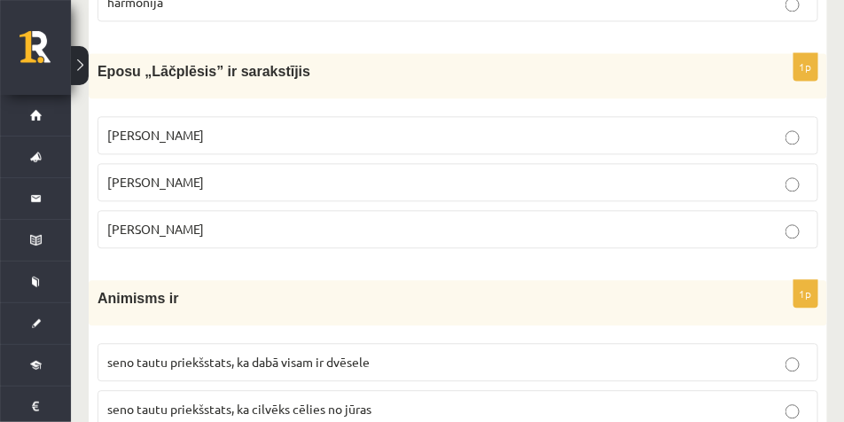
click at [273, 170] on label "Andrejs Pumpurs" at bounding box center [457, 182] width 721 height 38
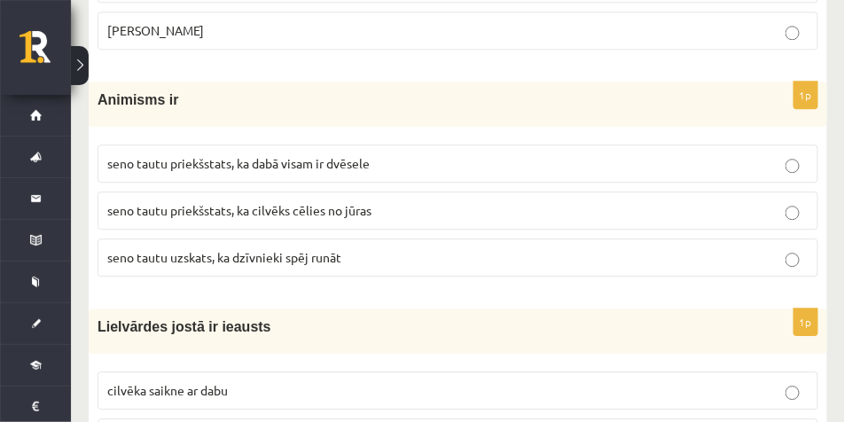
scroll to position [2881, 0]
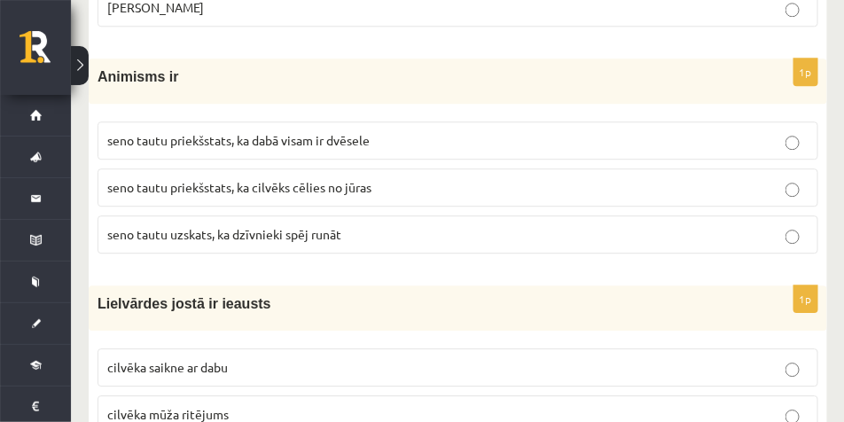
click at [317, 234] on span "seno tautu uzskats, ka dzīvnieki spēj runāt" at bounding box center [224, 234] width 234 height 16
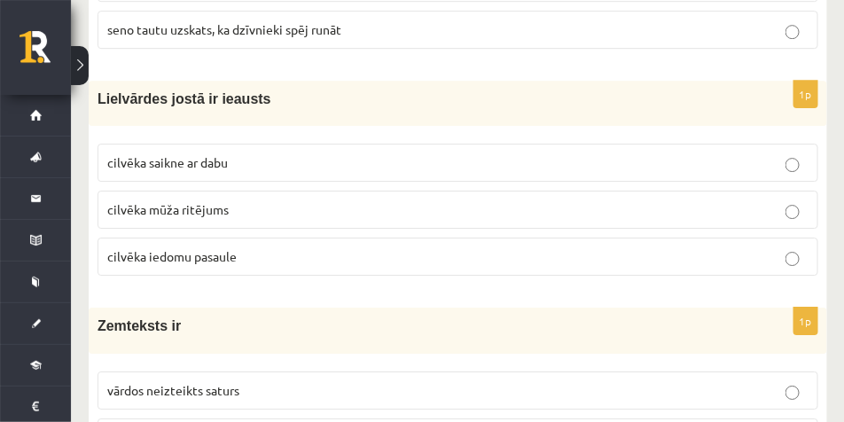
scroll to position [3102, 0]
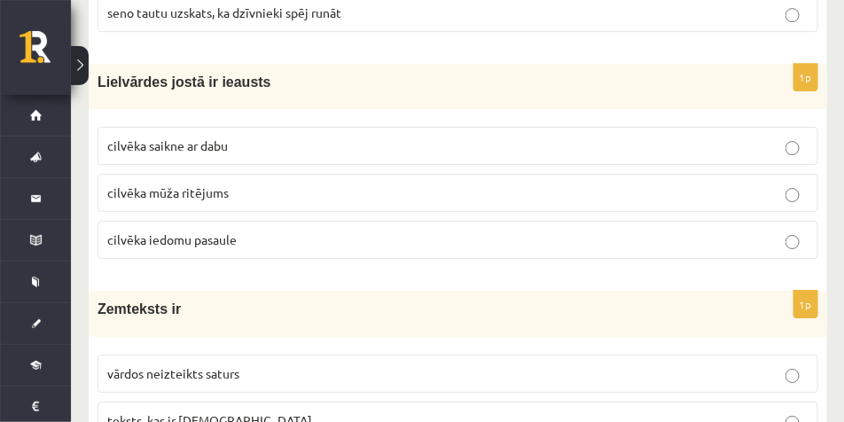
click at [144, 192] on span "cilvēka mūža ritējums" at bounding box center [167, 192] width 121 height 16
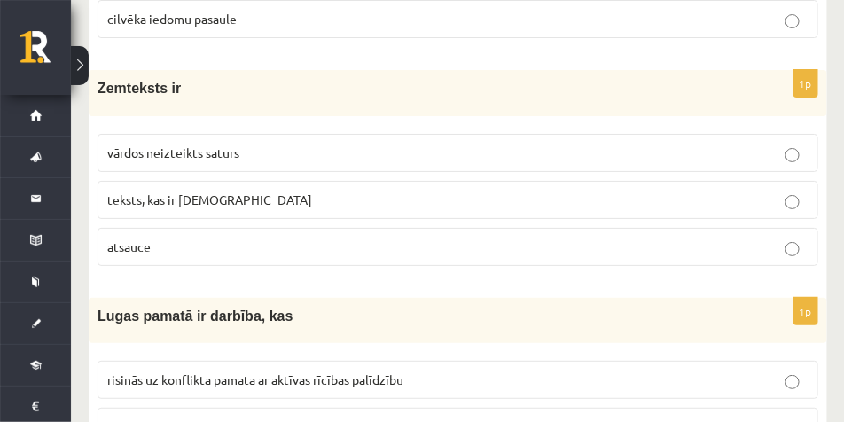
scroll to position [3324, 0]
click at [249, 149] on p "vārdos neizteikts saturs" at bounding box center [457, 152] width 701 height 19
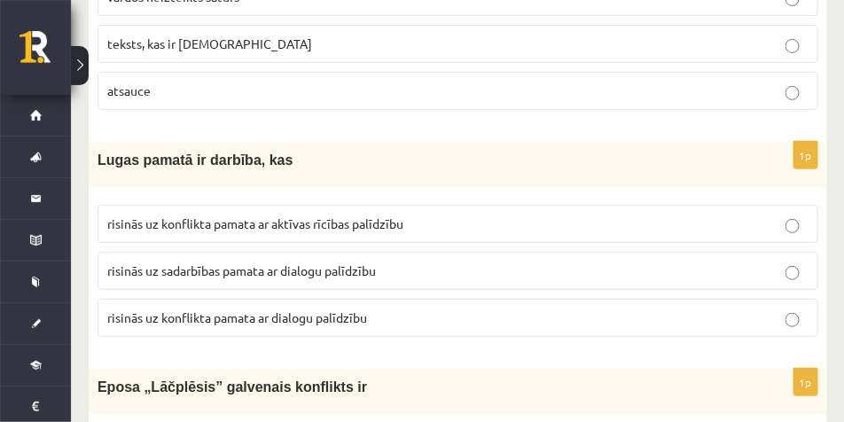
scroll to position [3545, 0]
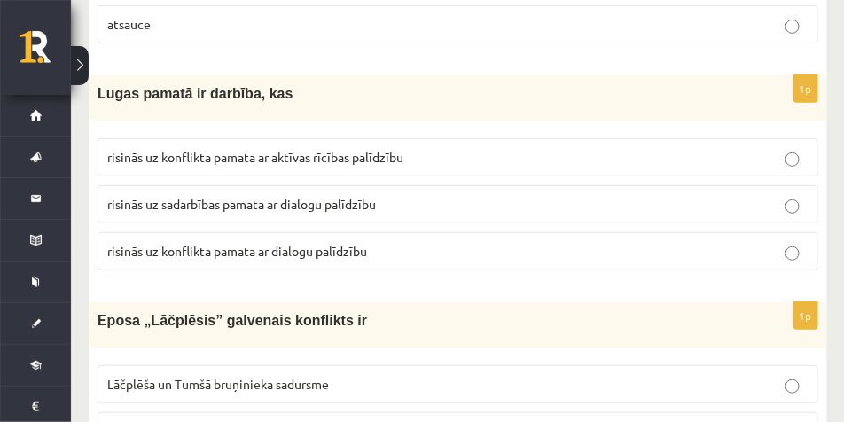
click at [420, 157] on p "risinās uz konflikta pamata ar aktīvas rīcības palīdzību" at bounding box center [457, 157] width 701 height 19
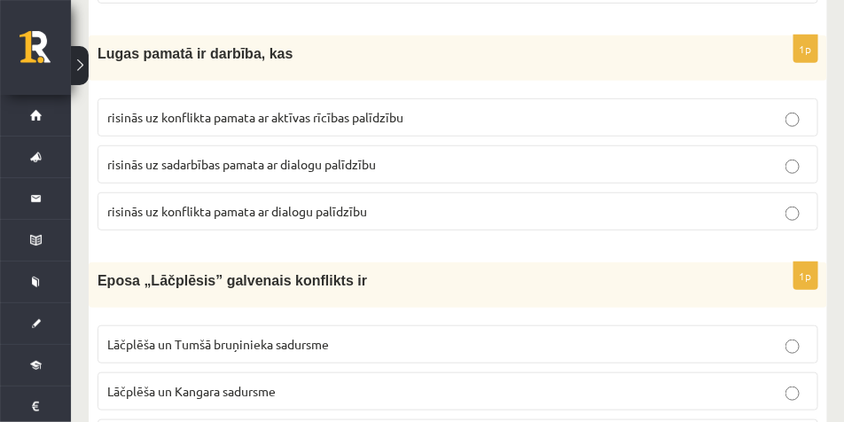
scroll to position [3723, 0]
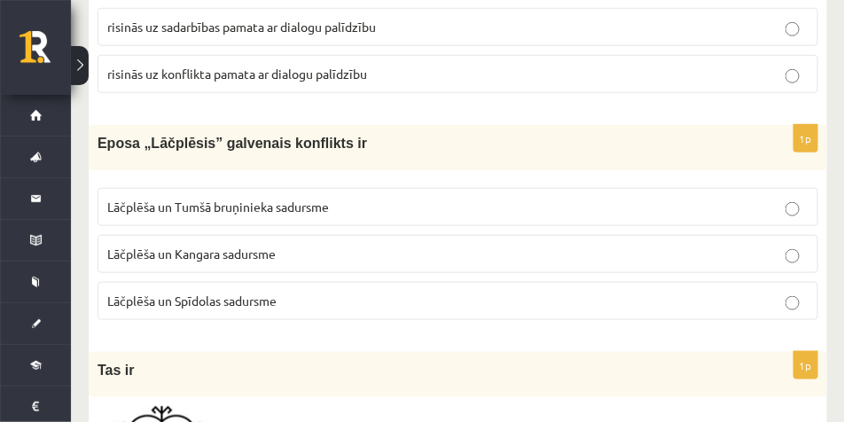
click at [277, 298] on span "Lāčplēša un Spīdolas sadursme" at bounding box center [191, 300] width 169 height 16
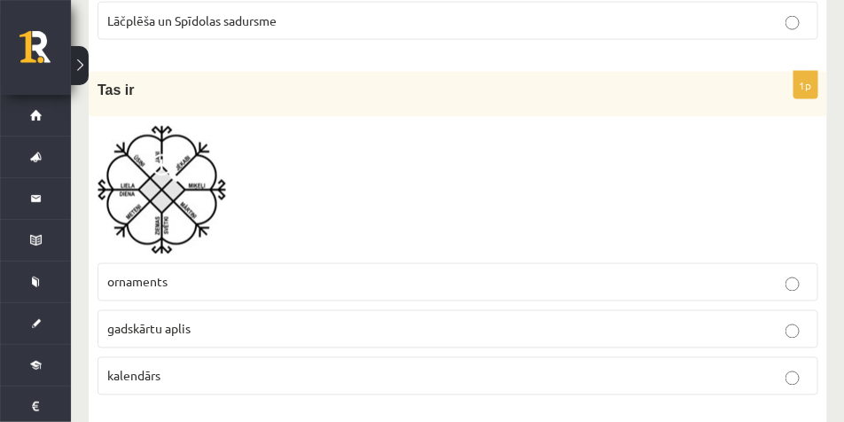
scroll to position [4077, 0]
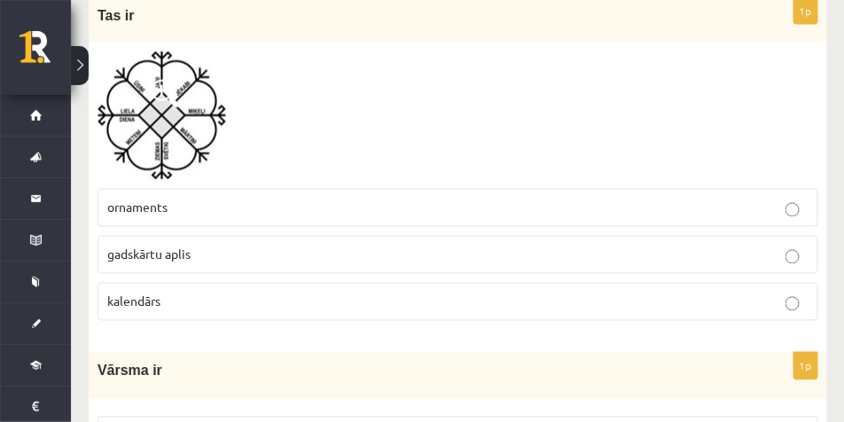
click at [208, 199] on p "ornaments" at bounding box center [457, 208] width 701 height 19
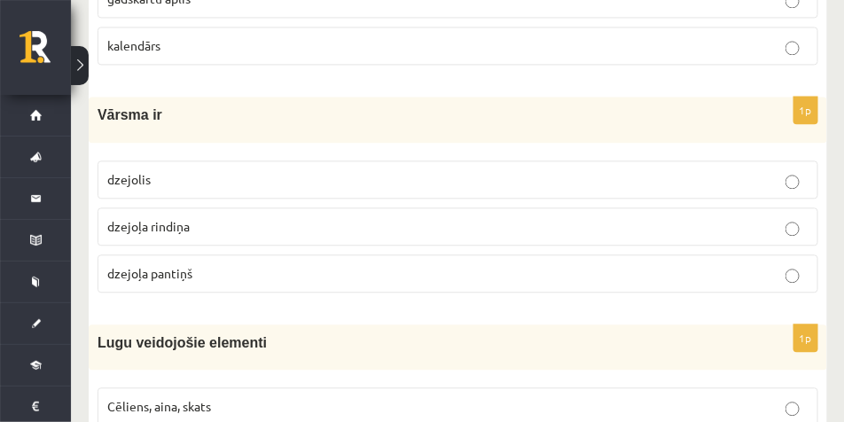
scroll to position [4343, 0]
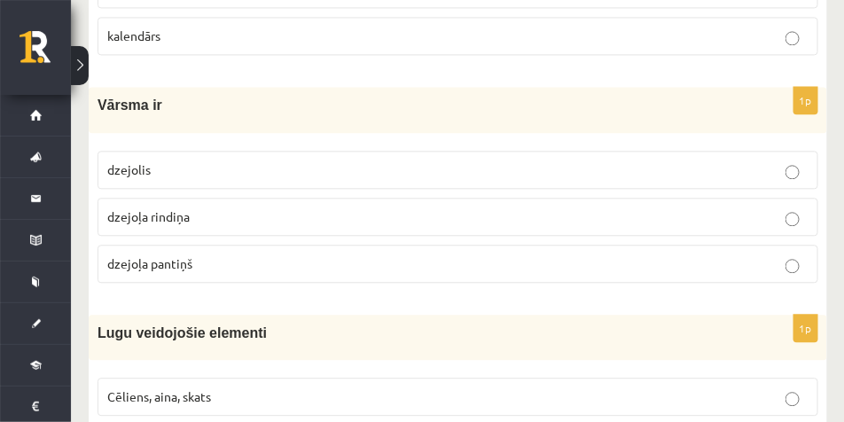
click at [210, 221] on p "dzejoļa rindiņa" at bounding box center [457, 216] width 701 height 19
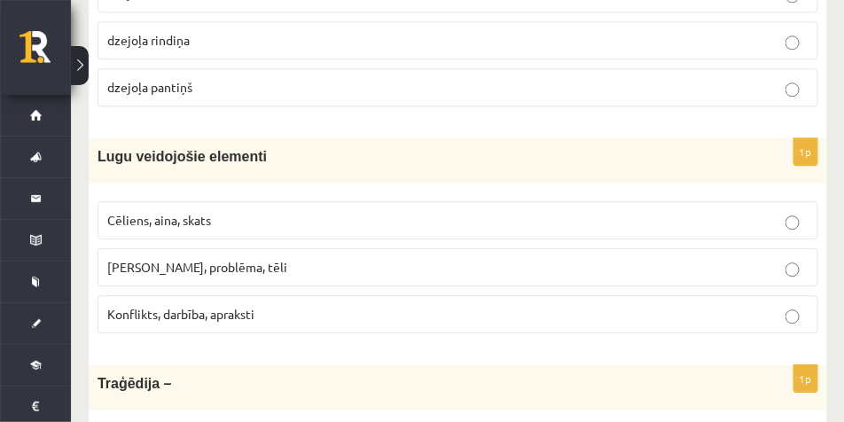
scroll to position [4520, 0]
click at [220, 312] on span "Konflikts, darbība, apraksti" at bounding box center [180, 313] width 147 height 16
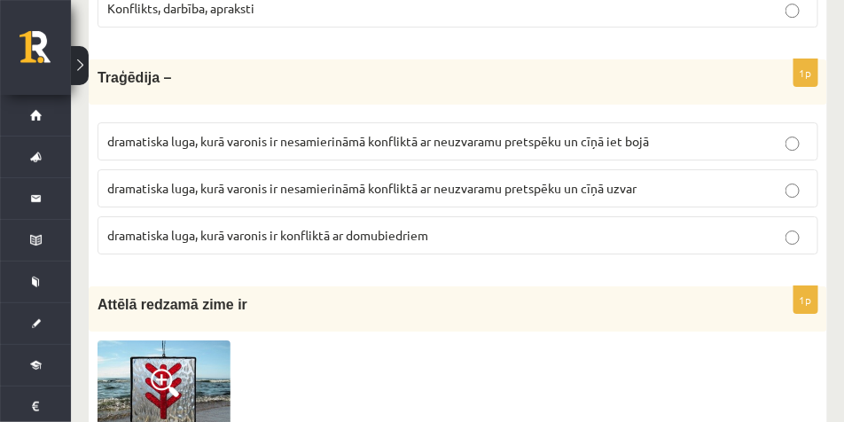
scroll to position [4831, 0]
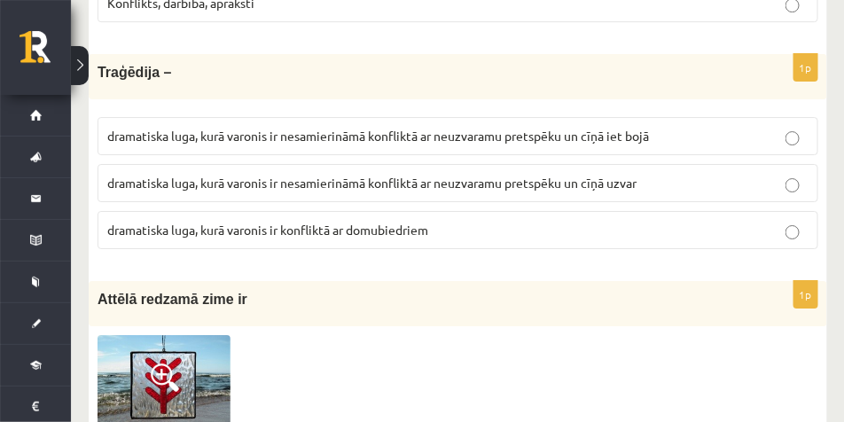
click at [510, 129] on span "dramatiska luga, kurā varonis ir nesamierināmā konfliktā ar neuzvaramu pretspēk…" at bounding box center [378, 136] width 542 height 16
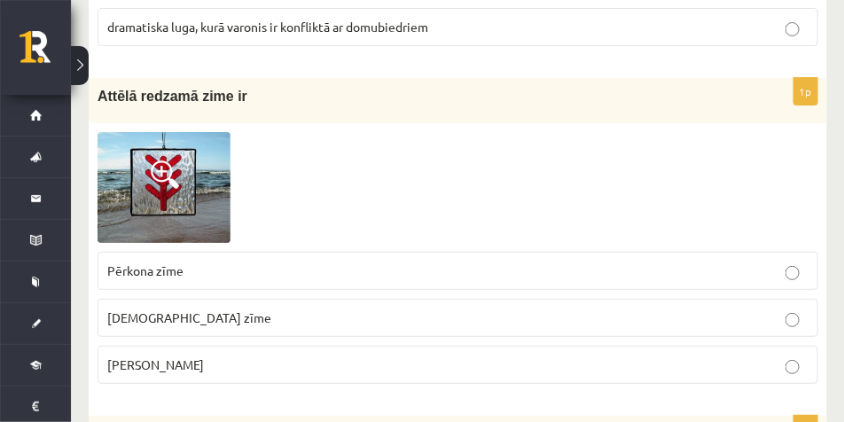
scroll to position [5096, 0]
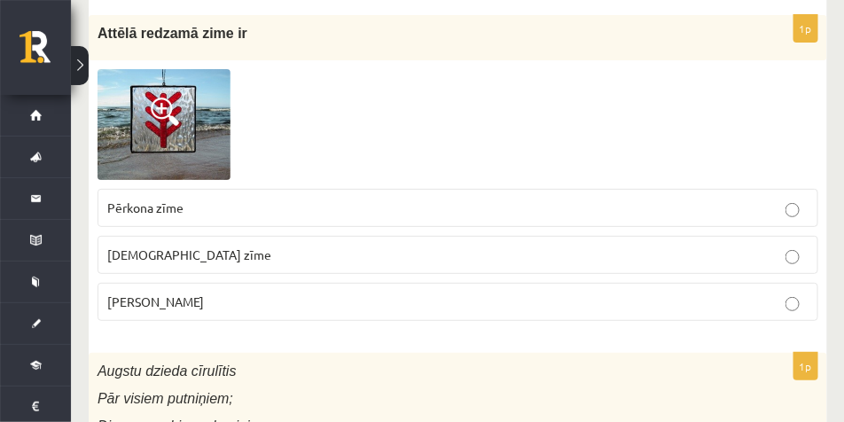
click at [146, 206] on span "Pērkona zīme" at bounding box center [145, 207] width 76 height 16
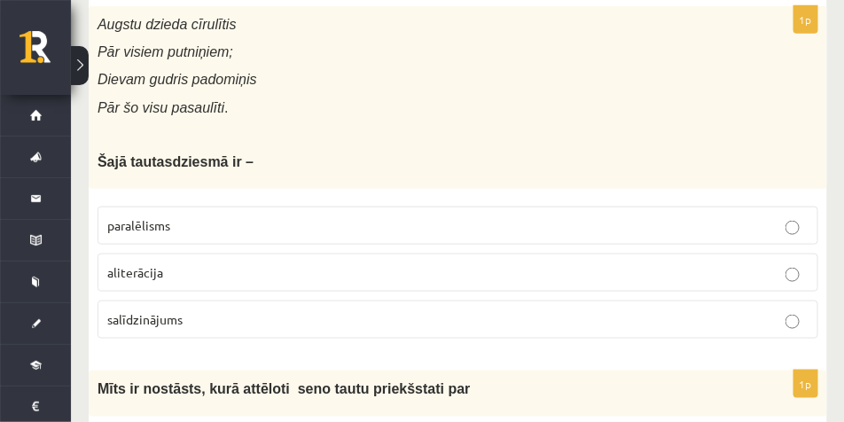
scroll to position [5451, 0]
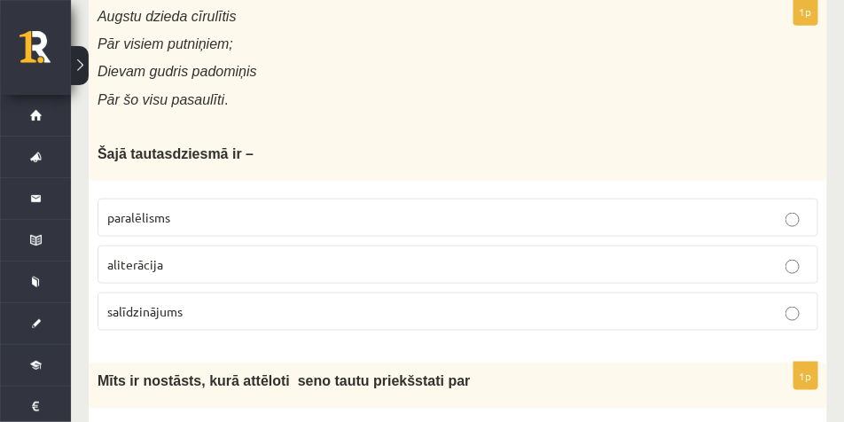
click at [246, 214] on p "paralēlisms" at bounding box center [457, 217] width 701 height 19
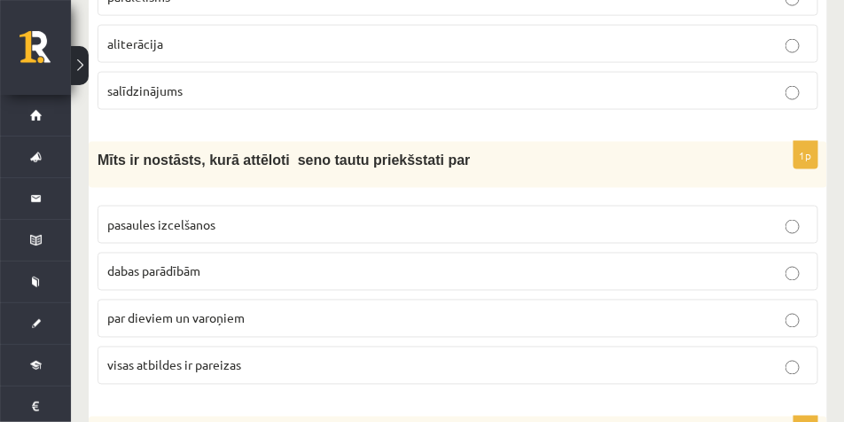
scroll to position [5717, 0]
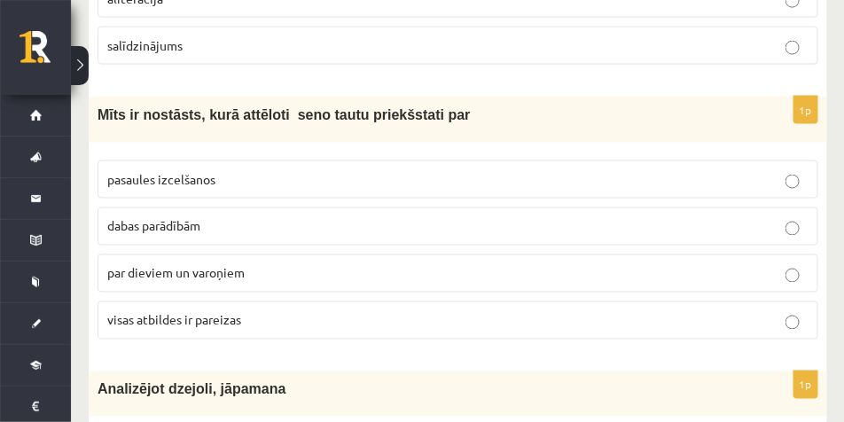
click at [162, 315] on span "visas atbildes ir pareizas" at bounding box center [174, 320] width 134 height 16
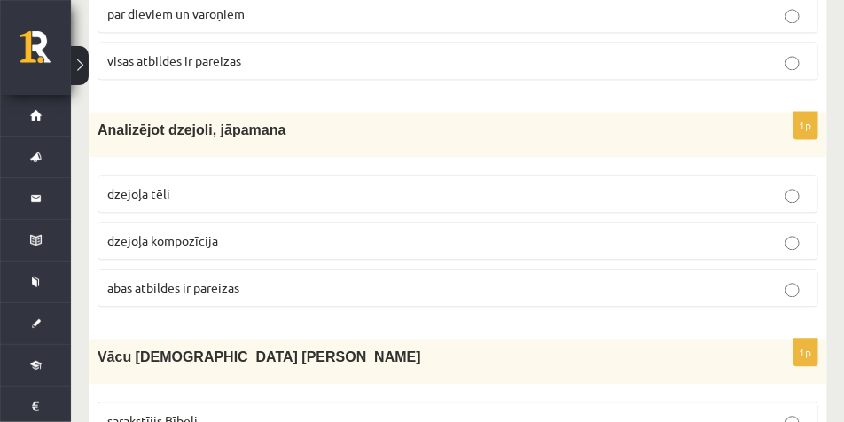
scroll to position [5983, 0]
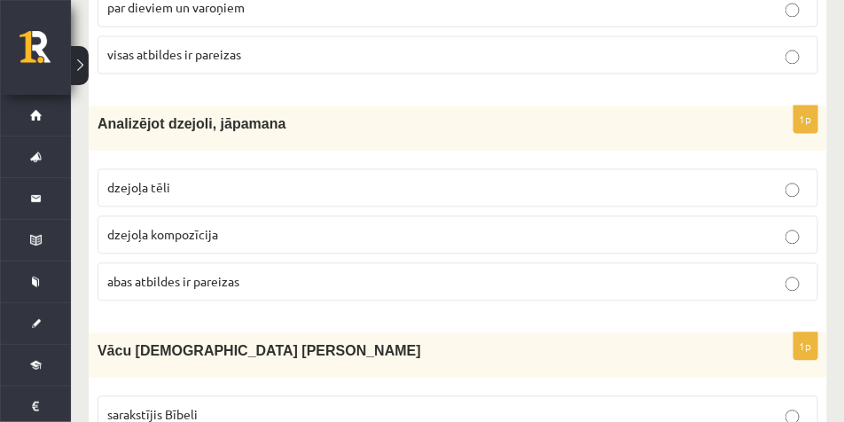
click at [166, 265] on label "abas atbildes ir pareizas" at bounding box center [457, 281] width 721 height 38
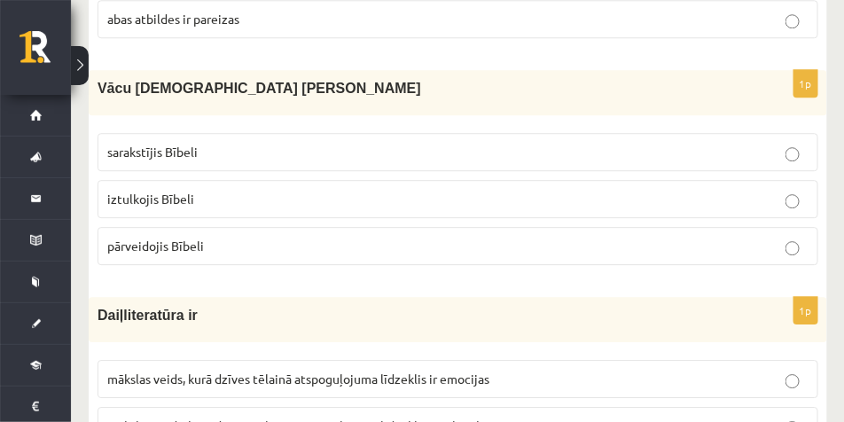
scroll to position [6293, 0]
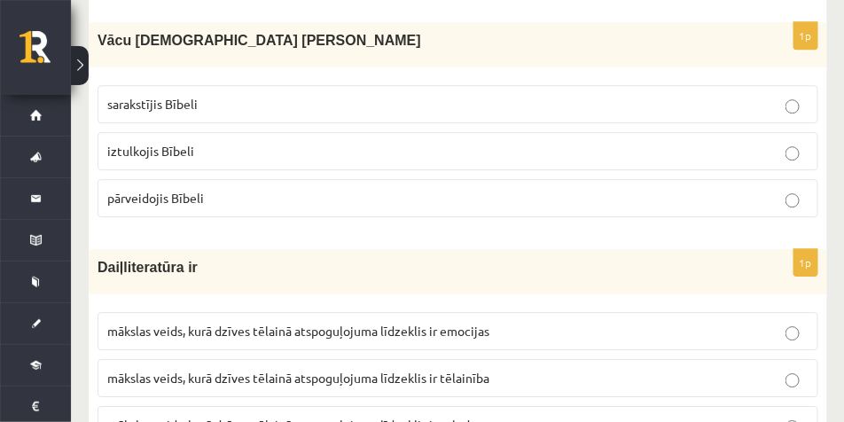
click at [289, 144] on p "iztulkojis Bībeli" at bounding box center [457, 151] width 701 height 19
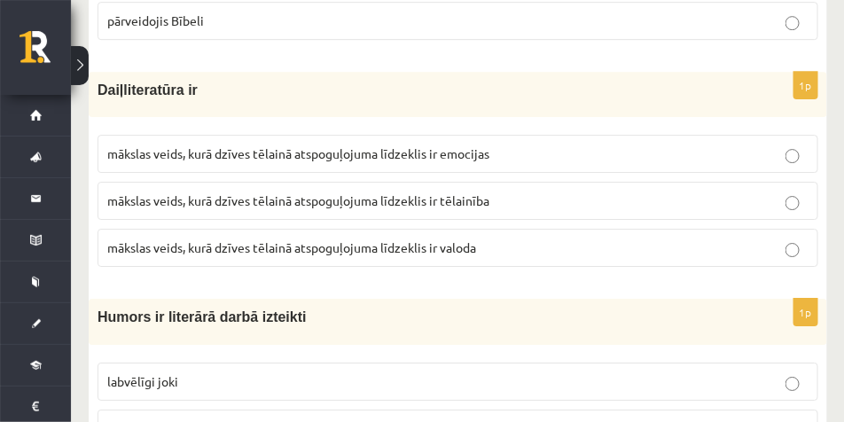
scroll to position [6515, 0]
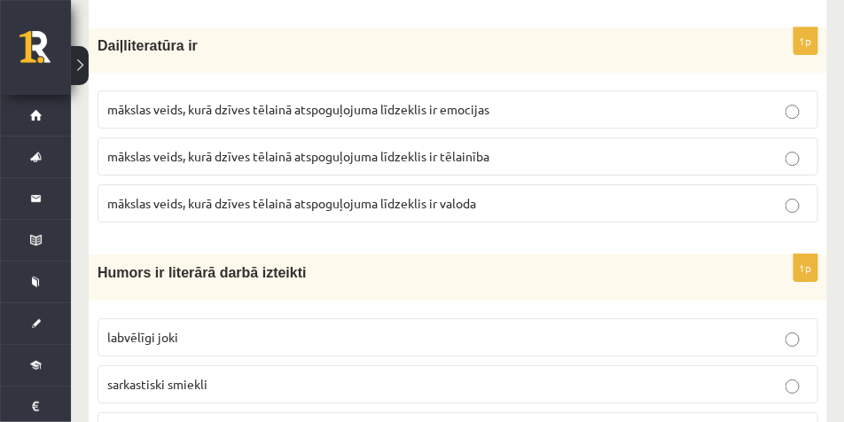
click at [496, 142] on label "mākslas veids, kurā dzīves tēlainā atspoguļojuma līdzeklis ir tēlainība" at bounding box center [457, 156] width 721 height 38
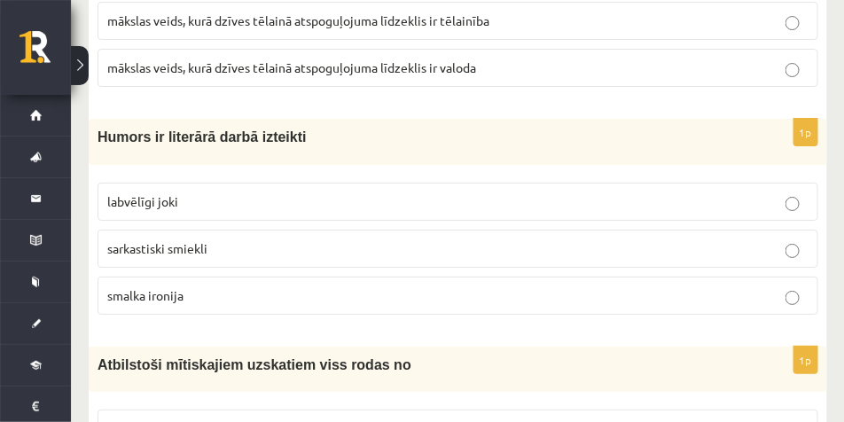
scroll to position [6647, 0]
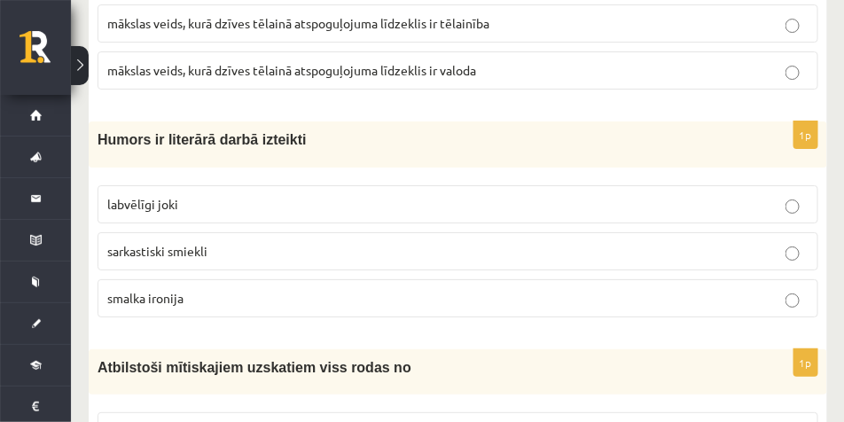
click at [158, 300] on span "smalka ironija" at bounding box center [145, 298] width 76 height 16
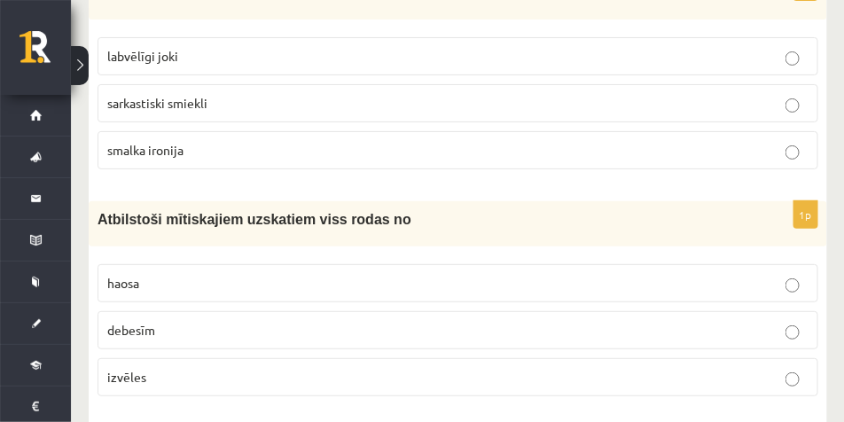
scroll to position [6869, 0]
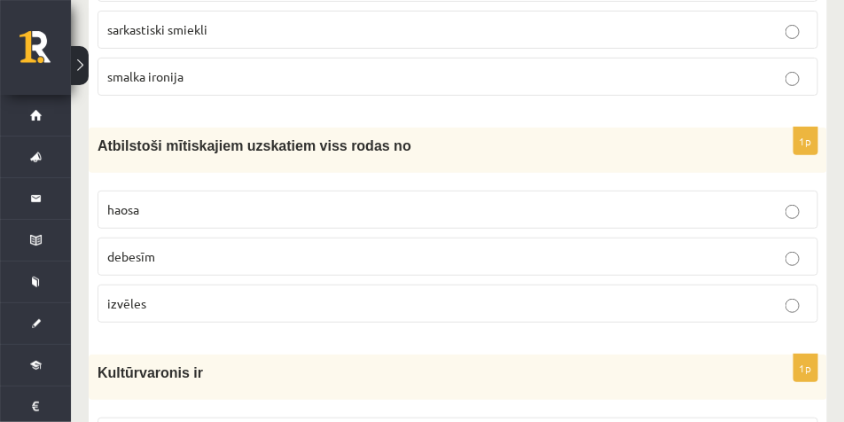
click at [190, 211] on p "haosa" at bounding box center [457, 209] width 701 height 19
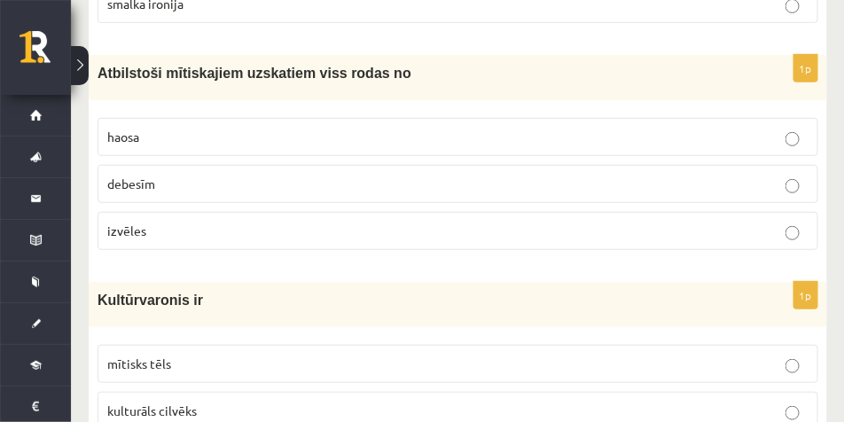
scroll to position [6958, 0]
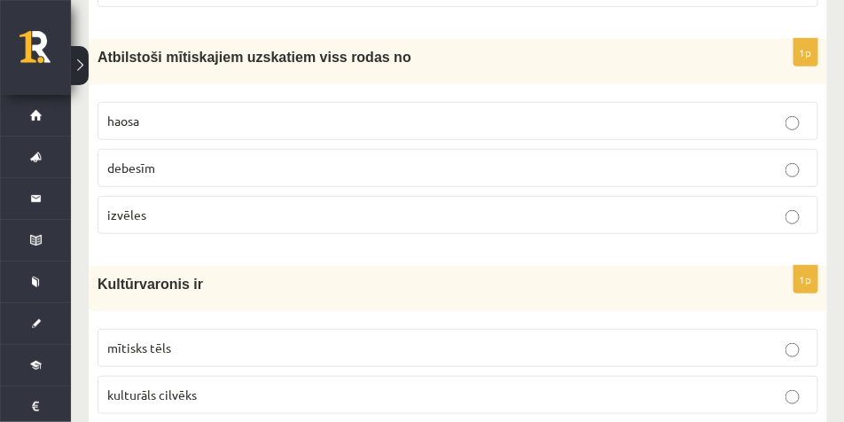
click at [203, 113] on p "haosa" at bounding box center [457, 121] width 701 height 19
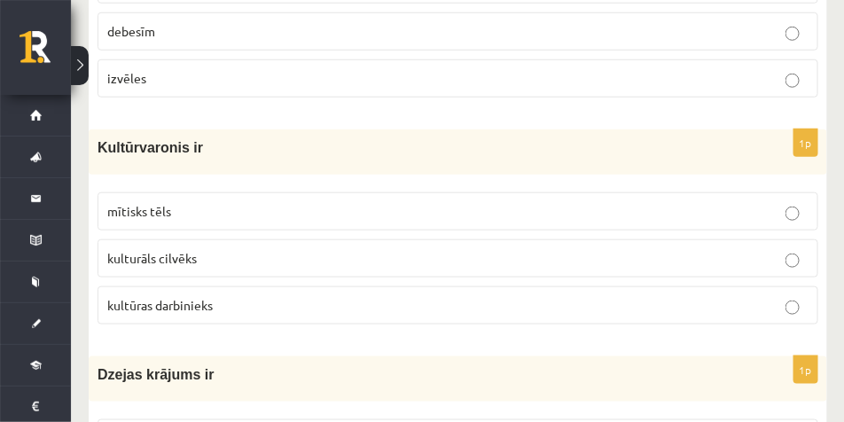
scroll to position [7135, 0]
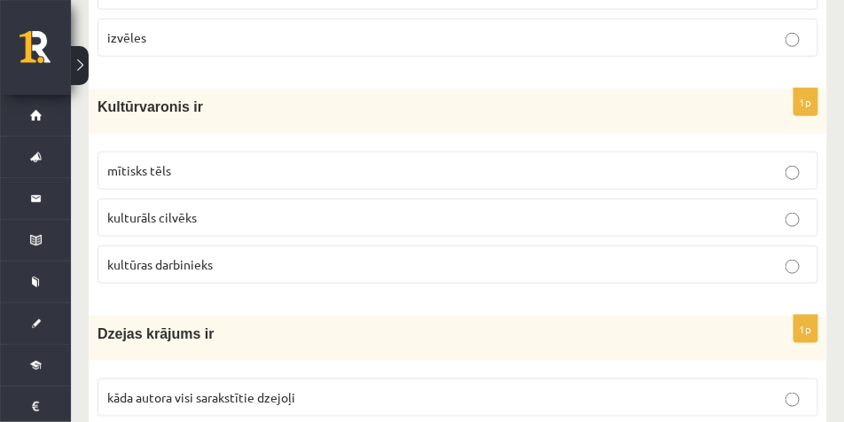
click at [235, 271] on p "kultūras darbinieks" at bounding box center [457, 264] width 701 height 19
click at [146, 168] on span "mītisks tēls" at bounding box center [139, 170] width 64 height 16
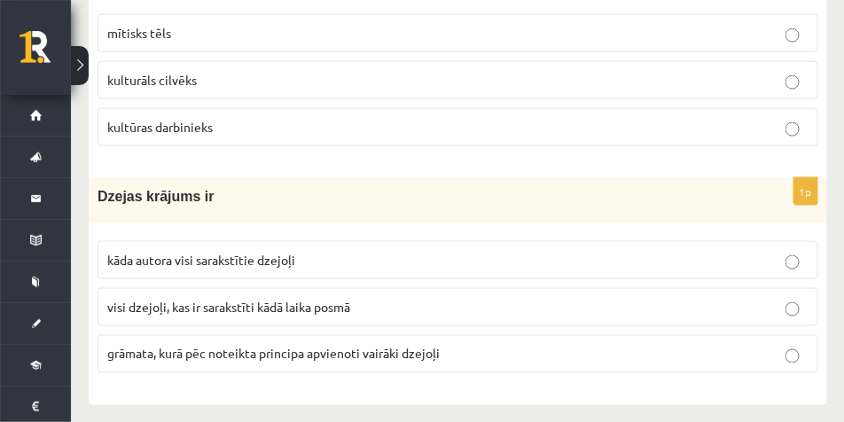
scroll to position [7280, 0]
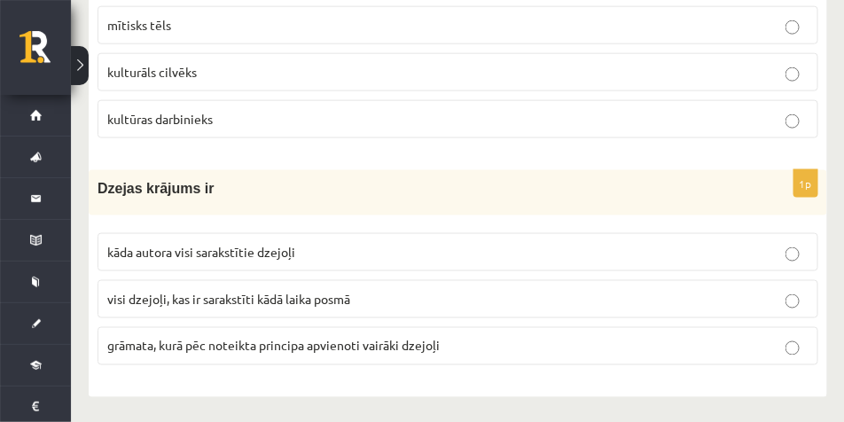
click at [299, 338] on span "grāmata, kurā pēc noteikta principa apvienoti vairāki dzejoļi" at bounding box center [273, 346] width 332 height 16
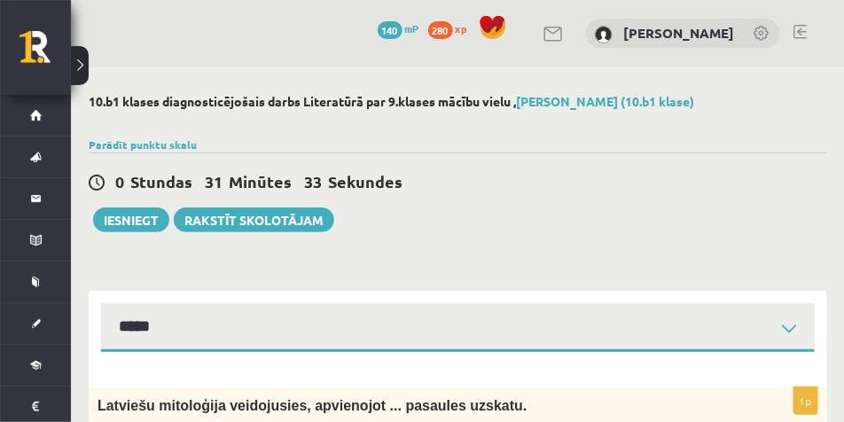
scroll to position [0, 0]
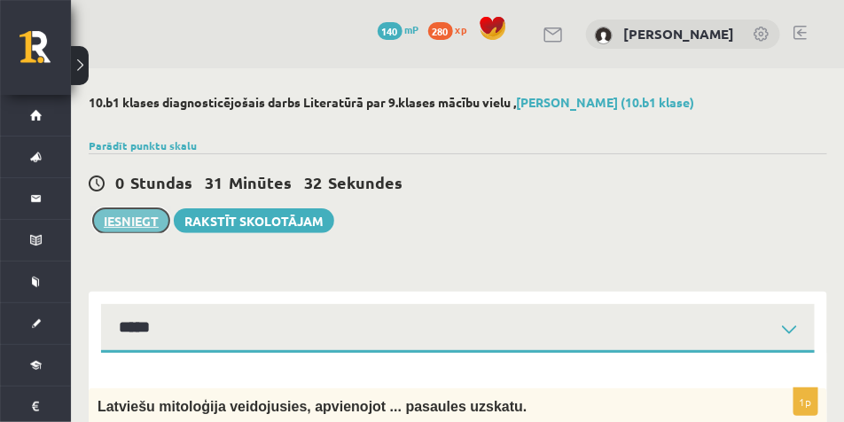
click at [129, 221] on button "Iesniegt" at bounding box center [131, 220] width 76 height 25
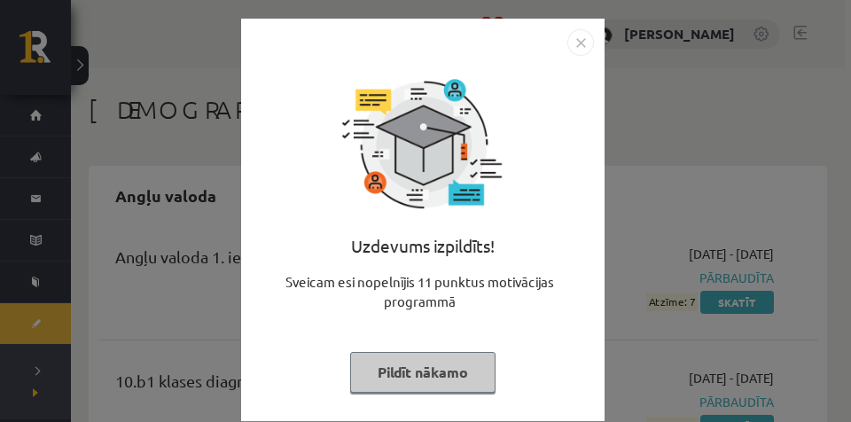
click at [573, 50] on img "Close" at bounding box center [580, 42] width 27 height 27
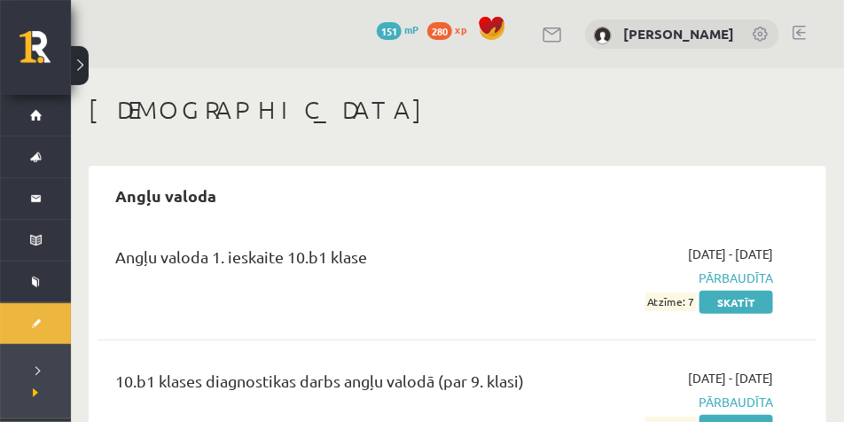
click at [81, 60] on button at bounding box center [80, 65] width 18 height 39
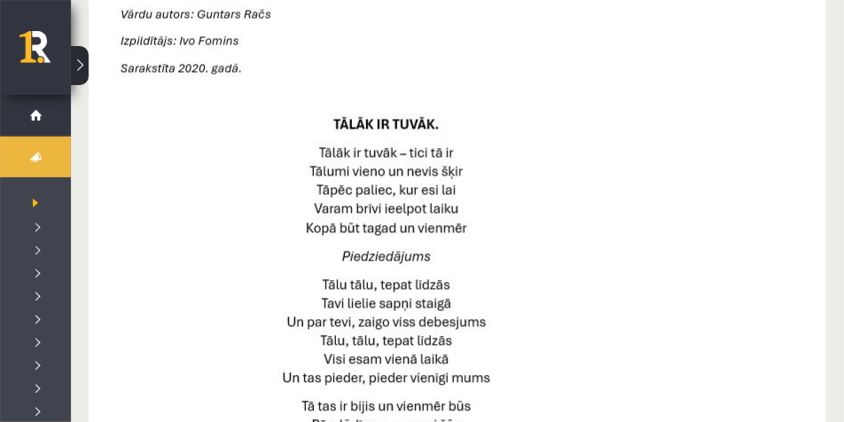
scroll to position [842, 0]
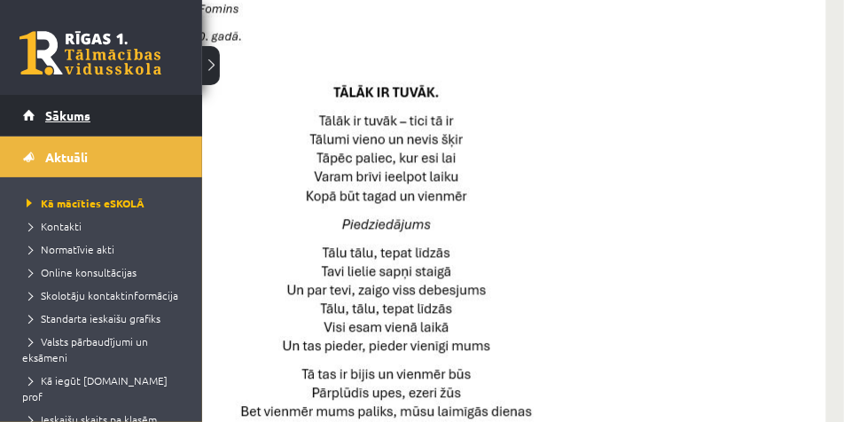
click at [27, 116] on link "Sākums" at bounding box center [101, 115] width 157 height 41
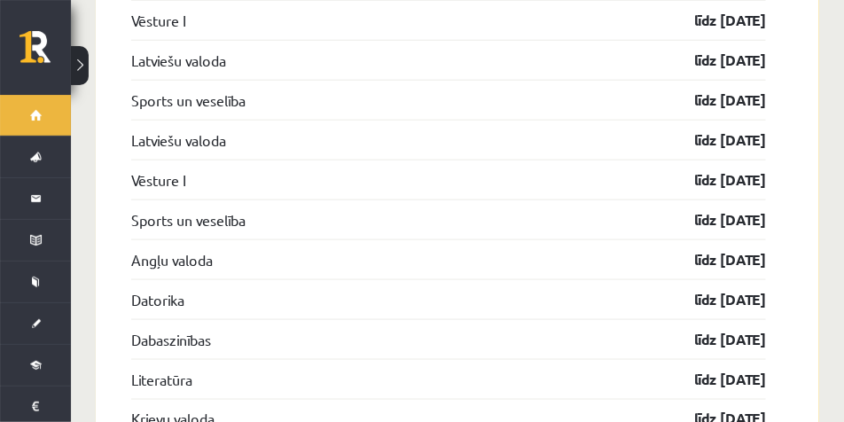
scroll to position [2393, 0]
